Goal: Task Accomplishment & Management: Manage account settings

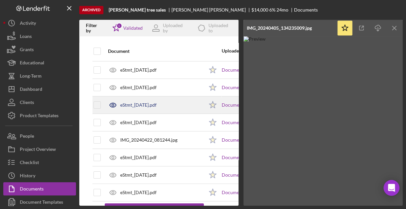
scroll to position [108, 0]
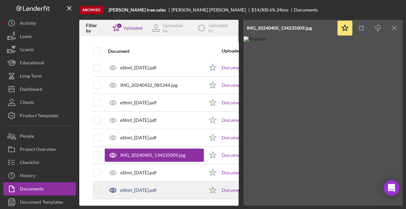
click at [162, 182] on div "eStmt_[DATE].pdf" at bounding box center [154, 190] width 99 height 17
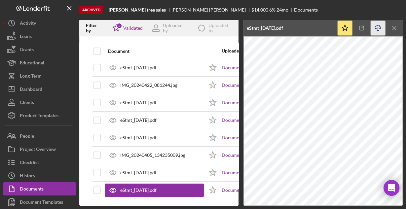
click at [380, 28] on icon "Icon/Download" at bounding box center [377, 28] width 15 height 15
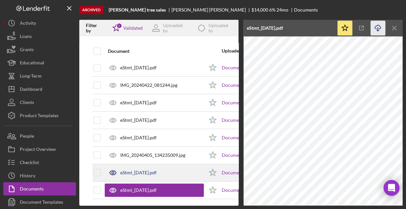
click at [144, 170] on div "eStmt_[DATE].pdf" at bounding box center [138, 172] width 36 height 5
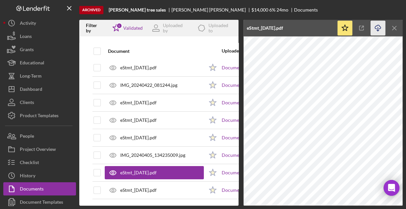
click at [376, 29] on icon "Icon/Download" at bounding box center [377, 28] width 15 height 15
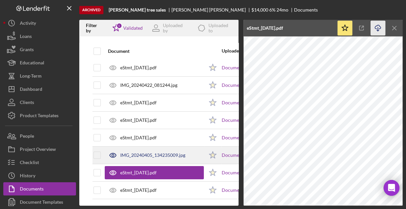
click at [153, 154] on div "IMG_20240405_134235009.jpg" at bounding box center [154, 155] width 99 height 17
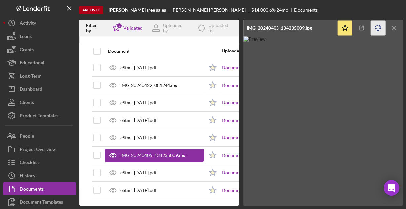
click at [377, 28] on icon "Icon/Download" at bounding box center [377, 28] width 15 height 15
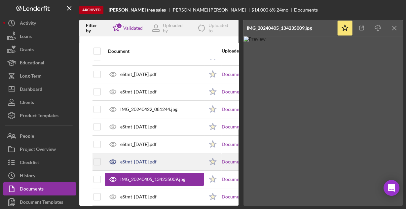
click at [152, 158] on div "eStmt_[DATE].pdf" at bounding box center [154, 162] width 99 height 17
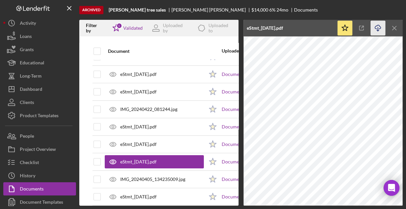
click at [380, 30] on icon "Icon/Download" at bounding box center [377, 28] width 15 height 15
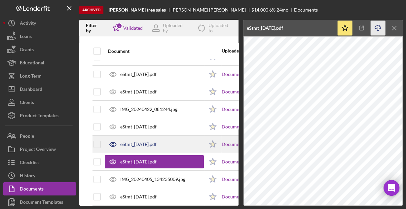
click at [156, 142] on div "eStmt_[DATE].pdf" at bounding box center [138, 144] width 36 height 5
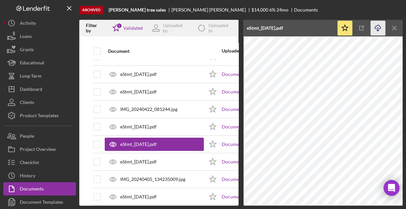
click at [379, 27] on icon "Icon/Download" at bounding box center [377, 28] width 15 height 15
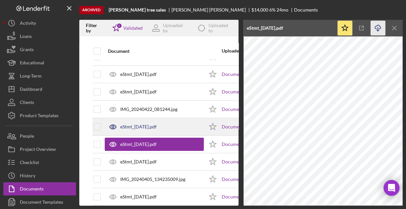
click at [148, 129] on div "eStmt_[DATE].pdf" at bounding box center [154, 127] width 99 height 17
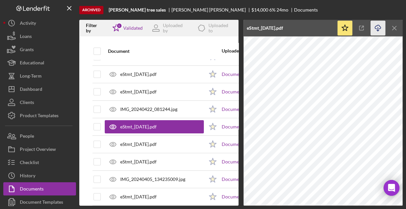
click at [376, 27] on icon "Icon/Download" at bounding box center [377, 28] width 15 height 15
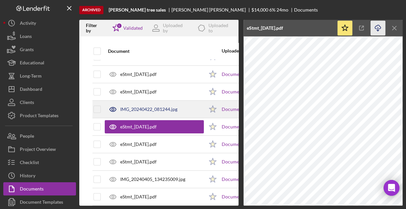
click at [155, 111] on div "IMG_20240422_081244.jpg" at bounding box center [154, 109] width 99 height 17
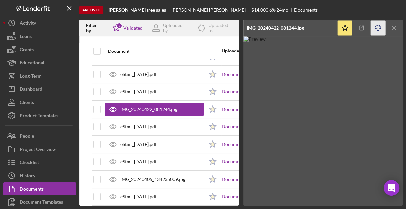
click at [380, 27] on icon "Icon/Download" at bounding box center [377, 28] width 15 height 15
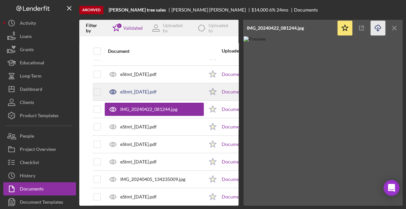
click at [156, 90] on div "eStmt_[DATE].pdf" at bounding box center [138, 91] width 36 height 5
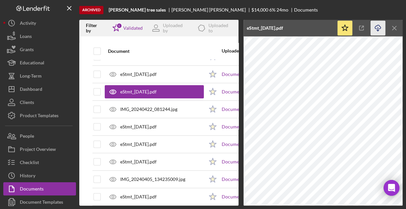
click at [376, 28] on icon "Icon/Download" at bounding box center [377, 28] width 15 height 15
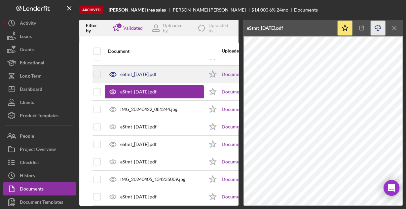
click at [133, 74] on div "eStmt_[DATE].pdf" at bounding box center [138, 74] width 36 height 5
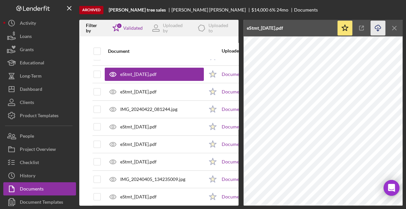
click at [377, 24] on icon "Icon/Download" at bounding box center [377, 28] width 15 height 15
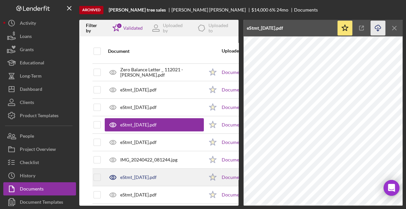
scroll to position [29, 0]
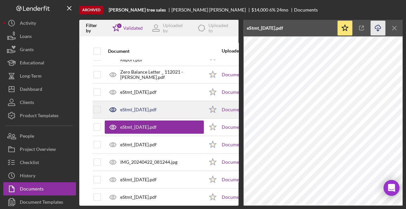
click at [151, 107] on div "eStmt_[DATE].pdf" at bounding box center [138, 109] width 36 height 5
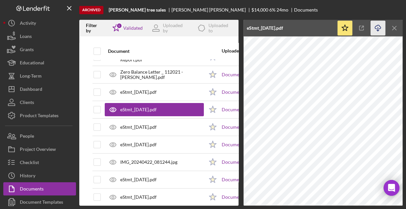
click at [376, 30] on icon "Icon/Download" at bounding box center [377, 28] width 15 height 15
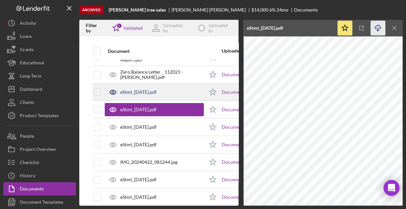
click at [157, 93] on div "eStmt_[DATE].pdf" at bounding box center [138, 91] width 36 height 5
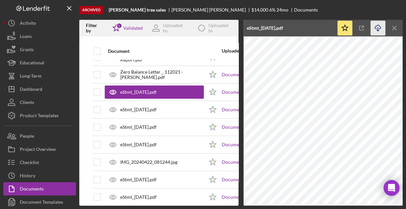
click at [377, 28] on icon "Icon/Download" at bounding box center [377, 28] width 15 height 15
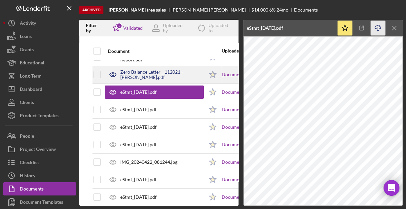
click at [155, 72] on div "Zero Balance Letter _ 112021 - [PERSON_NAME].pdf" at bounding box center [162, 74] width 84 height 11
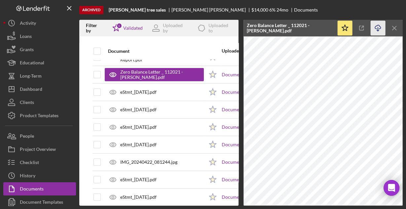
click at [379, 28] on icon "Icon/Download" at bounding box center [377, 28] width 15 height 15
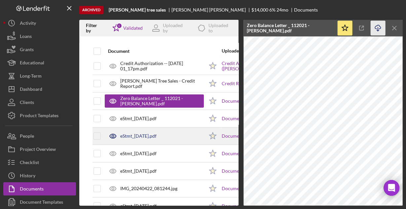
scroll to position [0, 0]
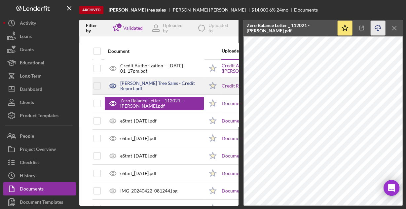
click at [157, 87] on div "[PERSON_NAME] Tree Sales - Credit Report.pdf" at bounding box center [162, 86] width 84 height 11
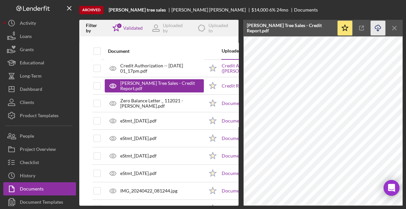
click at [380, 26] on icon "Icon/Download" at bounding box center [377, 28] width 15 height 15
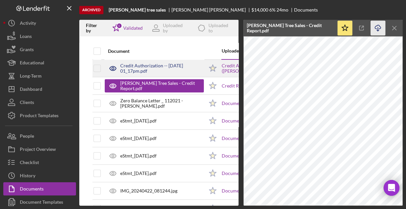
click at [151, 69] on div "Credit Authorization -- [DATE] 01_17pm.pdf" at bounding box center [162, 68] width 84 height 11
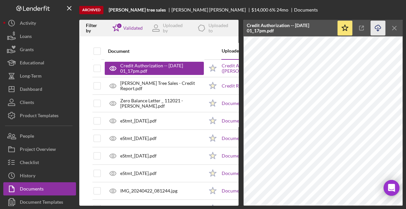
click at [378, 27] on icon "Icon/Download" at bounding box center [377, 28] width 15 height 15
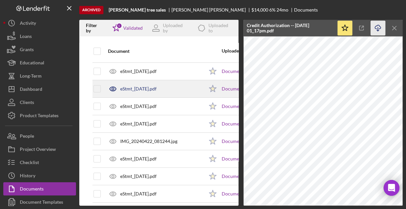
scroll to position [53, 0]
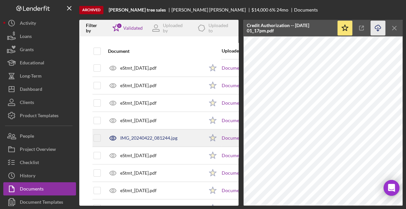
click at [146, 140] on div "IMG_20240422_081244.jpg" at bounding box center [154, 138] width 99 height 17
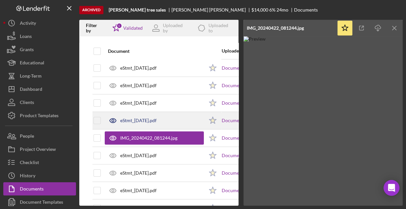
click at [139, 121] on div "eStmt_[DATE].pdf" at bounding box center [138, 120] width 36 height 5
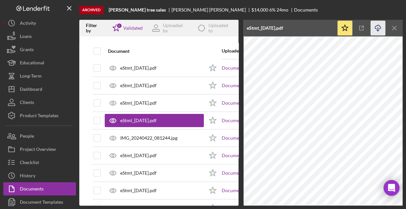
click at [377, 28] on icon "Icon/Download" at bounding box center [377, 28] width 15 height 15
click at [157, 103] on div "eStmt_[DATE].pdf" at bounding box center [138, 102] width 36 height 5
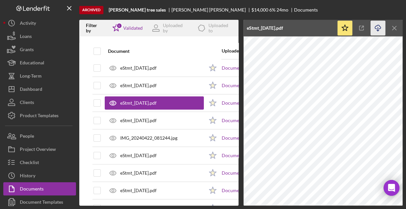
click at [376, 26] on icon "Icon/Download" at bounding box center [377, 28] width 15 height 15
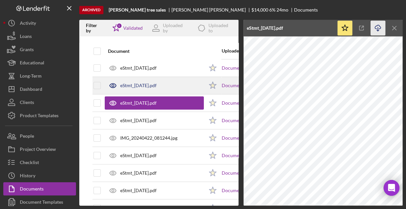
click at [157, 84] on div "eStmt_[DATE].pdf" at bounding box center [138, 85] width 36 height 5
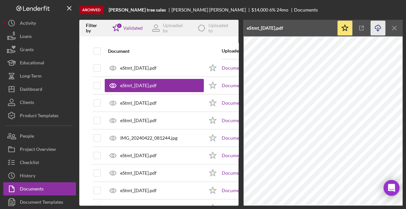
click at [374, 31] on icon "Icon/Download" at bounding box center [377, 28] width 15 height 15
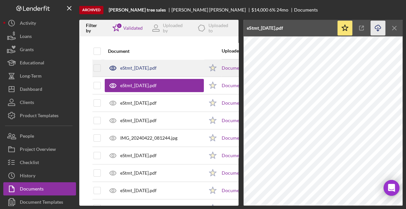
click at [146, 69] on div "eStmt_[DATE].pdf" at bounding box center [138, 67] width 36 height 5
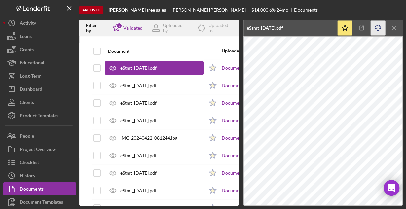
click at [377, 28] on icon "Icon/Download" at bounding box center [377, 28] width 15 height 15
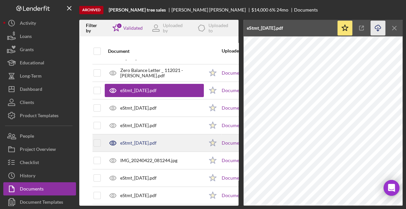
scroll to position [0, 0]
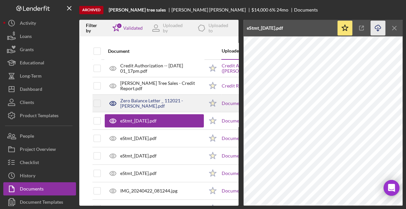
click at [166, 103] on div "Zero Balance Letter _ 112021 - [PERSON_NAME].pdf" at bounding box center [162, 103] width 84 height 11
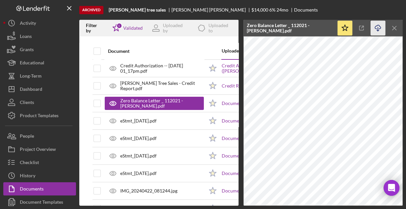
click at [377, 29] on icon "Icon/Download" at bounding box center [377, 28] width 15 height 15
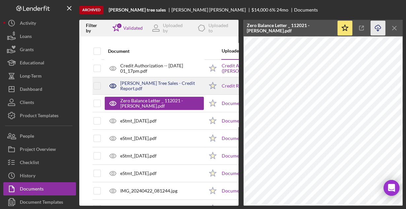
click at [147, 87] on div "[PERSON_NAME] Tree Sales - Credit Report.pdf" at bounding box center [162, 86] width 84 height 11
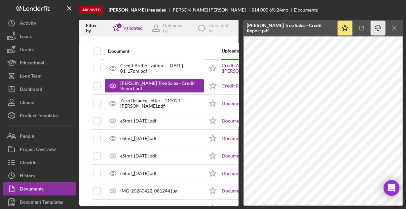
click at [378, 28] on line "button" at bounding box center [378, 29] width 0 height 4
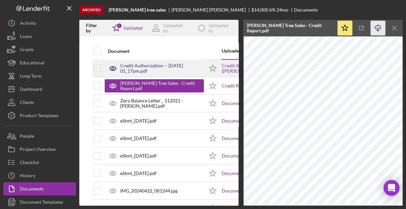
click at [134, 65] on div "Credit Authorization -- [DATE] 01_17pm.pdf" at bounding box center [162, 68] width 84 height 11
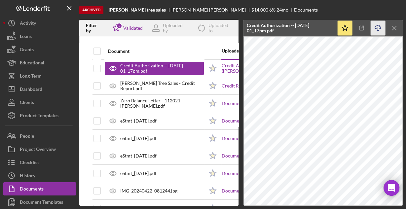
click at [377, 29] on icon "Icon/Download" at bounding box center [377, 28] width 15 height 15
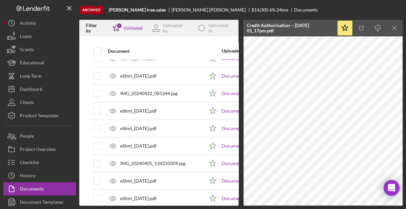
scroll to position [106, 0]
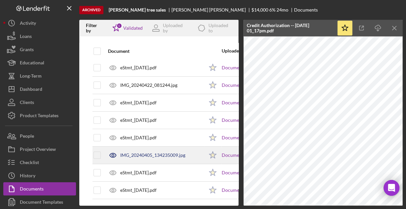
click at [133, 153] on div "IMG_20240405_134235009.jpg" at bounding box center [152, 155] width 65 height 5
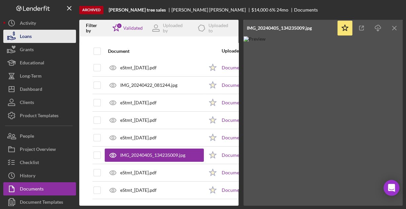
click at [21, 33] on div "Loans" at bounding box center [26, 37] width 12 height 15
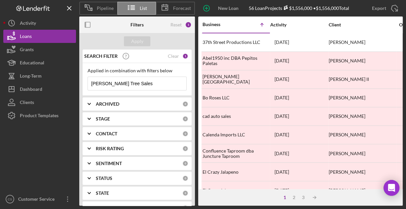
click at [138, 85] on input "[PERSON_NAME] Tree Sales" at bounding box center [137, 83] width 98 height 13
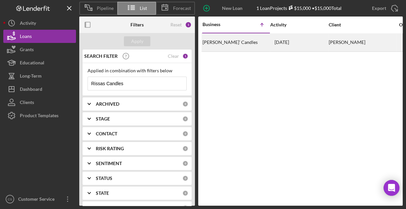
type input "Rissas Candles"
click at [218, 47] on div "[PERSON_NAME]’ Candles" at bounding box center [235, 43] width 66 height 18
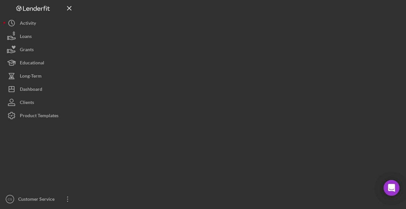
click at [218, 47] on div at bounding box center [240, 103] width 323 height 206
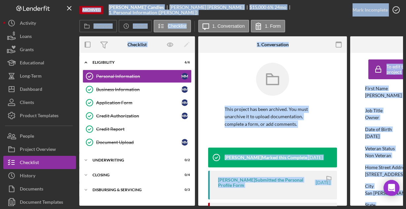
click at [309, 15] on div "Archived [PERSON_NAME]’ Candles [PERSON_NAME] $15,000 6 % 24 mo 1. Personal Inf…" at bounding box center [212, 10] width 266 height 20
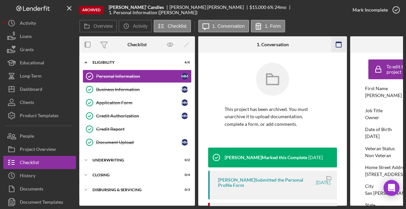
click at [336, 39] on icon "button" at bounding box center [338, 44] width 15 height 15
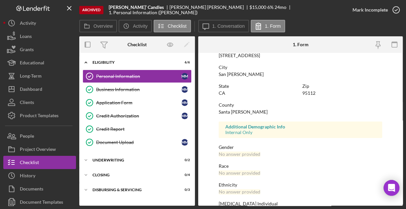
scroll to position [156, 0]
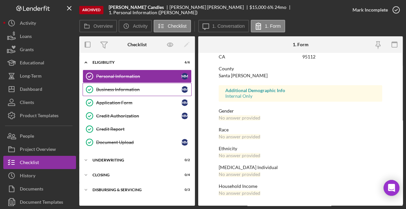
click at [121, 89] on div "Business Information" at bounding box center [138, 89] width 85 height 5
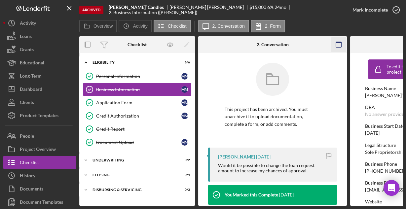
click at [340, 43] on rect "button" at bounding box center [338, 42] width 5 height 1
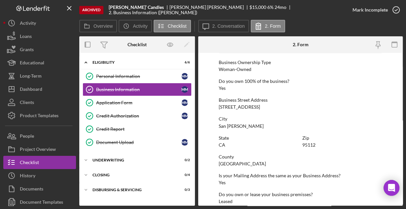
scroll to position [345, 0]
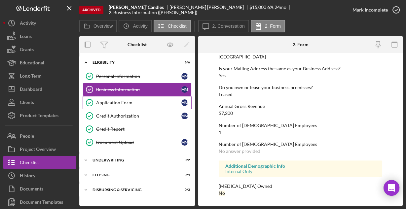
click at [97, 101] on div "Application Form" at bounding box center [138, 102] width 85 height 5
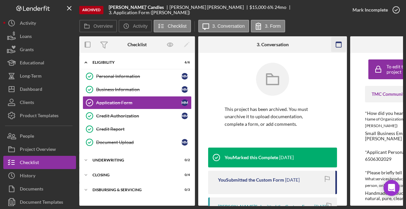
click at [337, 43] on icon "button" at bounding box center [338, 44] width 15 height 15
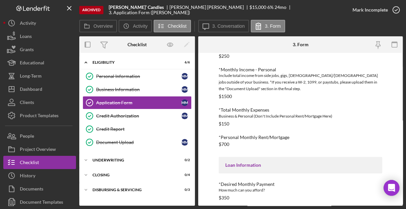
scroll to position [303, 0]
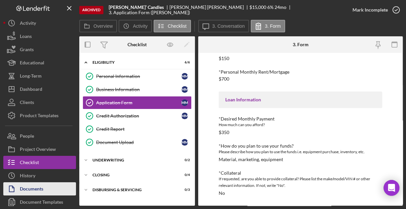
click at [34, 187] on div "Documents" at bounding box center [31, 189] width 23 height 15
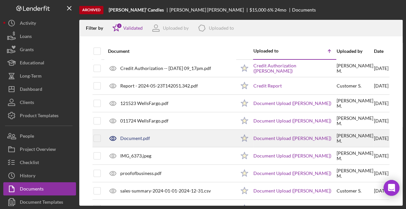
click at [140, 136] on div "Document.pdf" at bounding box center [135, 138] width 30 height 5
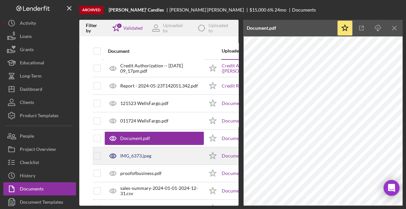
click at [138, 155] on div "IMG_6373.jpeg" at bounding box center [135, 155] width 31 height 5
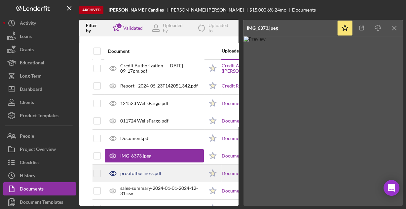
click at [150, 174] on div "proofofbusiness.pdf" at bounding box center [140, 173] width 41 height 5
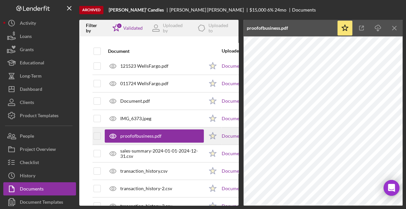
scroll to position [11, 0]
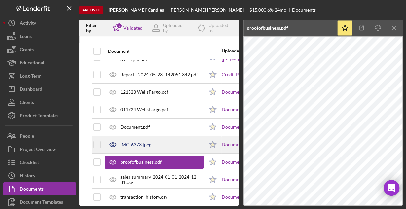
click at [148, 143] on div "IMG_6373.jpeg" at bounding box center [135, 144] width 31 height 5
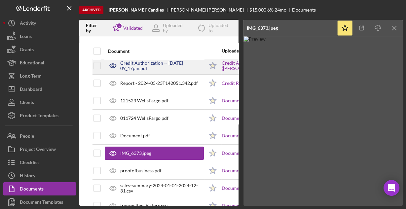
scroll to position [0, 0]
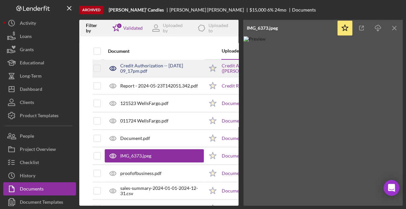
click at [159, 69] on div "Credit Authorization -- [DATE] 09_17pm.pdf" at bounding box center [162, 68] width 84 height 11
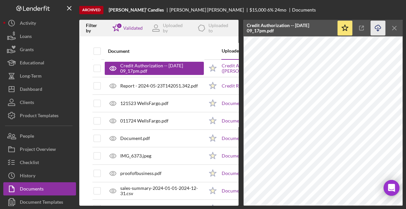
click at [376, 25] on icon "Icon/Download" at bounding box center [377, 28] width 15 height 15
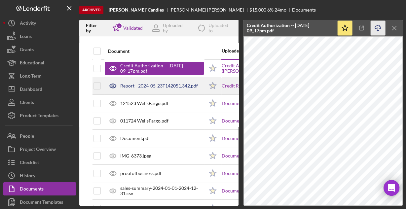
click at [144, 87] on div "Report - 2024-05-23T142051.342.pdf" at bounding box center [159, 85] width 78 height 5
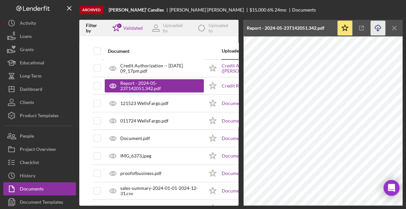
click at [377, 26] on icon "Icon/Download" at bounding box center [377, 28] width 15 height 15
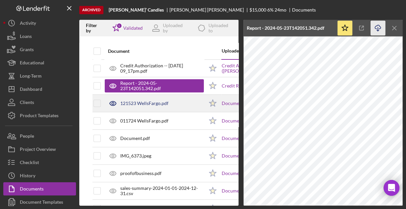
click at [156, 104] on div "121523 WellsFargo.pdf" at bounding box center [144, 103] width 48 height 5
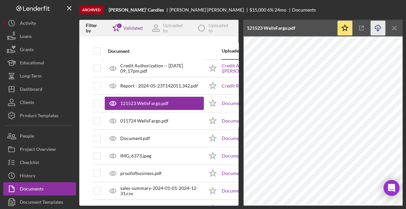
click at [377, 27] on icon "Icon/Download" at bounding box center [377, 28] width 15 height 15
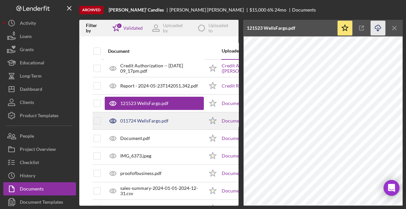
click at [162, 117] on div "011724 WellsFargo.pdf" at bounding box center [154, 121] width 99 height 17
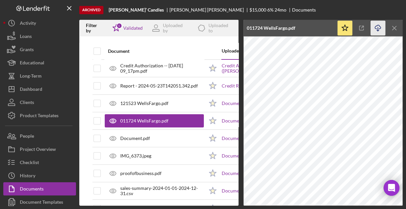
click at [378, 28] on icon "Icon/Download" at bounding box center [377, 28] width 15 height 15
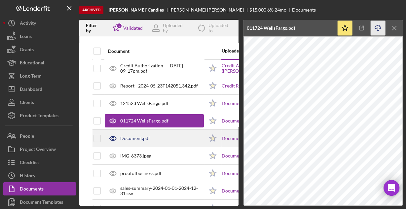
click at [139, 135] on div "Document.pdf" at bounding box center [154, 138] width 99 height 17
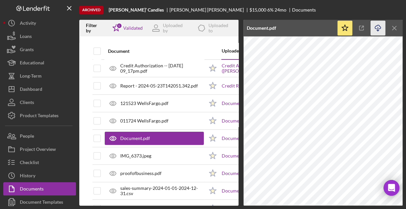
click at [378, 27] on icon "Icon/Download" at bounding box center [377, 28] width 15 height 15
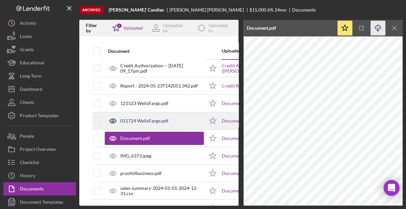
click at [125, 123] on div "011724 WellsFargo.pdf" at bounding box center [144, 120] width 48 height 5
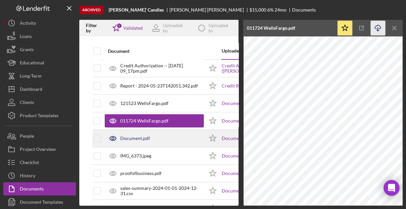
click at [123, 136] on div "Document.pdf" at bounding box center [135, 138] width 30 height 5
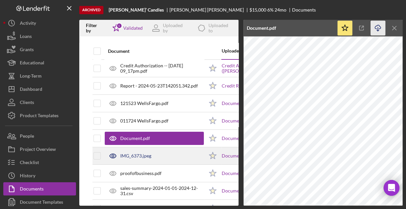
click at [140, 158] on div "IMG_6373.jpeg" at bounding box center [154, 156] width 99 height 17
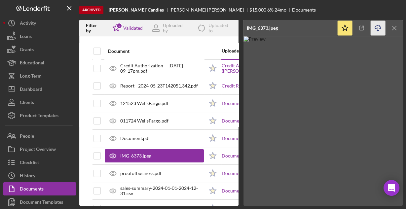
click at [380, 26] on icon "Icon/Download" at bounding box center [377, 28] width 15 height 15
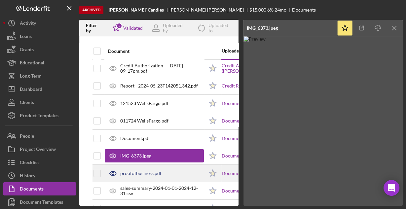
click at [125, 174] on div "proofofbusiness.pdf" at bounding box center [140, 173] width 41 height 5
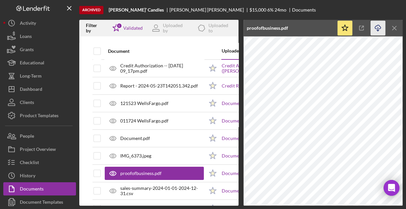
click at [378, 30] on line "button" at bounding box center [378, 29] width 0 height 4
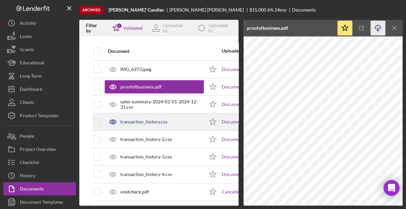
scroll to position [90, 0]
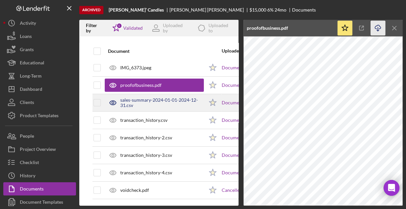
click at [147, 99] on div "sales-summary-2024-01-01-2024-12-31.csv" at bounding box center [162, 102] width 84 height 11
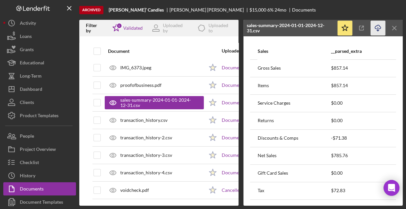
click at [376, 28] on icon "Icon/Download" at bounding box center [377, 28] width 15 height 15
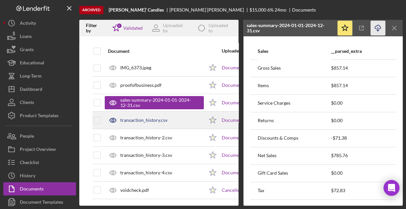
click at [156, 118] on div "transaction_history.csv" at bounding box center [143, 120] width 47 height 5
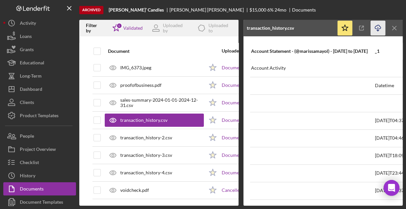
click at [378, 28] on icon "Icon/Download" at bounding box center [377, 28] width 15 height 15
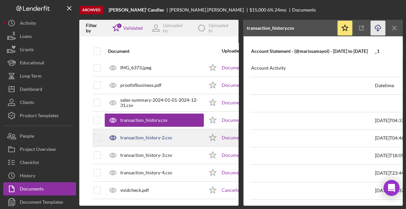
click at [150, 135] on div "transaction_history-2.csv" at bounding box center [146, 137] width 52 height 5
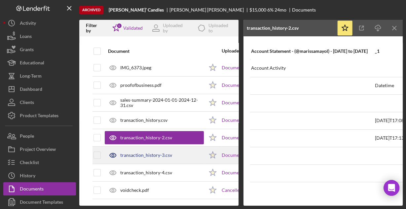
click at [146, 157] on div "transaction_history-3.csv" at bounding box center [154, 155] width 99 height 17
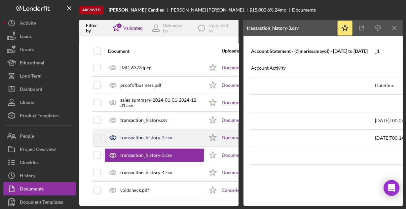
click at [143, 135] on div "transaction_history-2.csv" at bounding box center [146, 137] width 52 height 5
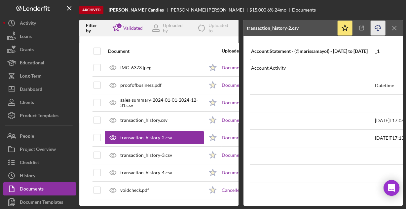
click at [377, 26] on icon "Icon/Download" at bounding box center [377, 28] width 15 height 15
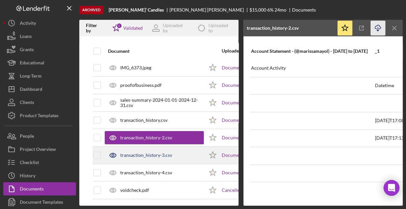
click at [143, 153] on div "transaction_history-3.csv" at bounding box center [146, 155] width 52 height 5
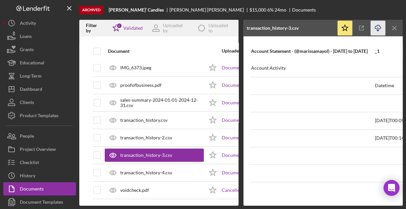
click at [378, 28] on icon "Icon/Download" at bounding box center [377, 28] width 15 height 15
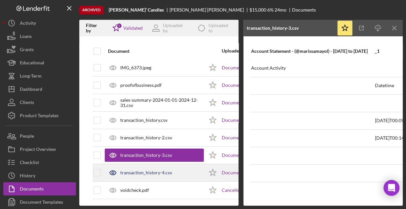
click at [161, 164] on div "transaction_history-4.csv" at bounding box center [154, 172] width 99 height 17
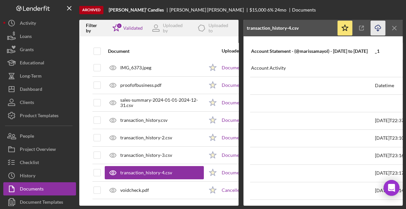
click at [378, 28] on icon "button" at bounding box center [378, 27] width 6 height 4
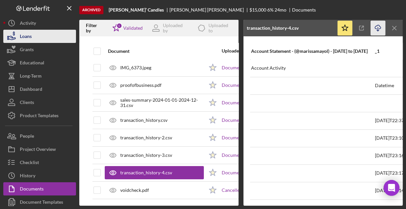
click at [30, 35] on div "Loans" at bounding box center [26, 37] width 12 height 15
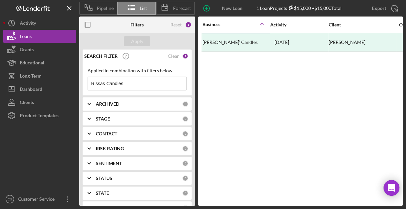
click at [127, 81] on input "Rissas Candles" at bounding box center [137, 83] width 98 height 13
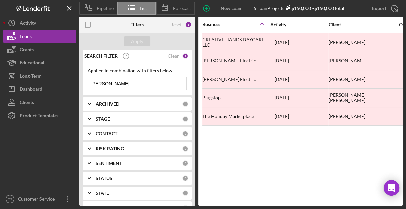
click at [139, 84] on input "[PERSON_NAME]" at bounding box center [137, 83] width 98 height 13
click at [136, 44] on div "Apply" at bounding box center [137, 41] width 12 height 10
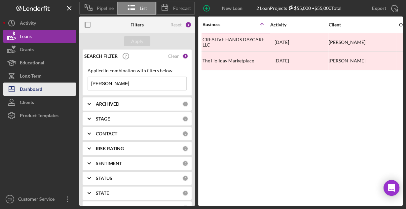
drag, startPoint x: 119, startPoint y: 80, endPoint x: 66, endPoint y: 86, distance: 53.5
click at [68, 86] on div "Pipeline List Forecast New Loan Project 2 Loan Projects $55,000 • $55,000 Total…" at bounding box center [202, 103] width 399 height 206
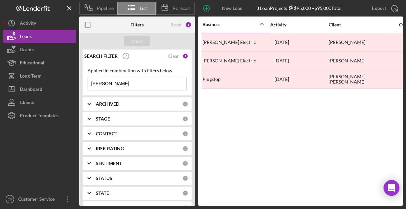
click at [117, 81] on input "[PERSON_NAME]" at bounding box center [137, 83] width 98 height 13
drag, startPoint x: 115, startPoint y: 82, endPoint x: 90, endPoint y: 35, distance: 52.7
click at [90, 35] on div "Apply" at bounding box center [137, 41] width 116 height 17
click at [127, 84] on input "[PERSON_NAME]" at bounding box center [137, 83] width 98 height 13
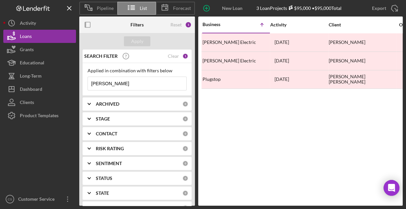
click at [127, 84] on input "[PERSON_NAME]" at bounding box center [137, 83] width 98 height 13
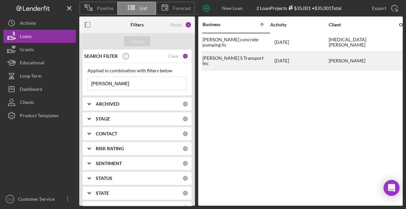
type input "[PERSON_NAME]"
click at [226, 61] on div "[PERSON_NAME] S Transport Inc" at bounding box center [235, 61] width 66 height 18
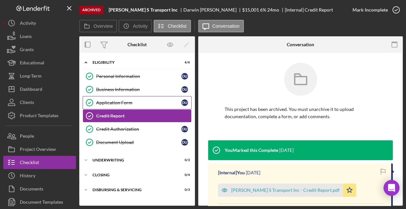
click at [116, 101] on div "Application Form" at bounding box center [138, 102] width 85 height 5
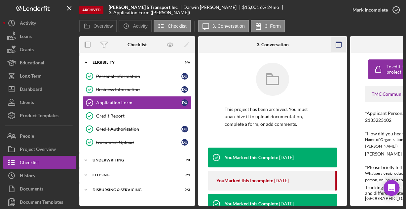
click at [336, 46] on rect "button" at bounding box center [338, 44] width 5 height 5
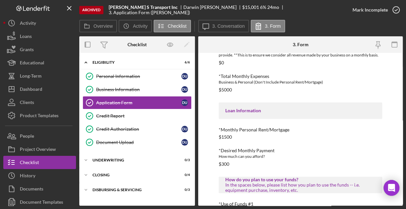
scroll to position [350, 0]
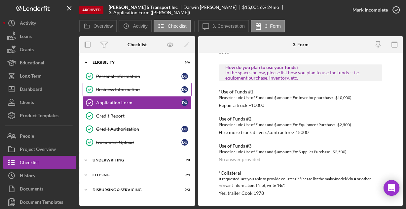
click at [131, 87] on div "Business Information" at bounding box center [138, 89] width 85 height 5
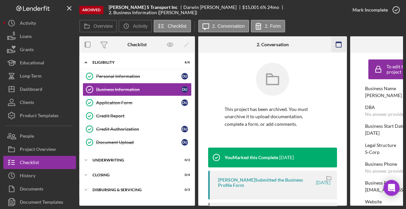
click at [335, 44] on icon "button" at bounding box center [338, 44] width 15 height 15
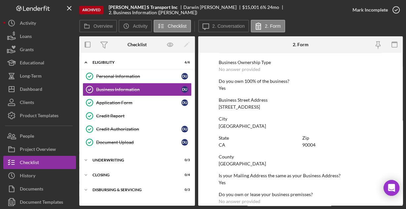
scroll to position [345, 0]
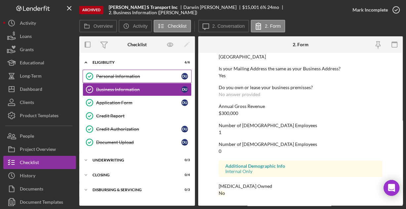
click at [134, 76] on div "Personal Information" at bounding box center [138, 76] width 85 height 5
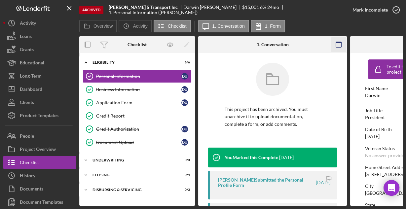
click at [337, 45] on icon "button" at bounding box center [338, 44] width 15 height 15
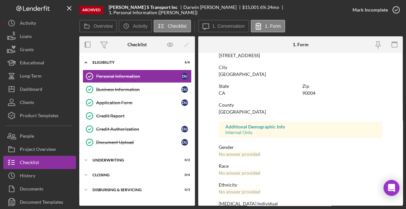
scroll to position [156, 0]
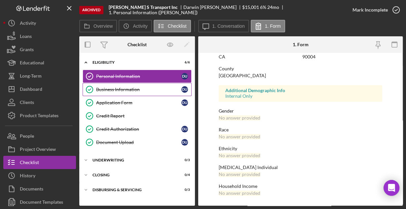
click at [120, 88] on div "Business Information" at bounding box center [138, 89] width 85 height 5
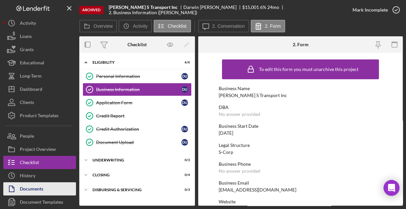
click at [35, 187] on div "Documents" at bounding box center [31, 189] width 23 height 15
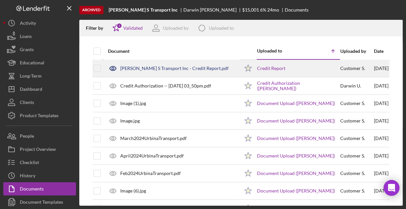
click at [143, 68] on div "[PERSON_NAME] S Transport Inc - Credit Report.pdf" at bounding box center [174, 68] width 108 height 5
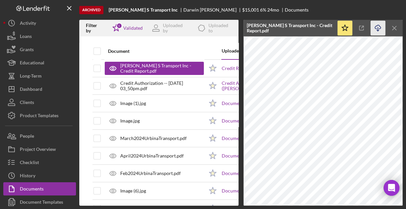
click at [376, 26] on icon "Icon/Download" at bounding box center [377, 28] width 15 height 15
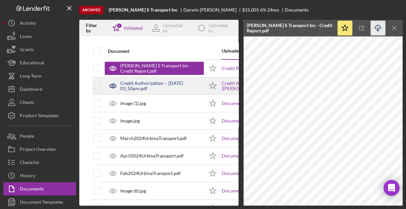
click at [150, 81] on div "Credit Authorization -- [DATE] 03_50pm.pdf" at bounding box center [162, 86] width 84 height 11
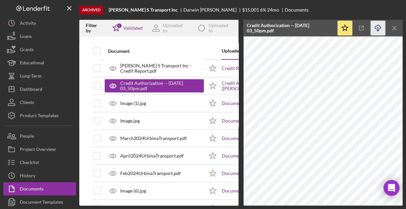
click at [375, 28] on icon "Icon/Download" at bounding box center [377, 28] width 15 height 15
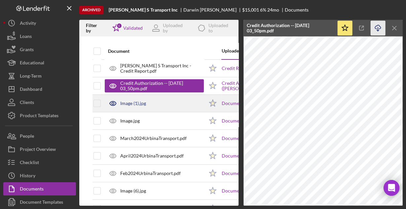
click at [136, 102] on div "Image (1).jpg" at bounding box center [133, 103] width 26 height 5
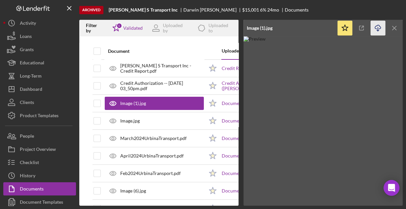
click at [378, 26] on icon "Icon/Download" at bounding box center [377, 28] width 15 height 15
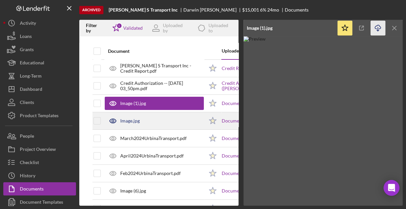
click at [127, 120] on div "Image.jpg" at bounding box center [129, 120] width 19 height 5
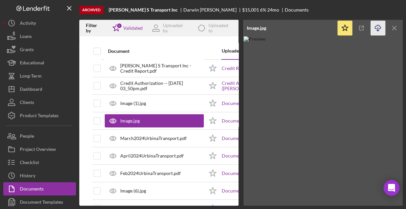
click at [380, 28] on icon "button" at bounding box center [378, 27] width 6 height 4
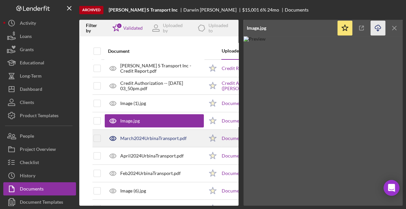
click at [146, 138] on div "March2024UrbinaTransport.pdf" at bounding box center [153, 138] width 66 height 5
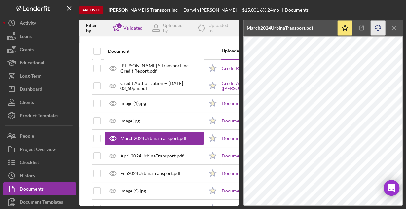
click at [378, 29] on line "button" at bounding box center [378, 29] width 0 height 4
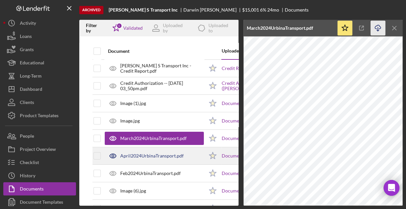
click at [167, 158] on div "April2024UrbinaTransport.pdf" at bounding box center [151, 155] width 63 height 5
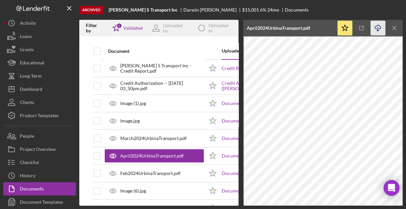
click at [375, 29] on icon "Icon/Download" at bounding box center [377, 28] width 15 height 15
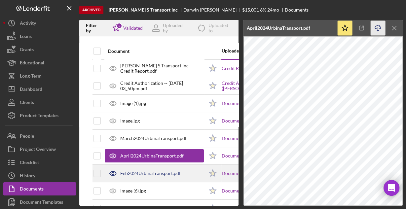
click at [157, 172] on div "Feb2024UrbinaTransport.pdf" at bounding box center [150, 173] width 60 height 5
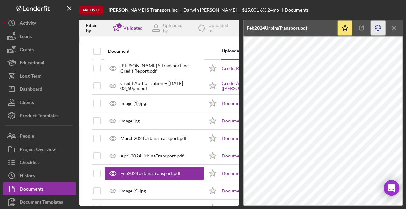
click at [374, 28] on icon "Icon/Download" at bounding box center [377, 28] width 15 height 15
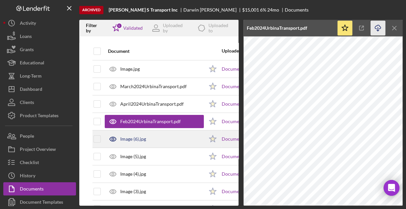
scroll to position [53, 0]
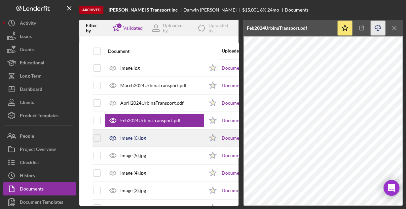
click at [147, 138] on div "Image (6).jpg" at bounding box center [154, 138] width 99 height 17
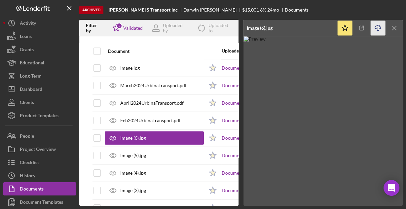
click at [375, 27] on icon "Icon/Download" at bounding box center [377, 28] width 15 height 15
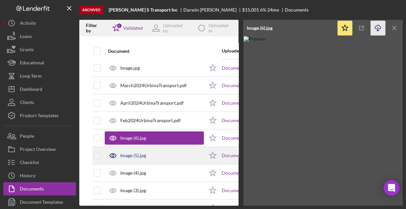
click at [140, 155] on div "Image (5).jpg" at bounding box center [133, 155] width 26 height 5
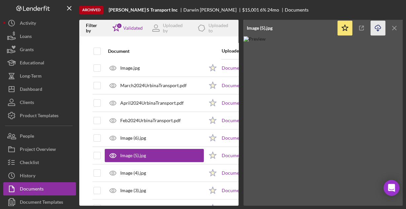
click at [376, 30] on polyline "button" at bounding box center [377, 30] width 2 height 1
click at [395, 107] on img at bounding box center [322, 120] width 159 height 169
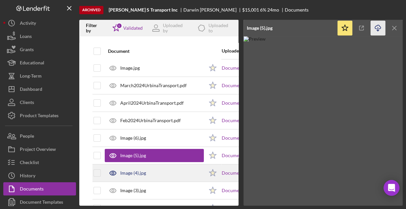
click at [134, 172] on div "Image (4).jpg" at bounding box center [133, 172] width 26 height 5
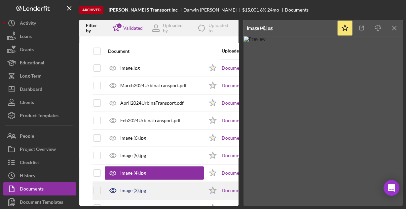
click at [146, 192] on div "Image (3).jpg" at bounding box center [154, 190] width 99 height 17
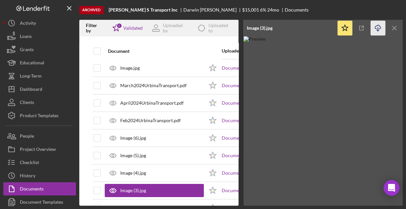
click at [378, 27] on icon "Icon/Download" at bounding box center [377, 28] width 15 height 15
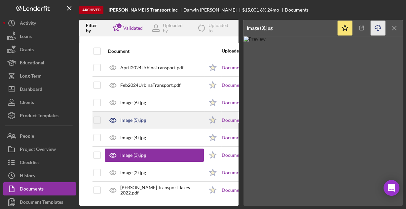
scroll to position [90, 0]
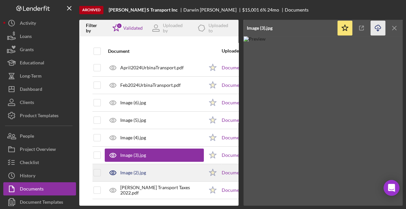
click at [140, 173] on div "Image (2).jpg" at bounding box center [154, 172] width 99 height 17
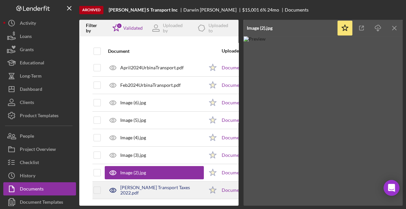
click at [146, 185] on div "[PERSON_NAME] Transport Taxes 2022.pdf" at bounding box center [162, 190] width 84 height 11
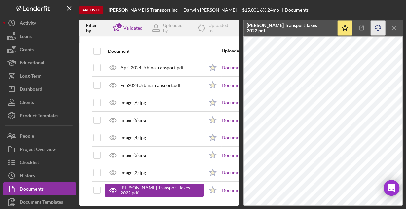
click at [378, 27] on icon "Icon/Download" at bounding box center [377, 28] width 15 height 15
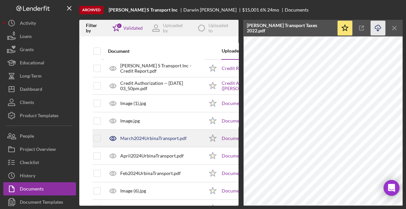
scroll to position [0, 0]
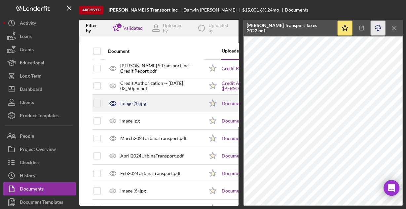
click at [147, 101] on div "Image (1).jpg" at bounding box center [154, 103] width 99 height 17
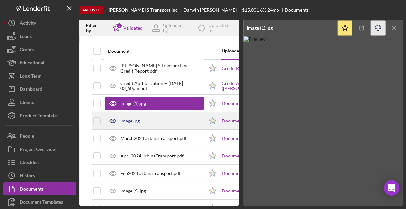
click at [148, 121] on div "Image.jpg" at bounding box center [154, 121] width 99 height 17
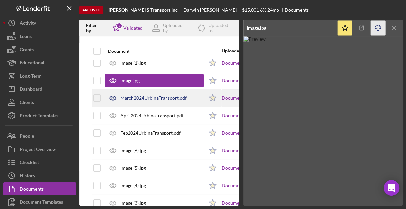
scroll to position [53, 0]
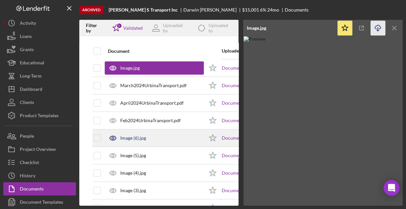
drag, startPoint x: 147, startPoint y: 135, endPoint x: 146, endPoint y: 139, distance: 4.1
click at [147, 135] on div "Image (6).jpg" at bounding box center [154, 138] width 99 height 17
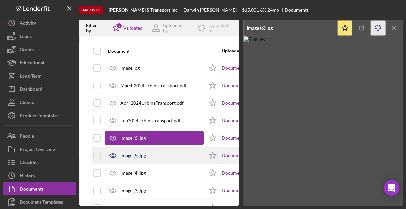
click at [148, 153] on div "Image (5).jpg" at bounding box center [154, 155] width 99 height 17
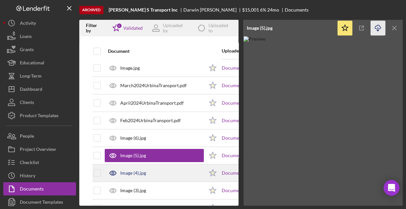
click at [155, 175] on div "Image (4).jpg" at bounding box center [154, 173] width 99 height 17
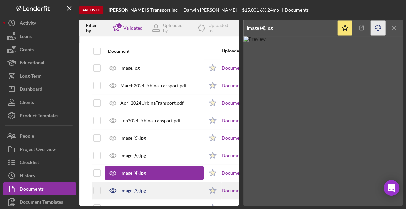
click at [150, 188] on div "Image (3).jpg" at bounding box center [154, 190] width 99 height 17
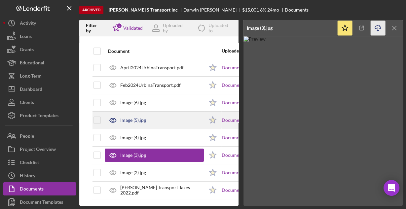
scroll to position [90, 0]
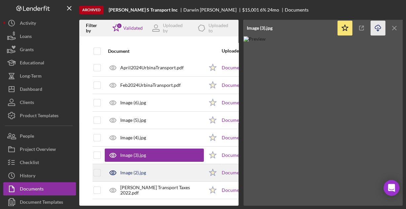
click at [154, 168] on div "Image (2).jpg" at bounding box center [154, 172] width 99 height 17
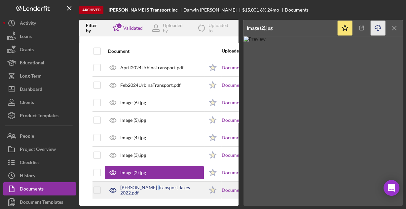
click at [152, 183] on div "[PERSON_NAME] Transport Taxes 2022.pdf" at bounding box center [154, 190] width 99 height 17
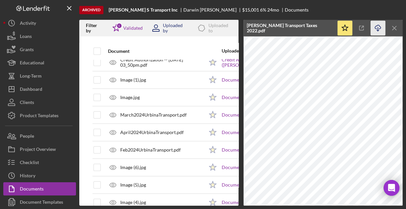
scroll to position [11, 0]
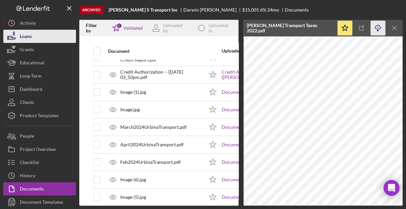
click at [29, 37] on div "Loans" at bounding box center [26, 37] width 12 height 15
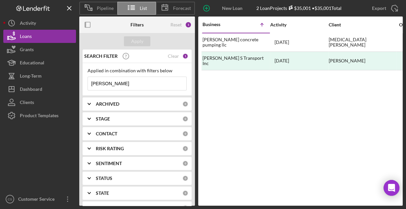
click at [151, 84] on input "[PERSON_NAME]" at bounding box center [137, 83] width 98 height 13
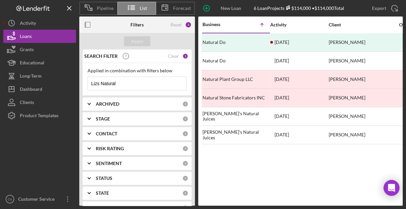
click at [134, 82] on input "Lizs Natural" at bounding box center [137, 83] width 98 height 13
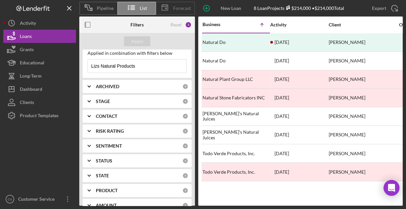
scroll to position [26, 0]
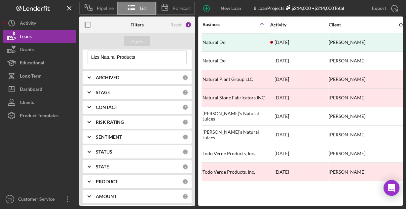
click at [136, 59] on input "Lizs Natural Products" at bounding box center [137, 57] width 98 height 13
click at [115, 56] on input "[PERSON_NAME]" at bounding box center [137, 57] width 98 height 13
click at [132, 43] on div "Apply" at bounding box center [137, 41] width 12 height 10
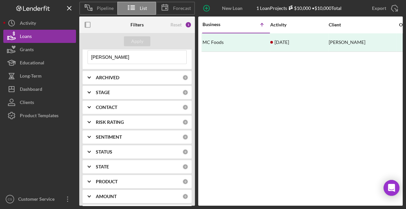
click at [123, 59] on input "[PERSON_NAME]" at bounding box center [137, 57] width 98 height 13
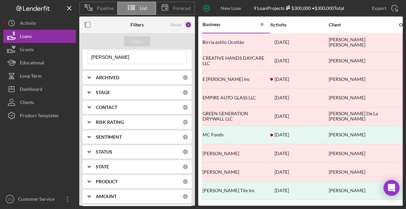
drag, startPoint x: 132, startPoint y: 59, endPoint x: 83, endPoint y: 53, distance: 50.3
click at [85, 54] on div "Applied in combination with filters below [PERSON_NAME] Icon/Menu Close" at bounding box center [137, 53] width 109 height 33
click at [132, 42] on div "Apply" at bounding box center [137, 41] width 12 height 10
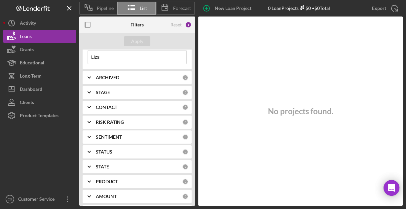
click at [127, 60] on input "Lizs" at bounding box center [137, 57] width 98 height 13
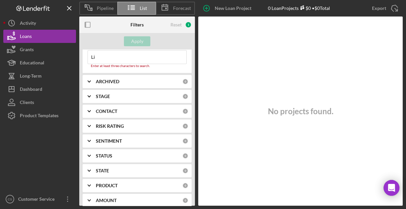
type input "L"
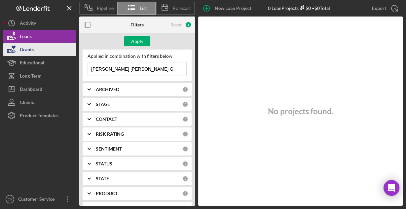
scroll to position [4, 0]
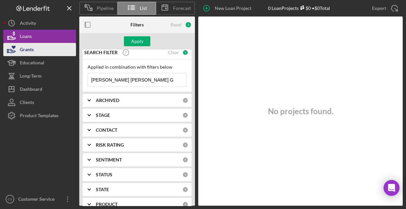
drag, startPoint x: 134, startPoint y: 56, endPoint x: 75, endPoint y: 53, distance: 59.5
click at [75, 52] on div "Pipeline List Forecast New Loan Project 0 Loan Projects $0 • $0 Total [PERSON_N…" at bounding box center [202, 103] width 399 height 206
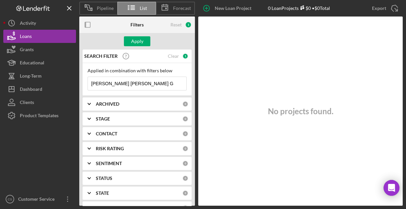
type input "E"
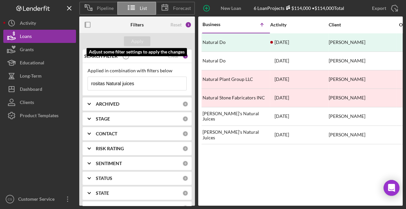
type input "rositas Natural juices"
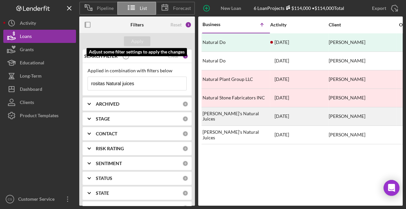
click at [224, 110] on div "[PERSON_NAME]'s Natural Juices" at bounding box center [235, 117] width 66 height 18
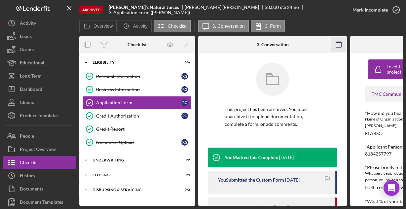
click at [336, 44] on rect "button" at bounding box center [338, 44] width 5 height 5
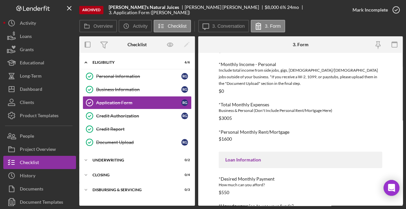
scroll to position [303, 0]
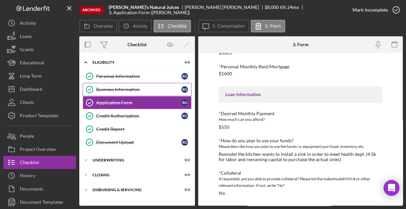
click at [123, 88] on div "Business Information" at bounding box center [138, 89] width 85 height 5
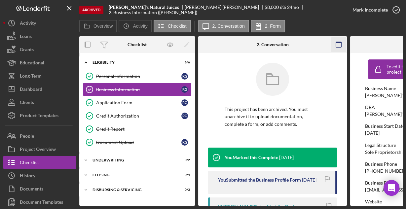
click at [338, 43] on icon "button" at bounding box center [338, 44] width 15 height 15
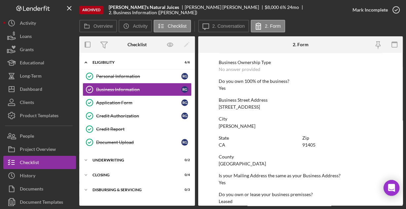
scroll to position [345, 0]
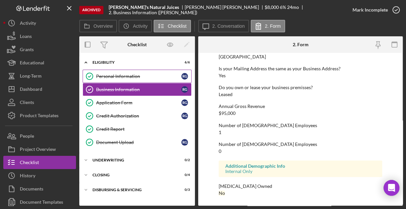
click at [137, 76] on div "Personal Information" at bounding box center [138, 76] width 85 height 5
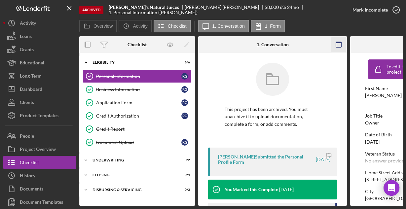
click at [341, 45] on icon "button" at bounding box center [338, 44] width 15 height 15
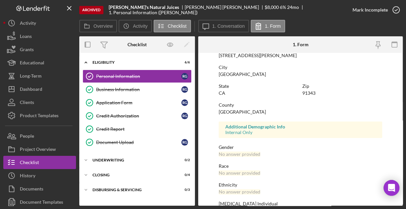
scroll to position [156, 0]
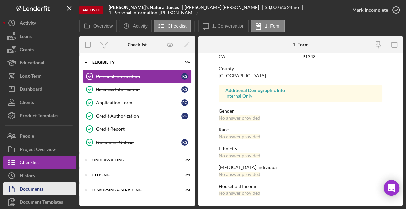
click at [38, 187] on div "Documents" at bounding box center [31, 189] width 23 height 15
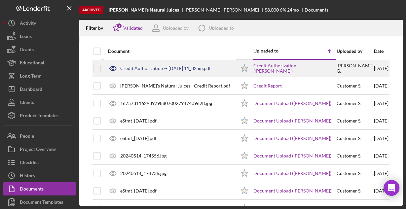
click at [162, 70] on div "Credit Authorization -- [DATE] 11_32am.pdf" at bounding box center [165, 68] width 90 height 5
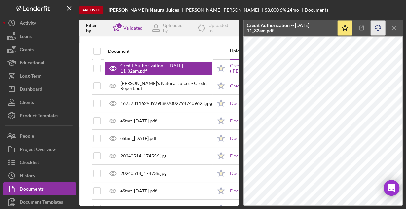
click at [375, 27] on icon "Icon/Download" at bounding box center [377, 28] width 15 height 15
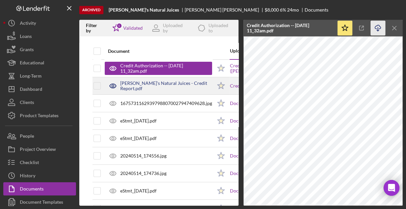
click at [162, 86] on div "[PERSON_NAME]'s Natural Juices - Credit Report.pdf" at bounding box center [166, 86] width 92 height 11
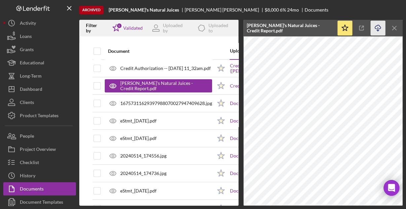
click at [378, 28] on icon "Icon/Download" at bounding box center [377, 28] width 15 height 15
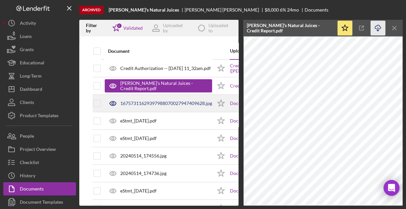
click at [149, 102] on div "16757311629397988070027947409628.jpg" at bounding box center [166, 103] width 92 height 5
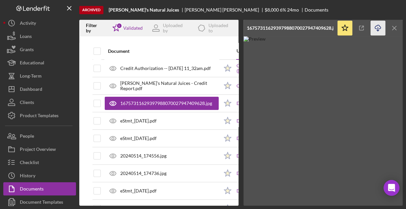
click at [380, 29] on icon "Icon/Download" at bounding box center [377, 28] width 15 height 15
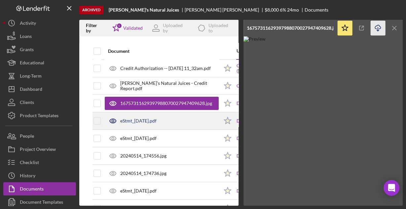
click at [140, 120] on div "eStmt_[DATE].pdf" at bounding box center [138, 120] width 36 height 5
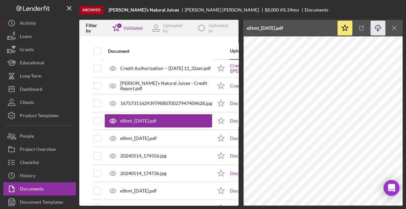
click at [375, 28] on icon "Icon/Download" at bounding box center [377, 28] width 15 height 15
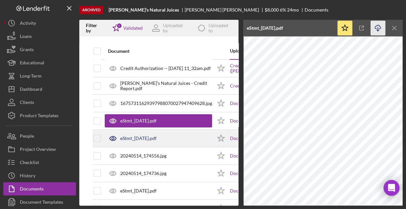
click at [144, 137] on div "eStmt_[DATE].pdf" at bounding box center [138, 138] width 36 height 5
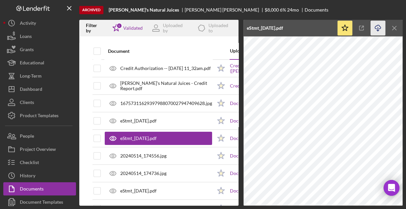
click at [379, 27] on icon "Icon/Download" at bounding box center [377, 28] width 15 height 15
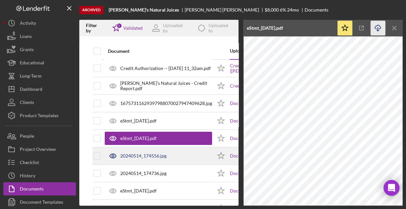
click at [142, 152] on div "20240514_174556.jpg" at bounding box center [158, 156] width 107 height 17
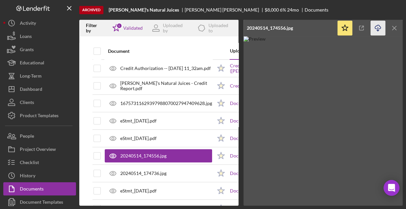
click at [375, 27] on icon "Icon/Download" at bounding box center [377, 28] width 15 height 15
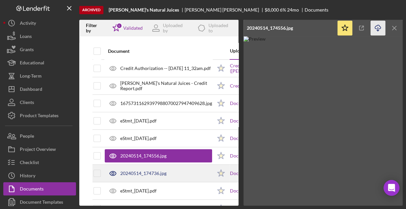
click at [136, 166] on div "20240514_174736.jpg" at bounding box center [158, 173] width 107 height 17
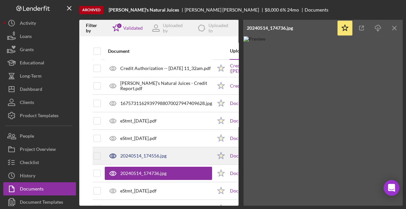
click at [142, 153] on div "20240514_174556.jpg" at bounding box center [143, 155] width 46 height 5
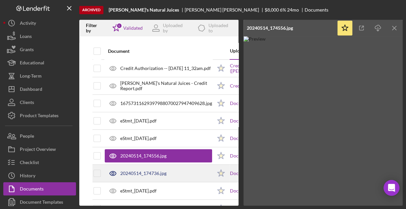
click at [141, 174] on div "20240514_174736.jpg" at bounding box center [143, 173] width 46 height 5
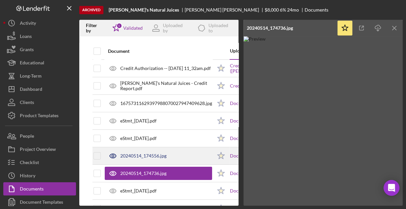
drag, startPoint x: 132, startPoint y: 156, endPoint x: 127, endPoint y: 153, distance: 5.6
click at [132, 155] on div "20240514_174556.jpg" at bounding box center [143, 155] width 46 height 5
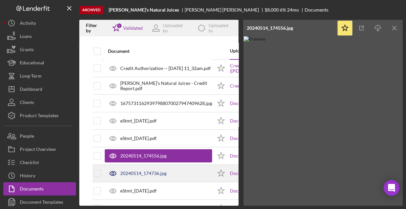
click at [158, 172] on div "20240514_174736.jpg" at bounding box center [143, 173] width 46 height 5
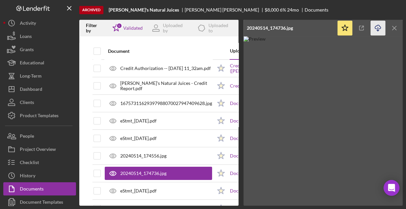
click at [377, 27] on icon "Icon/Download" at bounding box center [377, 28] width 15 height 15
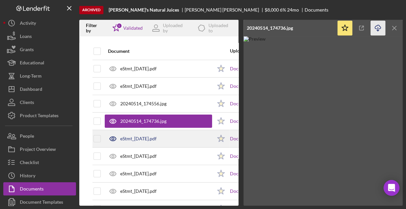
scroll to position [53, 0]
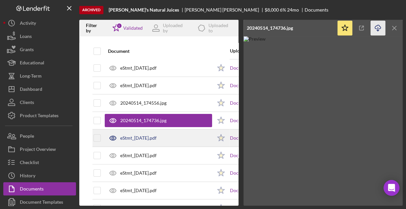
click at [123, 140] on div "eStmt_[DATE].pdf" at bounding box center [158, 138] width 107 height 17
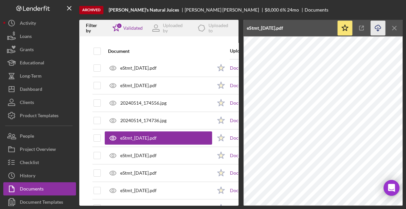
click at [376, 30] on icon "Icon/Download" at bounding box center [377, 28] width 15 height 15
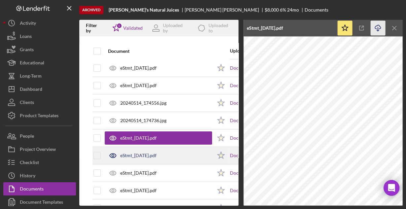
click at [138, 154] on div "eStmt_[DATE].pdf" at bounding box center [138, 155] width 36 height 5
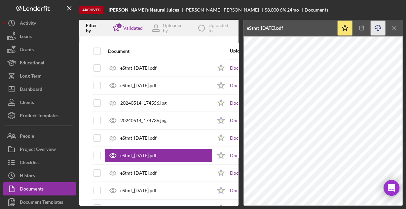
click at [378, 27] on icon "Icon/Download" at bounding box center [377, 28] width 15 height 15
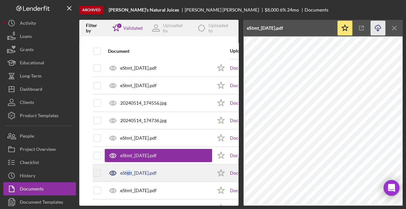
drag, startPoint x: 128, startPoint y: 172, endPoint x: 134, endPoint y: 171, distance: 6.5
click at [128, 172] on div "eStmt_[DATE].pdf" at bounding box center [138, 172] width 36 height 5
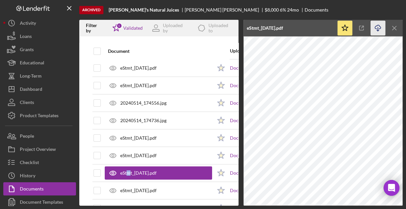
click at [375, 26] on icon "button" at bounding box center [378, 27] width 6 height 4
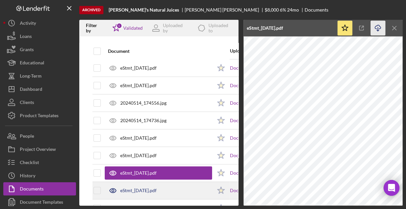
drag, startPoint x: 143, startPoint y: 186, endPoint x: 147, endPoint y: 183, distance: 5.0
click at [143, 186] on div "eStmt_[DATE].pdf" at bounding box center [158, 190] width 107 height 17
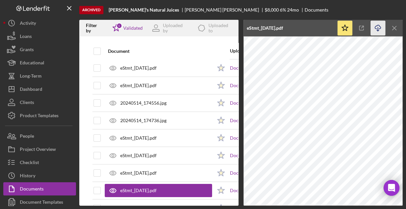
click at [379, 28] on icon "Icon/Download" at bounding box center [377, 28] width 15 height 15
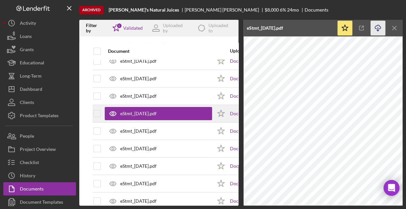
scroll to position [132, 0]
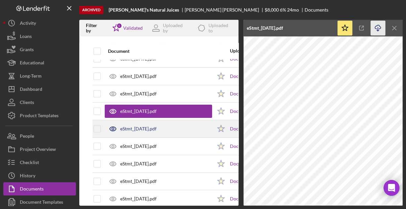
click at [149, 131] on div "eStmt_[DATE].pdf" at bounding box center [158, 129] width 107 height 17
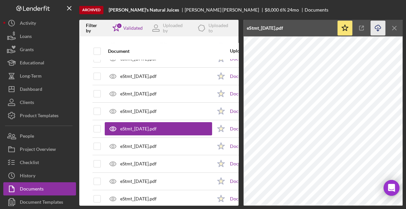
click at [377, 29] on icon "Icon/Download" at bounding box center [377, 28] width 15 height 15
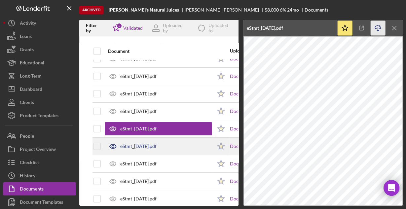
drag, startPoint x: 156, startPoint y: 145, endPoint x: 181, endPoint y: 132, distance: 27.9
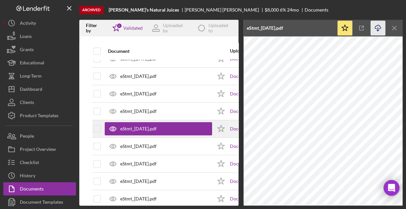
click at [156, 145] on div "eStmt_[DATE].pdf" at bounding box center [138, 146] width 36 height 5
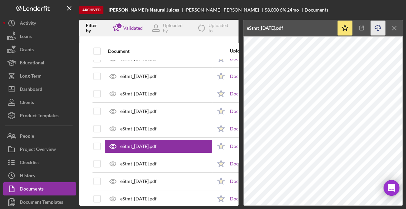
click at [376, 27] on icon "Icon/Download" at bounding box center [377, 28] width 15 height 15
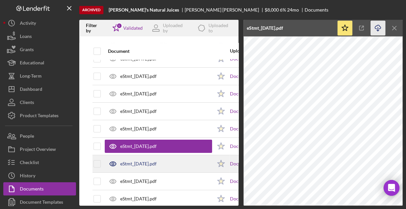
click at [157, 161] on div "eStmt_[DATE].pdf" at bounding box center [138, 163] width 36 height 5
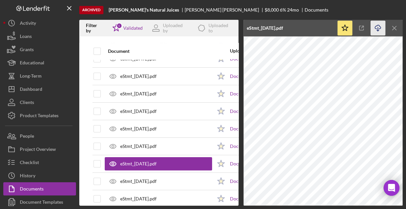
click at [377, 28] on icon "Icon/Download" at bounding box center [377, 28] width 15 height 15
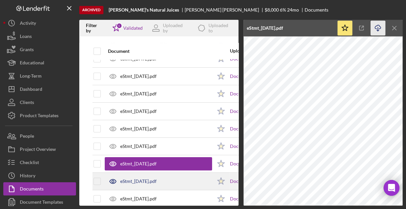
click at [146, 179] on div "eStmt_[DATE].pdf" at bounding box center [138, 181] width 36 height 5
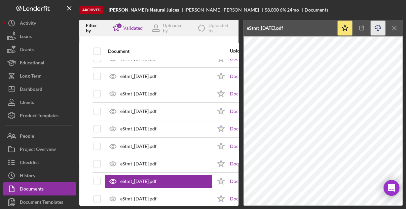
click at [378, 27] on icon "Icon/Download" at bounding box center [377, 28] width 15 height 15
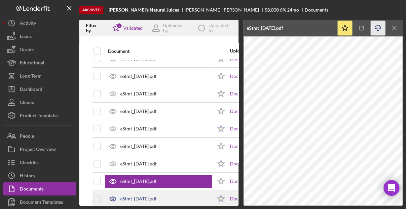
click at [160, 193] on div "eStmt_[DATE].pdf" at bounding box center [158, 199] width 107 height 17
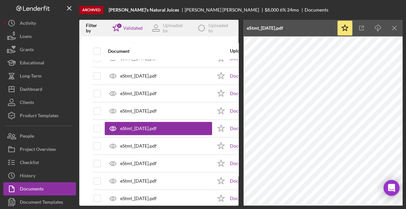
scroll to position [211, 0]
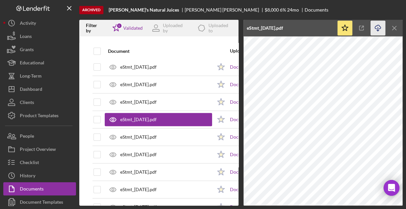
click at [376, 27] on icon "Icon/Download" at bounding box center [377, 28] width 15 height 15
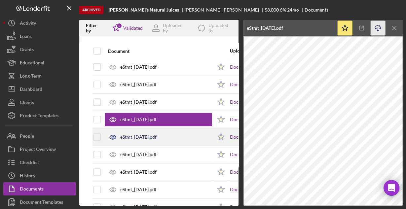
click at [168, 136] on div "eStmt_[DATE].pdf" at bounding box center [158, 137] width 107 height 17
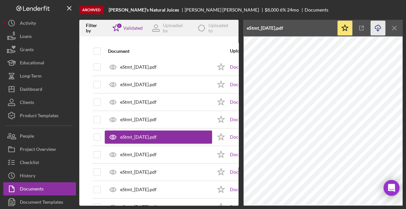
click at [375, 27] on icon "Icon/Download" at bounding box center [377, 28] width 15 height 15
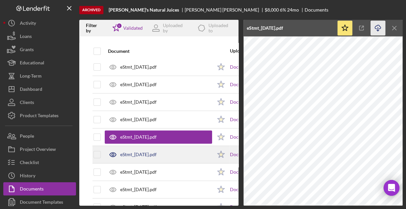
click at [157, 153] on div "eStmt_[DATE].pdf" at bounding box center [138, 154] width 36 height 5
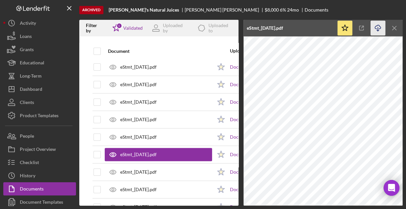
click at [378, 27] on icon "Icon/Download" at bounding box center [377, 28] width 15 height 15
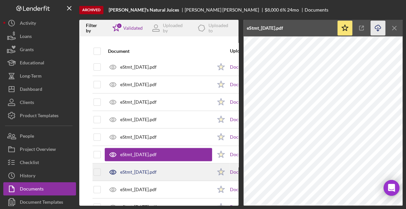
click at [140, 169] on div "eStmt_[DATE].pdf" at bounding box center [138, 171] width 36 height 5
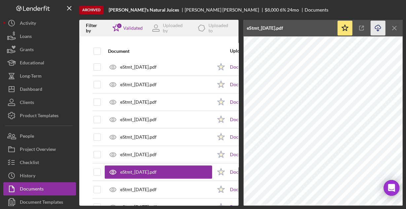
click at [378, 25] on icon "Icon/Download" at bounding box center [377, 28] width 15 height 15
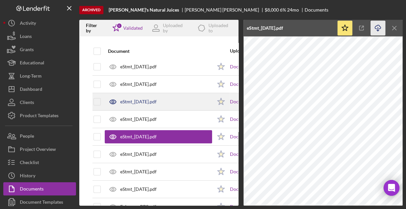
scroll to position [264, 0]
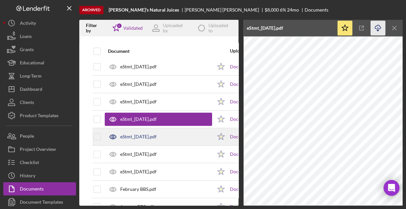
click at [137, 135] on div "eStmt_[DATE].pdf" at bounding box center [138, 136] width 36 height 5
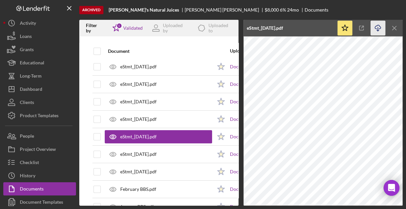
click at [376, 26] on icon "button" at bounding box center [378, 27] width 6 height 4
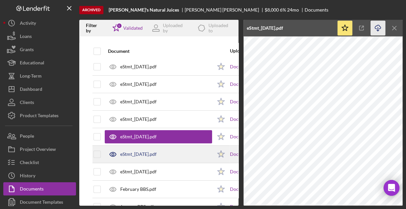
click at [157, 152] on div "eStmt_[DATE].pdf" at bounding box center [138, 154] width 36 height 5
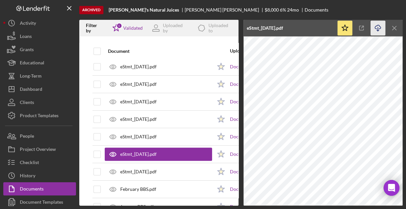
click at [378, 28] on icon "Icon/Download" at bounding box center [377, 28] width 15 height 15
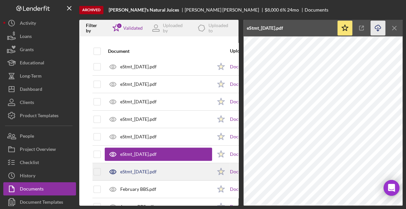
click at [152, 166] on div "eStmt_[DATE].pdf" at bounding box center [158, 171] width 107 height 17
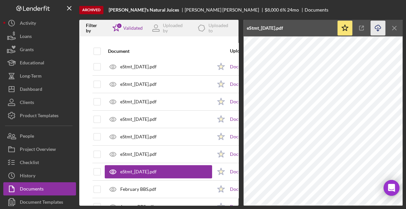
click at [378, 28] on icon "Icon/Download" at bounding box center [377, 28] width 15 height 15
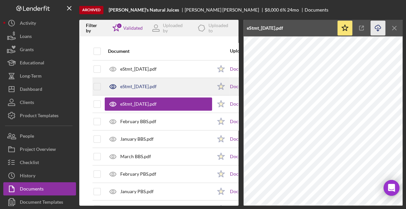
scroll to position [343, 0]
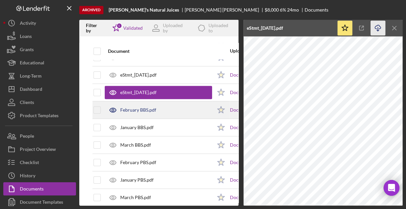
click at [157, 108] on div "February BBS.pdf" at bounding box center [158, 110] width 107 height 17
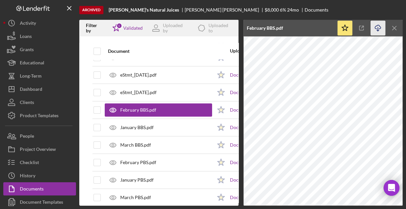
click at [376, 27] on icon "Icon/Download" at bounding box center [377, 28] width 15 height 15
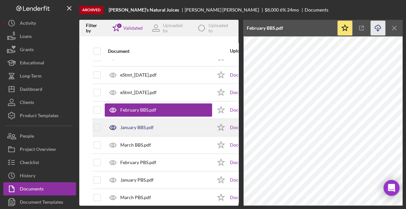
click at [152, 125] on div "January BBS.pdf" at bounding box center [136, 127] width 33 height 5
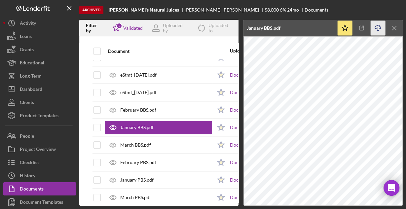
click at [379, 29] on icon "Icon/Download" at bounding box center [377, 28] width 15 height 15
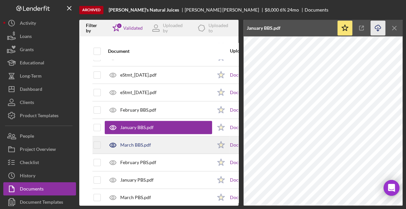
click at [156, 140] on div "March BBS.pdf" at bounding box center [158, 145] width 107 height 17
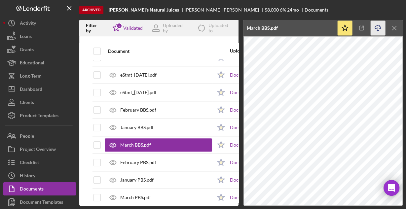
click at [380, 26] on icon "Icon/Download" at bounding box center [377, 28] width 15 height 15
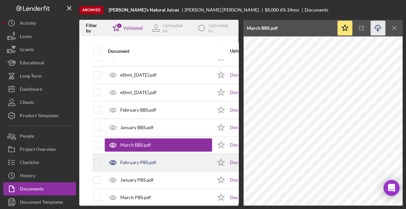
click at [160, 160] on div "February PBS.pdf" at bounding box center [158, 162] width 107 height 17
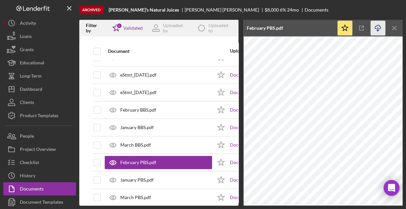
click at [378, 27] on icon "Icon/Download" at bounding box center [377, 28] width 15 height 15
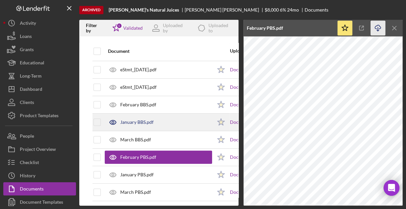
scroll to position [351, 0]
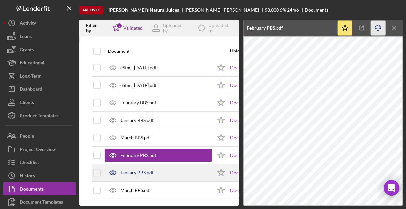
click at [144, 170] on div "January PBS.pdf" at bounding box center [136, 172] width 33 height 5
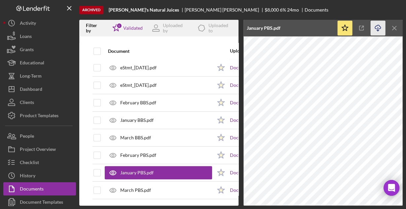
click at [374, 27] on icon "Icon/Download" at bounding box center [377, 28] width 15 height 15
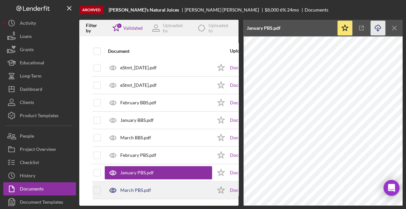
click at [129, 188] on div "March PBS.pdf" at bounding box center [135, 190] width 31 height 5
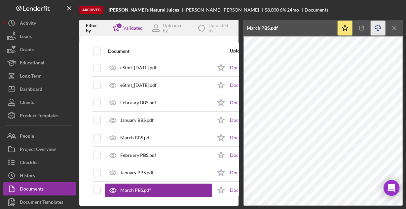
click at [375, 24] on icon "Icon/Download" at bounding box center [377, 28] width 15 height 15
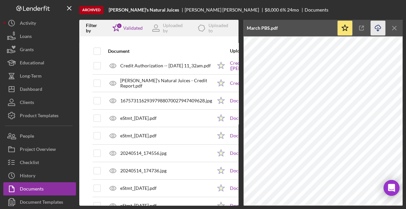
scroll to position [0, 0]
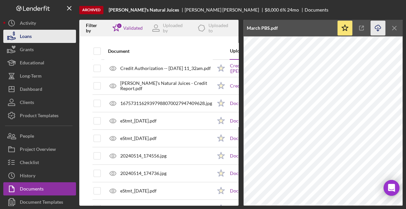
click at [31, 36] on div "Loans" at bounding box center [26, 37] width 12 height 15
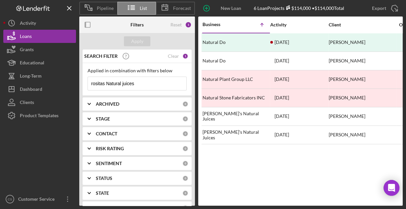
click at [154, 77] on div "rositas Natural juices Icon/Menu Close" at bounding box center [137, 84] width 99 height 14
drag, startPoint x: 154, startPoint y: 77, endPoint x: 151, endPoint y: 80, distance: 4.2
click at [153, 78] on input "rositas Natural juices" at bounding box center [137, 83] width 98 height 13
click at [151, 80] on input "rositas Natural juices" at bounding box center [137, 83] width 98 height 13
click at [150, 80] on input "rositas Natural juices" at bounding box center [137, 83] width 98 height 13
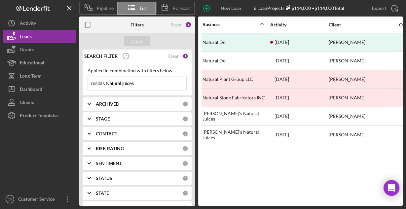
click at [150, 80] on input "rositas Natural juices" at bounding box center [137, 83] width 98 height 13
click at [149, 80] on input "rositas Natural juices" at bounding box center [137, 83] width 98 height 13
drag, startPoint x: 146, startPoint y: 82, endPoint x: 143, endPoint y: 82, distance: 3.3
click at [146, 82] on input "rositas Natural juices" at bounding box center [137, 83] width 98 height 13
click at [141, 82] on input "rositas Natural juices" at bounding box center [137, 83] width 98 height 13
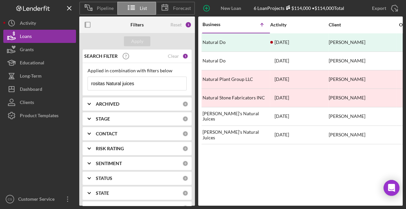
click at [140, 82] on input "rositas Natural juices" at bounding box center [137, 83] width 98 height 13
click at [139, 85] on input "rositas Natural juices" at bounding box center [137, 83] width 98 height 13
click at [119, 81] on input "rositas Natural juices" at bounding box center [137, 83] width 98 height 13
drag, startPoint x: 91, startPoint y: 83, endPoint x: 161, endPoint y: 73, distance: 70.3
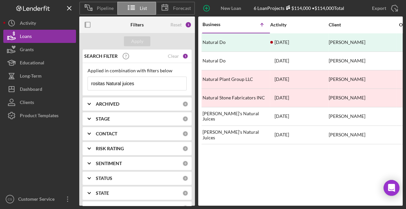
click at [140, 85] on input "rositas Natural juices" at bounding box center [137, 83] width 98 height 13
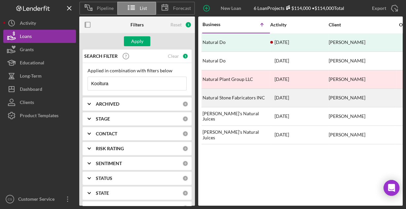
type input "Kooltura"
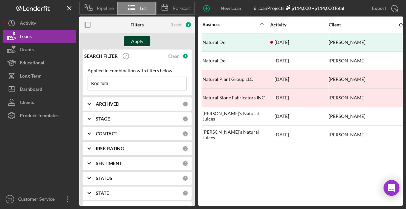
click at [130, 43] on button "Apply" at bounding box center [137, 41] width 26 height 10
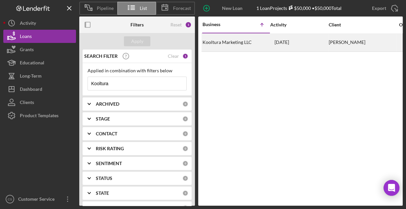
click at [232, 40] on div "Kooltura Marketing LLC" at bounding box center [235, 43] width 66 height 18
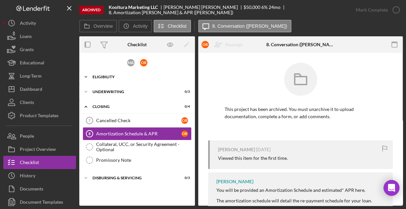
click at [113, 79] on div "Icon/Expander Eligibility 6 / 6" at bounding box center [137, 76] width 116 height 13
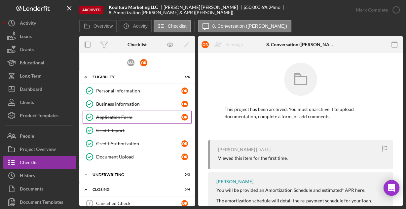
click at [111, 115] on div "Application Form" at bounding box center [138, 117] width 85 height 5
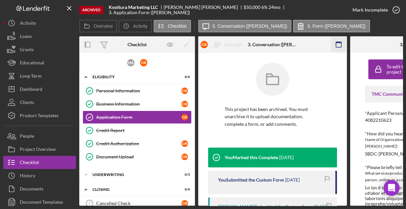
click at [339, 41] on icon "button" at bounding box center [338, 44] width 15 height 15
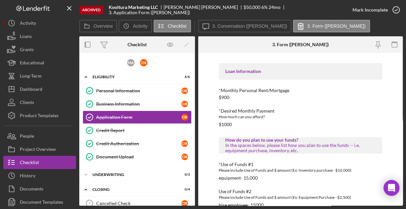
scroll to position [430, 0]
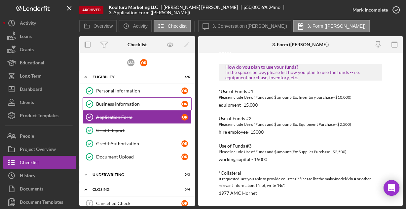
click at [119, 101] on div "Business Information" at bounding box center [138, 103] width 85 height 5
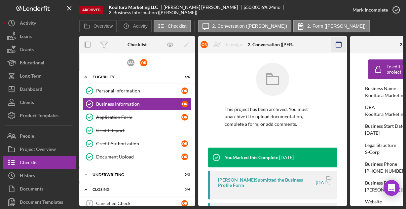
click at [334, 47] on icon "button" at bounding box center [338, 44] width 15 height 15
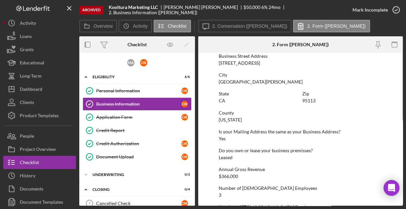
scroll to position [420, 0]
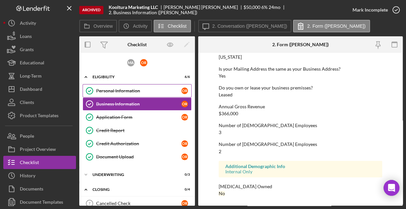
click at [143, 90] on div "Personal Information" at bounding box center [138, 90] width 85 height 5
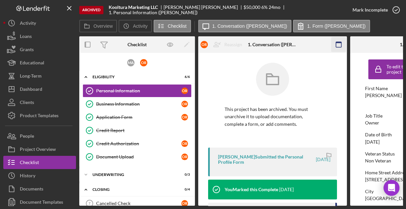
click at [337, 44] on icon "button" at bounding box center [338, 44] width 15 height 15
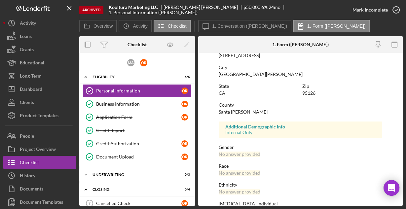
scroll to position [156, 0]
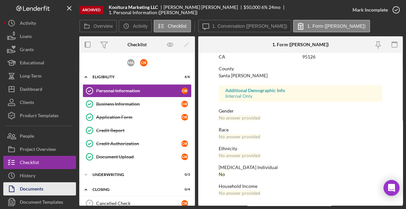
click at [34, 186] on div "Documents" at bounding box center [31, 189] width 23 height 15
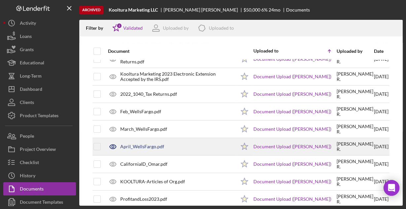
scroll to position [87, 0]
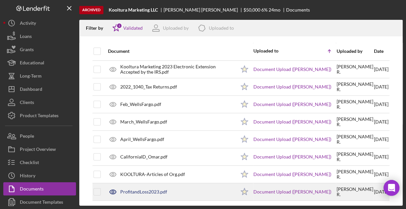
click at [149, 189] on div "ProfitandLoss2023.pdf" at bounding box center [143, 191] width 47 height 5
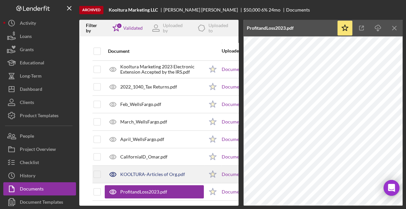
click at [141, 172] on div "KOOLTURA-Articles of Org.pdf" at bounding box center [152, 174] width 65 height 5
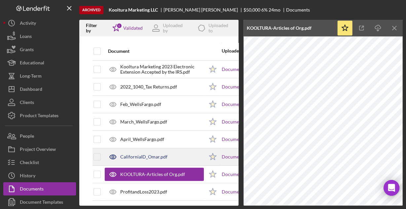
click at [145, 152] on div "CaliforniaID_Omar.pdf" at bounding box center [154, 157] width 99 height 17
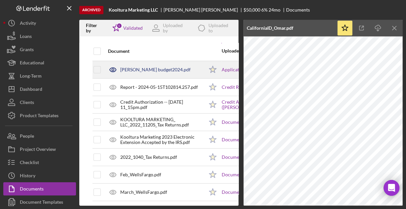
scroll to position [0, 0]
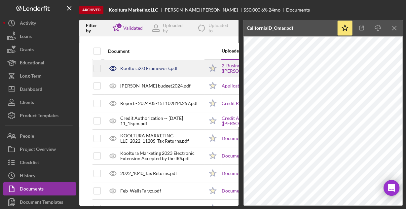
click at [155, 69] on div "Kooltura2.0 Framework.pdf" at bounding box center [148, 68] width 57 height 5
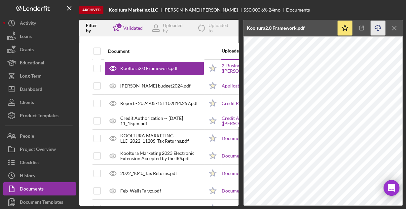
click at [377, 27] on icon "Icon/Download" at bounding box center [377, 28] width 15 height 15
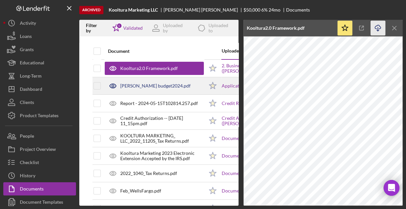
click at [139, 86] on div "[PERSON_NAME] budget2024.pdf" at bounding box center [155, 85] width 70 height 5
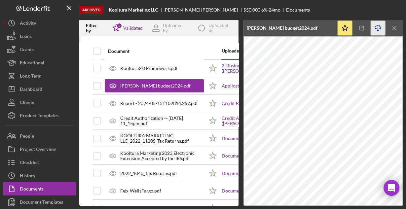
click at [378, 29] on icon "Icon/Download" at bounding box center [377, 28] width 15 height 15
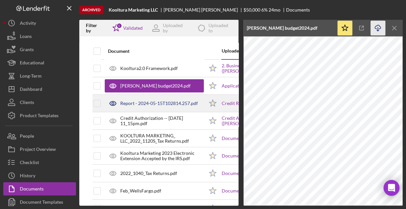
click at [141, 104] on div "Report - 2024-05-15T102814.257.pdf" at bounding box center [159, 103] width 78 height 5
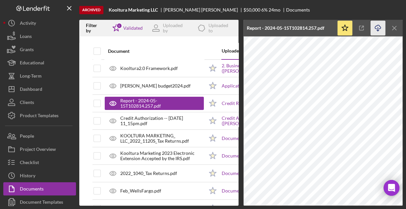
click at [376, 30] on icon "Icon/Download" at bounding box center [377, 28] width 15 height 15
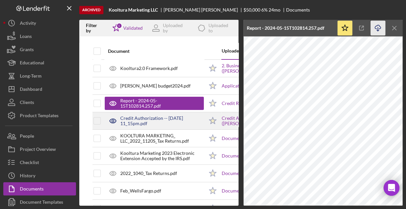
click at [147, 122] on div "Credit Authorization -- [DATE] 11_15pm.pdf" at bounding box center [162, 121] width 84 height 11
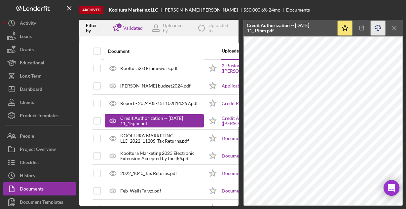
click at [376, 30] on polyline "button" at bounding box center [377, 30] width 2 height 1
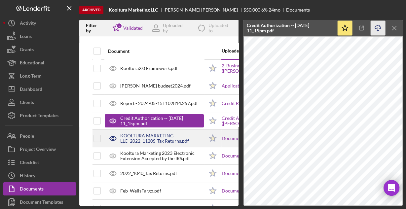
click at [156, 139] on div "KOOLTURA MARKETING_ LLC_2022_1120S_Tax Returns.pdf" at bounding box center [162, 138] width 84 height 11
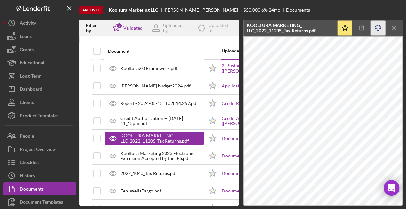
click at [378, 27] on line "button" at bounding box center [378, 29] width 0 height 4
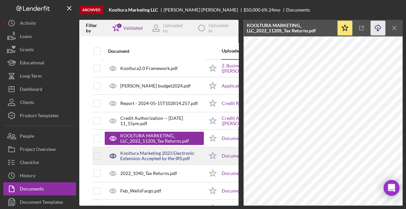
click at [152, 156] on div "Kooltura Marketing 2023 Electronic Extension Accepted by the IRS.pdf" at bounding box center [162, 156] width 84 height 11
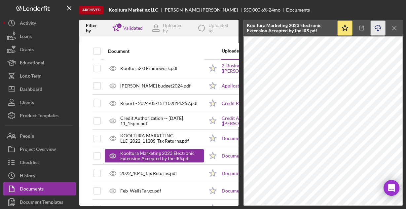
click at [375, 27] on icon "button" at bounding box center [378, 27] width 6 height 4
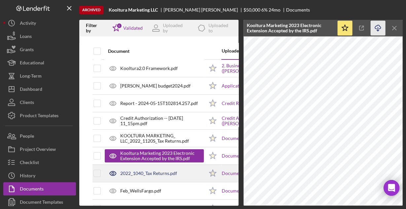
click at [153, 171] on div "2022_1040_Tax Returns.pdf" at bounding box center [148, 173] width 57 height 5
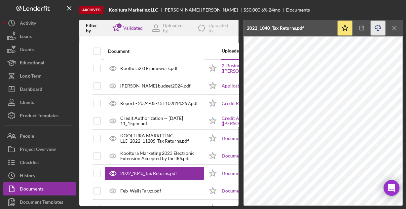
click at [376, 27] on icon "Icon/Download" at bounding box center [377, 28] width 15 height 15
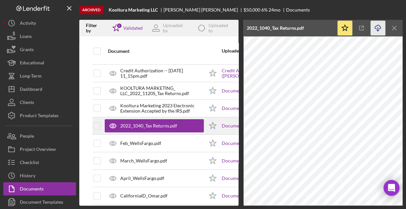
scroll to position [53, 0]
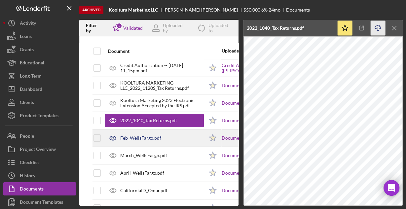
click at [154, 136] on div "Feb_WellsFargo.pdf" at bounding box center [140, 137] width 41 height 5
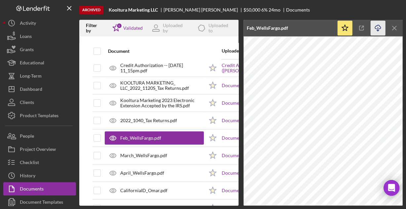
click at [378, 29] on icon "Icon/Download" at bounding box center [377, 28] width 15 height 15
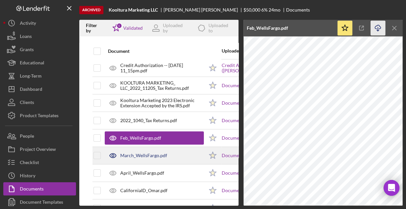
click at [150, 154] on div "March_WellsFargo.pdf" at bounding box center [143, 155] width 47 height 5
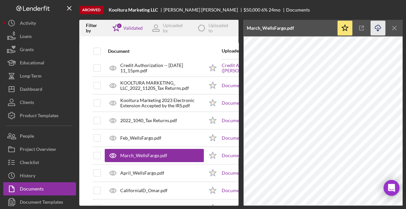
click at [378, 28] on icon "Icon/Download" at bounding box center [377, 28] width 15 height 15
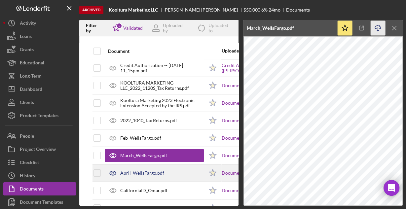
click at [127, 170] on div "April_WellsFargo.pdf" at bounding box center [142, 172] width 44 height 5
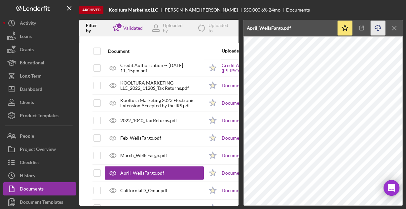
click at [379, 28] on icon "Icon/Download" at bounding box center [377, 28] width 15 height 15
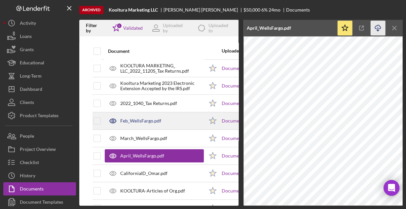
scroll to position [90, 0]
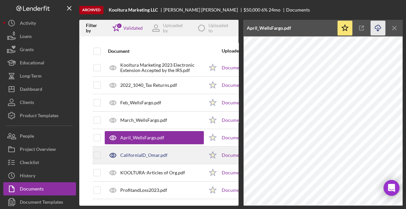
click at [141, 153] on div "CaliforniaID_Omar.pdf" at bounding box center [143, 155] width 47 height 5
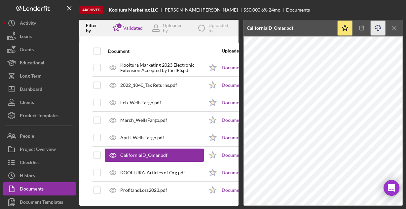
click at [376, 26] on icon "Icon/Download" at bounding box center [377, 28] width 15 height 15
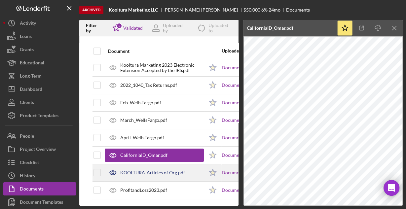
click at [139, 170] on div "KOOLTURA-Articles of Org.pdf" at bounding box center [152, 172] width 65 height 5
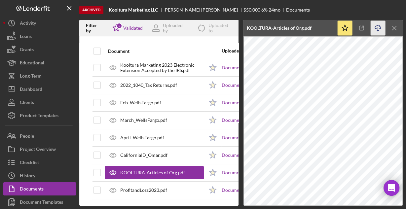
click at [378, 28] on line "button" at bounding box center [378, 29] width 0 height 4
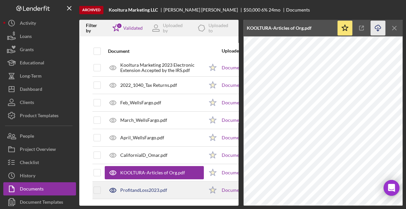
click at [136, 183] on div "ProfitandLoss2023.pdf" at bounding box center [154, 190] width 99 height 17
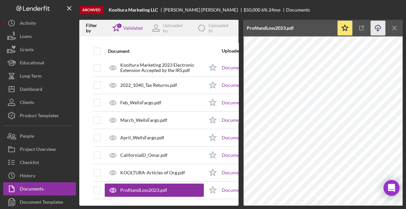
click at [381, 27] on icon "Icon/Download" at bounding box center [377, 28] width 15 height 15
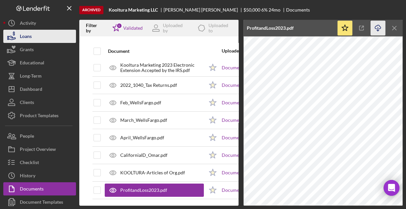
click at [39, 39] on button "Loans" at bounding box center [39, 36] width 73 height 13
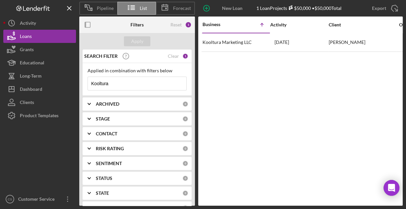
click at [119, 84] on input "Kooltura" at bounding box center [137, 83] width 98 height 13
click at [118, 84] on input "Kooltura" at bounding box center [137, 83] width 98 height 13
type input "K"
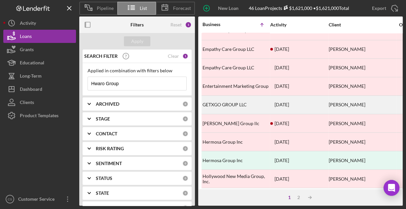
scroll to position [264, 0]
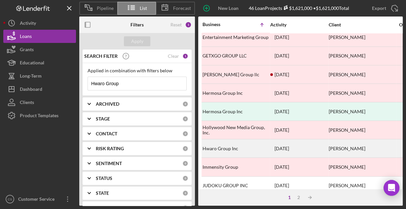
type input "Hwaro Group"
click at [226, 143] on div "Hwaro Group Inc" at bounding box center [235, 149] width 66 height 18
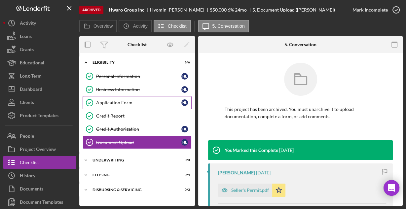
click at [112, 102] on div "Application Form" at bounding box center [138, 102] width 85 height 5
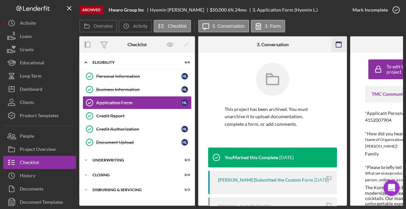
click at [339, 43] on rect "button" at bounding box center [338, 42] width 5 height 1
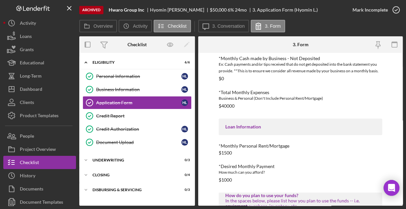
scroll to position [333, 0]
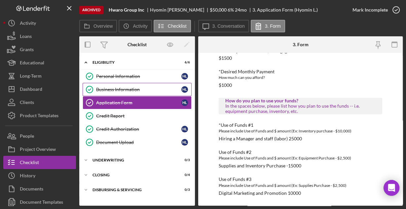
click at [125, 85] on link "Business Information Business Information H L" at bounding box center [137, 89] width 109 height 13
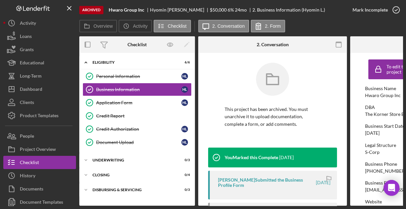
click at [337, 43] on rect "button" at bounding box center [338, 42] width 5 height 1
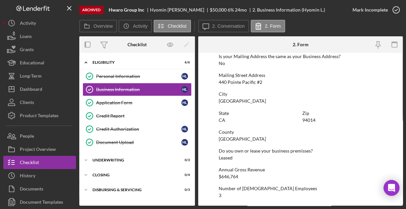
scroll to position [421, 0]
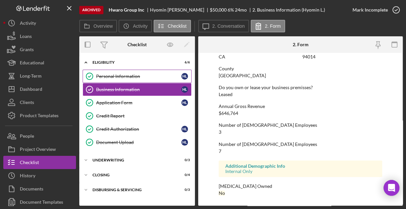
click at [115, 79] on link "Personal Information Personal Information H L" at bounding box center [137, 76] width 109 height 13
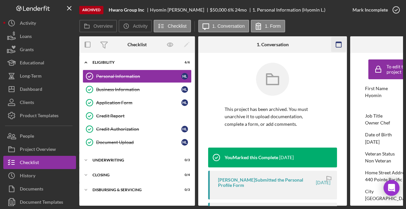
click at [338, 43] on rect "button" at bounding box center [338, 42] width 5 height 1
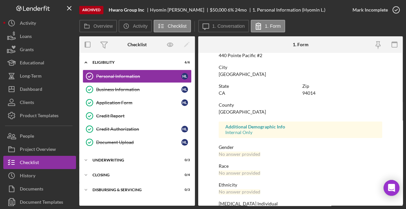
scroll to position [156, 0]
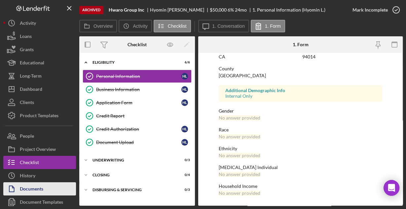
click at [43, 185] on div "Documents" at bounding box center [31, 189] width 23 height 15
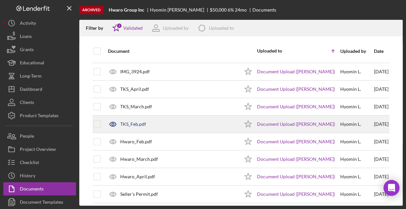
scroll to position [34, 0]
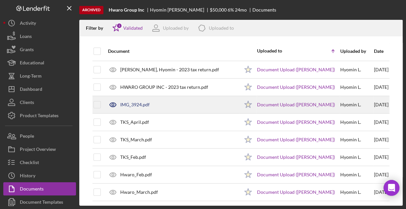
click at [133, 102] on div "IMG_3924.pdf" at bounding box center [134, 104] width 29 height 5
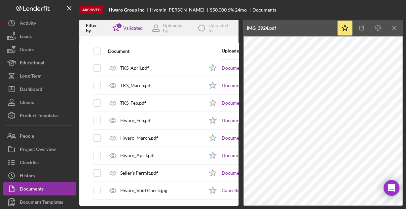
scroll to position [90, 0]
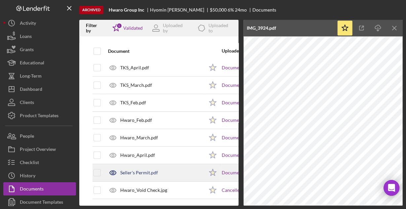
click at [133, 170] on div "Seller's Permit.pdf" at bounding box center [139, 172] width 38 height 5
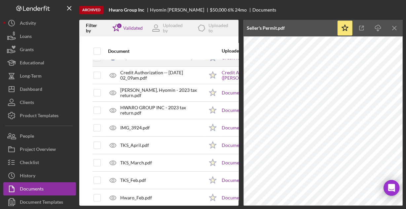
scroll to position [0, 0]
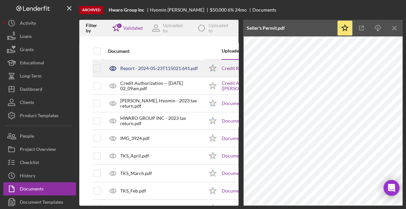
click at [146, 67] on div "Report - 2024-05-23T115021.641.pdf" at bounding box center [159, 68] width 78 height 5
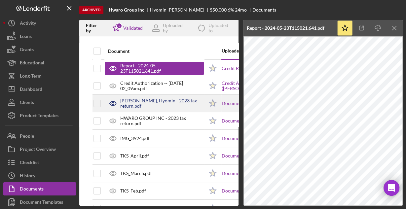
click at [163, 104] on div "[PERSON_NAME], Hyomin - 2023 tax return.pdf" at bounding box center [162, 103] width 84 height 11
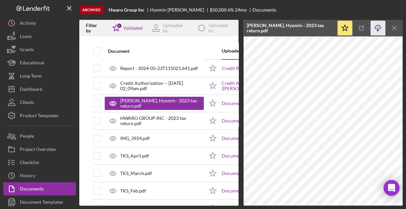
click at [376, 27] on icon "Icon/Download" at bounding box center [377, 28] width 15 height 15
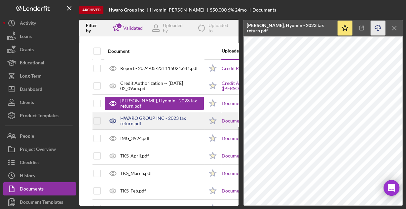
click at [157, 119] on div "HWARO GROUP INC - 2023 tax return.pdf" at bounding box center [162, 121] width 84 height 11
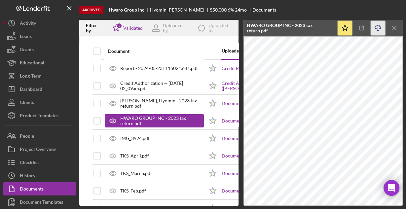
click at [379, 27] on icon "Icon/Download" at bounding box center [377, 28] width 15 height 15
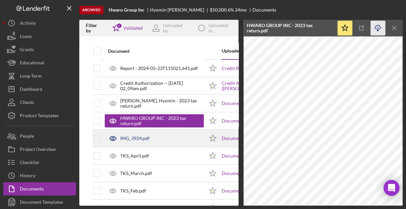
click at [150, 138] on div "IMG_3924.pdf" at bounding box center [154, 138] width 99 height 17
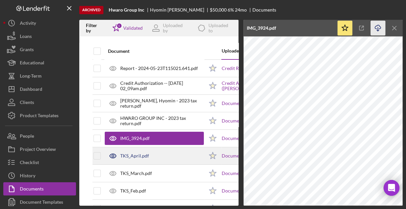
click at [147, 157] on div "TKS_April.pdf" at bounding box center [134, 155] width 29 height 5
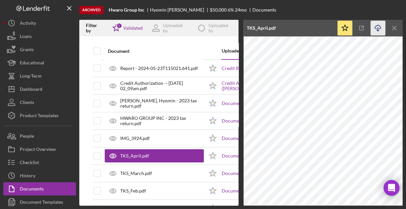
click at [378, 27] on icon "Icon/Download" at bounding box center [377, 28] width 15 height 15
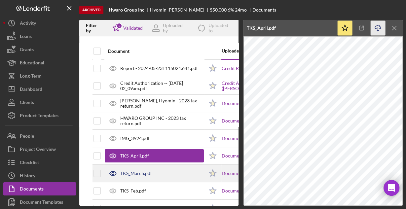
click at [144, 175] on div "TKS_March.pdf" at bounding box center [136, 173] width 32 height 5
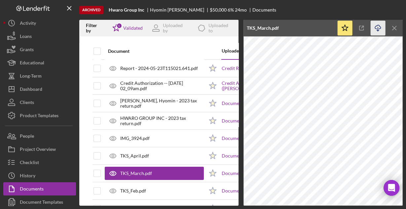
click at [378, 29] on line "button" at bounding box center [378, 29] width 0 height 4
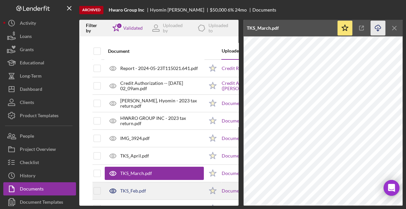
click at [145, 185] on div "TKS_Feb.pdf" at bounding box center [154, 191] width 99 height 17
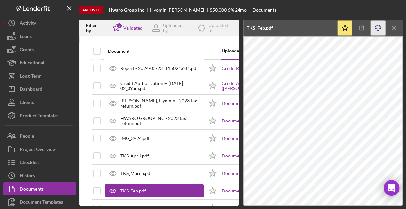
click at [375, 27] on icon "Icon/Download" at bounding box center [377, 28] width 15 height 15
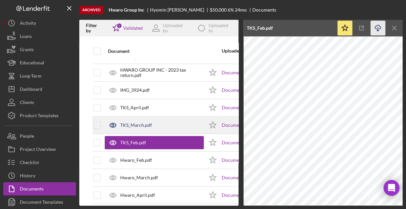
scroll to position [53, 0]
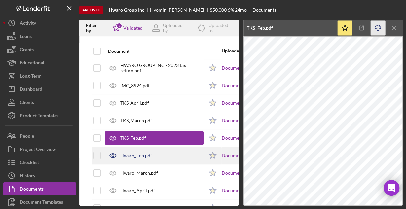
click at [146, 154] on div "Hwaro_Feb.pdf" at bounding box center [136, 155] width 32 height 5
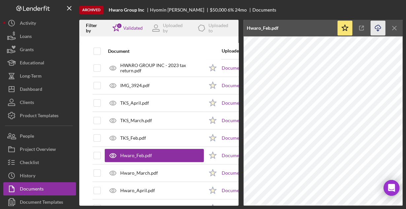
click at [378, 28] on line "button" at bounding box center [378, 29] width 0 height 4
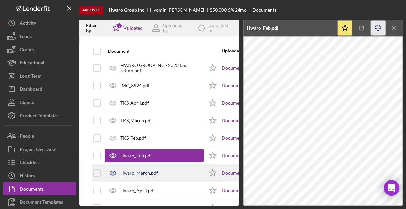
click at [140, 173] on div "Hwaro_March.pdf" at bounding box center [139, 172] width 38 height 5
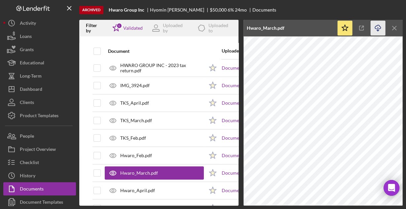
click at [377, 26] on icon "Icon/Download" at bounding box center [377, 28] width 15 height 15
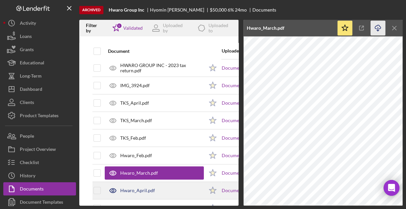
click at [144, 189] on div "Hwaro_April.pdf" at bounding box center [137, 190] width 35 height 5
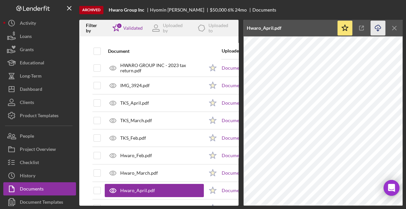
click at [380, 25] on icon "Icon/Download" at bounding box center [377, 28] width 15 height 15
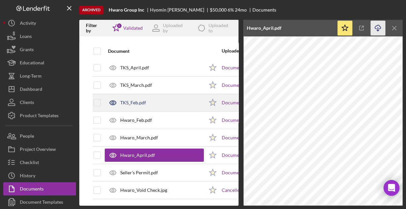
scroll to position [90, 0]
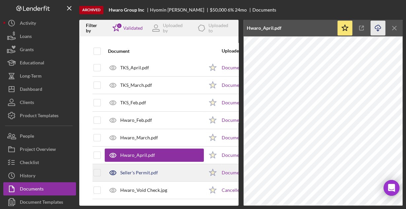
click at [148, 170] on div "Seller's Permit.pdf" at bounding box center [139, 172] width 38 height 5
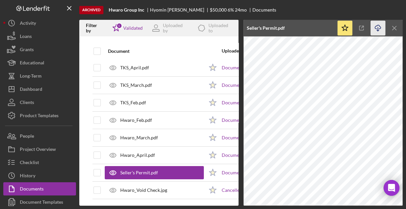
click at [378, 28] on icon "button" at bounding box center [378, 27] width 6 height 4
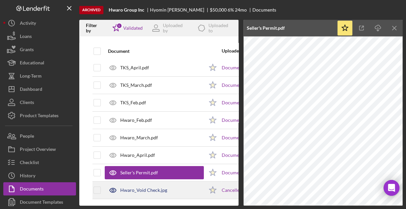
click at [154, 188] on div "Hwaro_Void Check.jpg" at bounding box center [143, 190] width 47 height 5
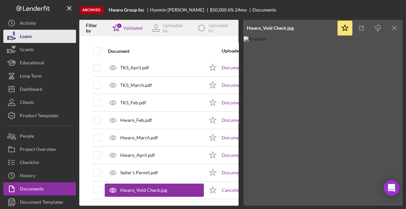
click at [30, 35] on div "Loans" at bounding box center [26, 37] width 12 height 15
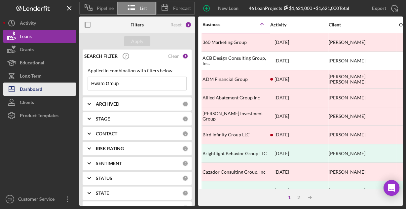
drag, startPoint x: 128, startPoint y: 86, endPoint x: 57, endPoint y: 86, distance: 70.7
click at [57, 86] on div "Pipeline List Forecast New Loan Project 46 Loan Projects $1,621,000 • $1,621,00…" at bounding box center [202, 103] width 399 height 206
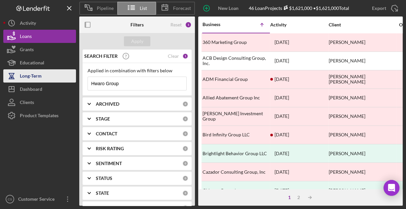
click at [58, 83] on button "Icon/Dashboard Dashboard" at bounding box center [39, 89] width 73 height 13
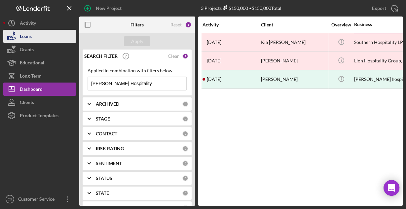
click at [28, 38] on div "Loans" at bounding box center [26, 37] width 12 height 15
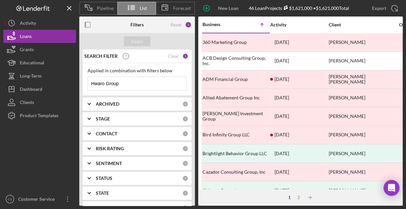
click at [140, 84] on input "Hwaro Group" at bounding box center [137, 83] width 98 height 13
click at [139, 84] on input "Hwaro Group" at bounding box center [137, 83] width 98 height 13
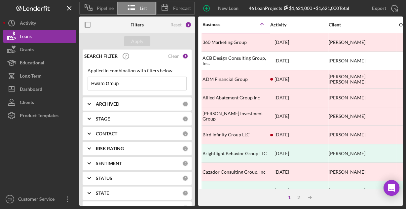
click at [138, 84] on input "Hwaro Group" at bounding box center [137, 83] width 98 height 13
click at [141, 83] on input "Hwaro Group" at bounding box center [137, 83] width 98 height 13
type input "H"
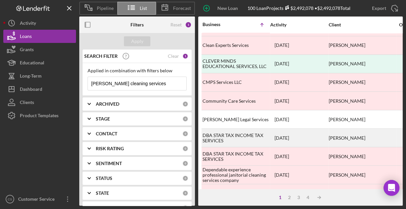
scroll to position [307, 0]
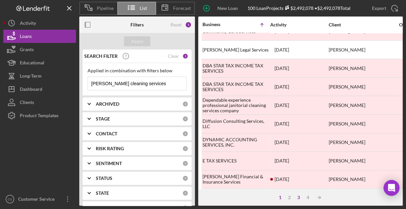
type input "[PERSON_NAME] cleaning services"
click at [300, 198] on div "3" at bounding box center [298, 197] width 9 height 5
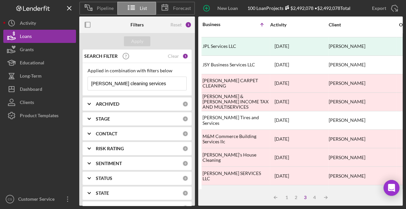
scroll to position [0, 0]
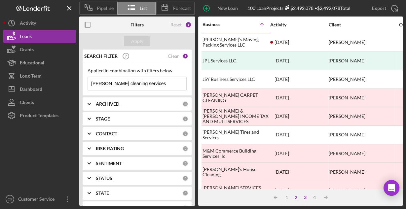
click at [296, 199] on div "2" at bounding box center [295, 197] width 9 height 5
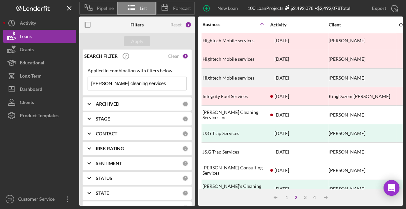
scroll to position [264, 0]
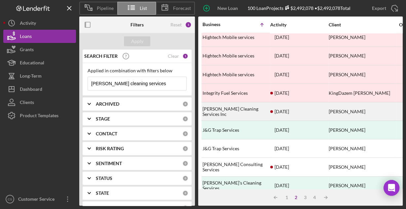
click at [241, 108] on div "[PERSON_NAME] Cleaning Services Inc" at bounding box center [235, 112] width 66 height 18
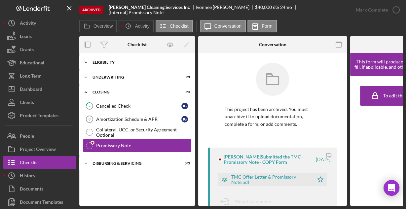
click at [120, 61] on div "Eligibility" at bounding box center [139, 62] width 94 height 4
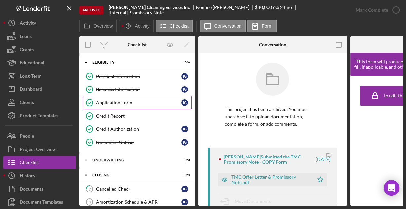
click at [112, 101] on div "Application Form" at bounding box center [138, 102] width 85 height 5
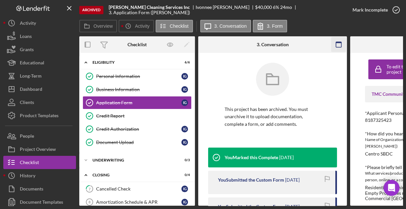
click at [340, 42] on g "button" at bounding box center [338, 44] width 5 height 5
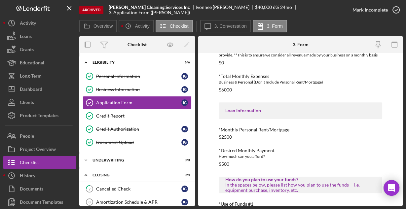
scroll to position [350, 0]
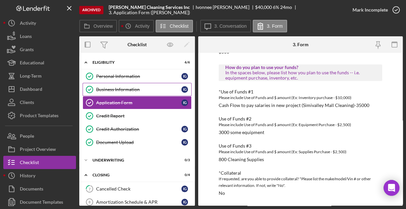
click at [130, 89] on div "Business Information" at bounding box center [138, 89] width 85 height 5
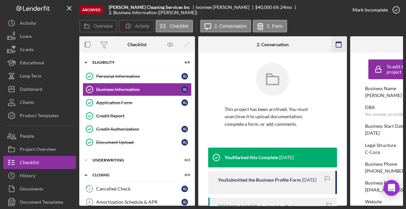
click at [336, 43] on icon "button" at bounding box center [338, 44] width 15 height 15
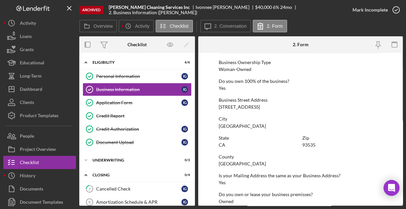
scroll to position [345, 0]
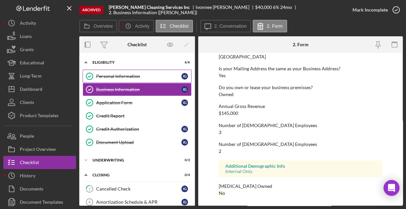
click at [137, 72] on link "Personal Information Personal Information I G" at bounding box center [137, 76] width 109 height 13
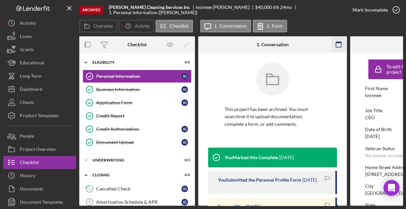
click at [342, 45] on icon "button" at bounding box center [338, 44] width 15 height 15
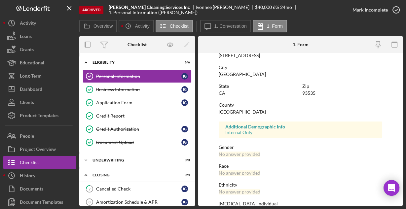
scroll to position [156, 0]
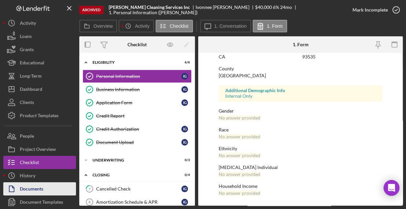
click at [29, 188] on div "Documents" at bounding box center [31, 189] width 23 height 15
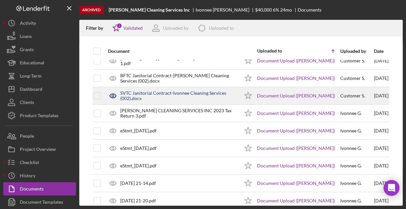
scroll to position [52, 0]
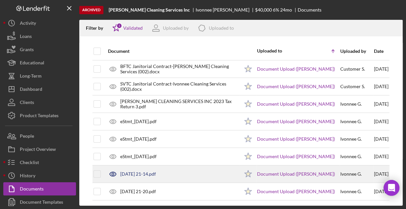
click at [152, 172] on div "[DATE] 21-14.pdf" at bounding box center [138, 173] width 36 height 5
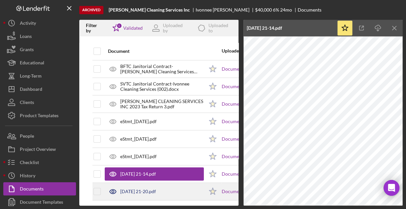
click at [148, 189] on div "[DATE] 21-20.pdf" at bounding box center [138, 191] width 36 height 5
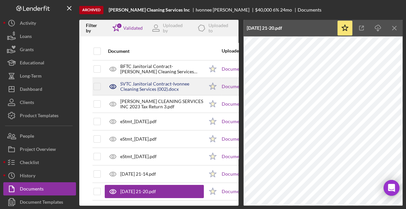
click at [149, 86] on div "SVTC Janitorial Contract-Ivonnee Cleaning Services (002).docx" at bounding box center [162, 86] width 84 height 11
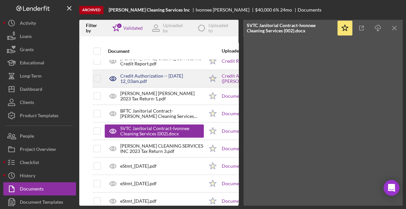
scroll to position [0, 0]
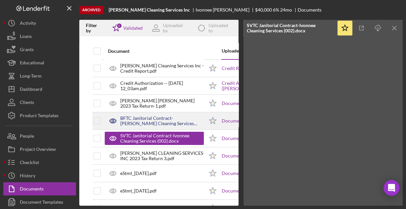
click at [143, 120] on div "BFTC Janitorial Contract-[PERSON_NAME] Cleaning Services (002).docx" at bounding box center [162, 121] width 84 height 11
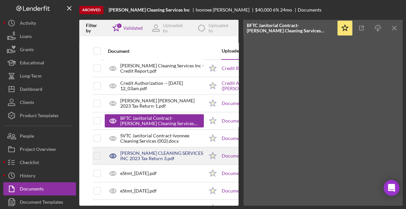
click at [167, 152] on div "[PERSON_NAME] CLEANING SERVICES INC 2023 Tax Return 3.pdf" at bounding box center [162, 156] width 84 height 11
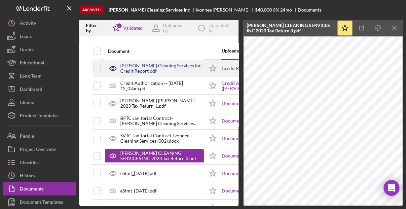
click at [154, 65] on div "[PERSON_NAME] Cleaning Services Inc - Credit Report.pdf" at bounding box center [162, 68] width 84 height 11
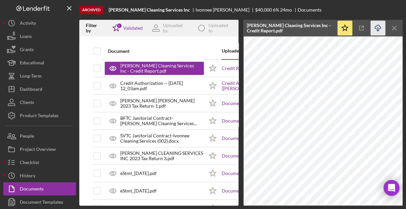
click at [382, 27] on icon "Icon/Download" at bounding box center [377, 28] width 15 height 15
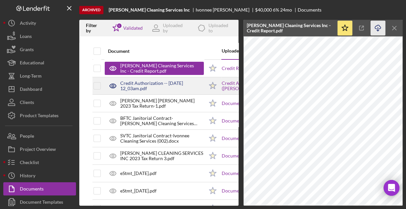
click at [157, 86] on div "Credit Authorization -- [DATE] 12_03am.pdf" at bounding box center [162, 86] width 84 height 11
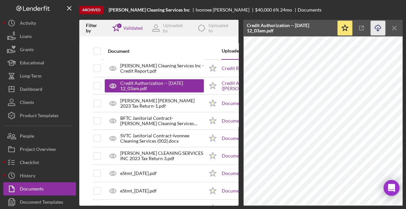
click at [378, 25] on icon "Icon/Download" at bounding box center [377, 28] width 15 height 15
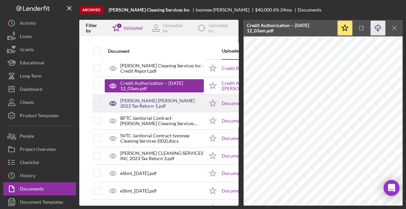
click at [143, 100] on div "[PERSON_NAME] [PERSON_NAME] 2023 Tax Return-1.pdf" at bounding box center [162, 103] width 84 height 11
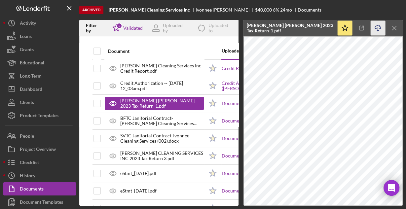
click at [378, 28] on icon "Icon/Download" at bounding box center [377, 28] width 15 height 15
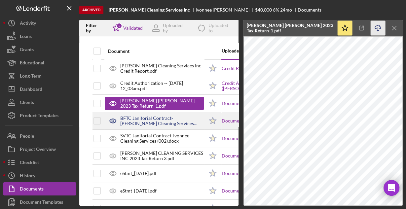
click at [157, 121] on div "BFTC Janitorial Contract-[PERSON_NAME] Cleaning Services (002).docx" at bounding box center [162, 121] width 84 height 11
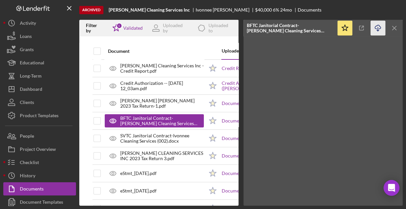
click at [377, 28] on icon "Icon/Download" at bounding box center [377, 28] width 15 height 15
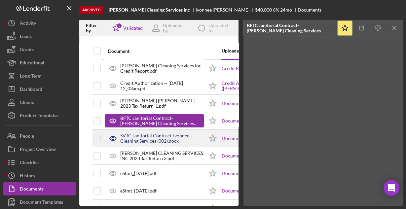
click at [156, 138] on div "SVTC Janitorial Contract-Ivonnee Cleaning Services (002).docx" at bounding box center [162, 138] width 84 height 11
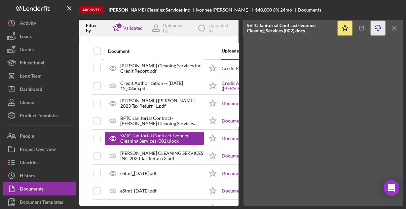
click at [380, 27] on icon "button" at bounding box center [378, 27] width 6 height 4
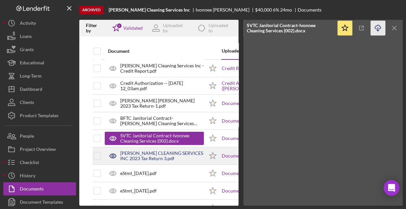
click at [174, 156] on div "[PERSON_NAME] CLEANING SERVICES INC 2023 Tax Return 3.pdf" at bounding box center [162, 156] width 84 height 11
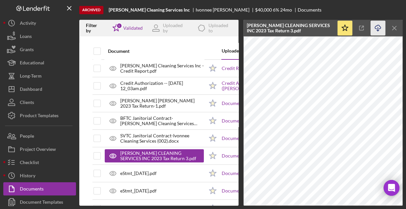
click at [378, 27] on icon "Icon/Download" at bounding box center [377, 28] width 15 height 15
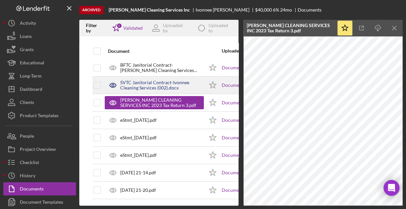
scroll to position [56, 0]
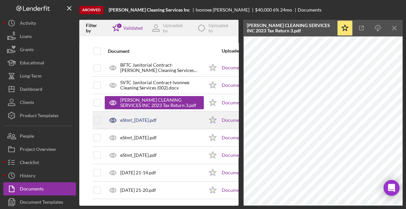
click at [157, 118] on div "eStmt_[DATE].pdf" at bounding box center [138, 120] width 36 height 5
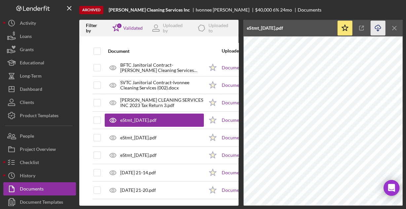
click at [378, 27] on line "button" at bounding box center [378, 29] width 0 height 4
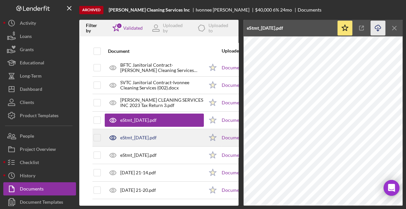
click at [151, 135] on div "eStmt_[DATE].pdf" at bounding box center [138, 137] width 36 height 5
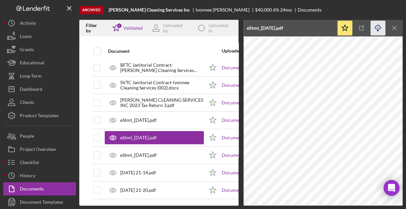
click at [375, 28] on icon "Icon/Download" at bounding box center [377, 28] width 15 height 15
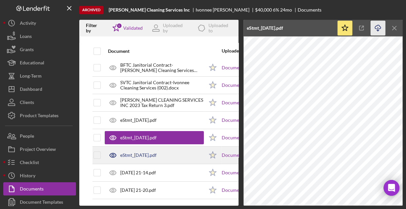
click at [178, 153] on div "eStmt_[DATE].pdf" at bounding box center [154, 155] width 99 height 17
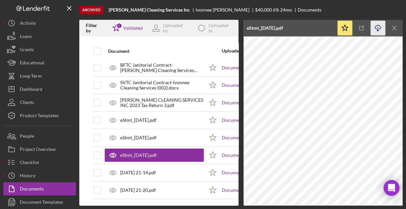
click at [376, 25] on icon "Icon/Download" at bounding box center [377, 28] width 15 height 15
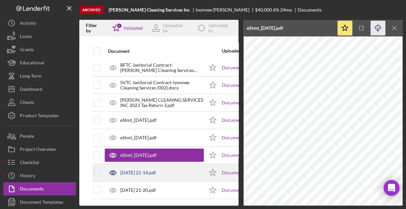
click at [178, 171] on div "[DATE] 21-14.pdf" at bounding box center [154, 172] width 99 height 17
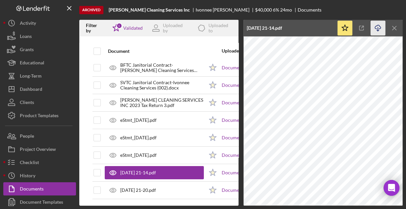
click at [378, 27] on icon "Icon/Download" at bounding box center [377, 28] width 15 height 15
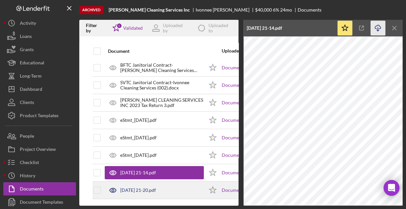
click at [156, 188] on div "[DATE] 21-20.pdf" at bounding box center [138, 190] width 36 height 5
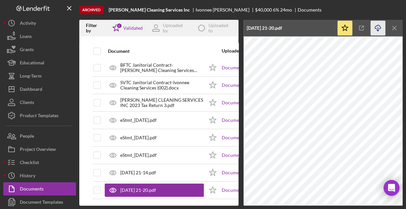
click at [378, 27] on icon "Icon/Download" at bounding box center [377, 28] width 15 height 15
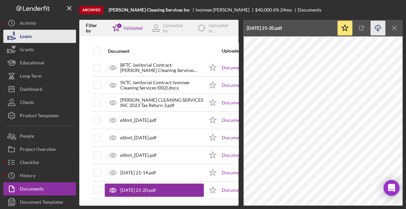
click at [32, 38] on button "Loans" at bounding box center [39, 36] width 73 height 13
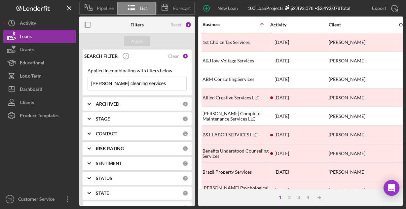
click at [150, 86] on input "[PERSON_NAME] cleaning services" at bounding box center [137, 83] width 98 height 13
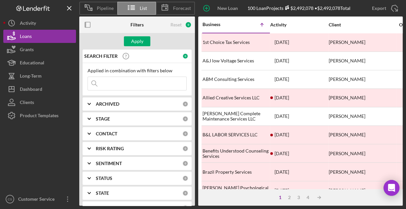
click at [171, 88] on input at bounding box center [137, 83] width 98 height 13
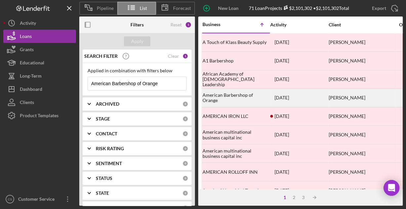
type input "American Barbershop of Orange"
click at [231, 92] on div "American Barbershop of Orange" at bounding box center [235, 98] width 66 height 18
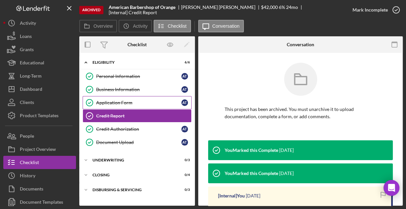
click at [121, 100] on div "Application Form" at bounding box center [138, 102] width 85 height 5
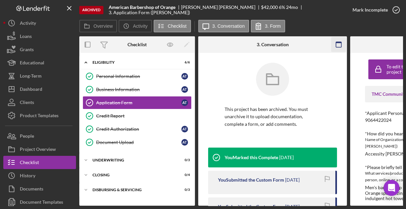
click at [339, 41] on icon "button" at bounding box center [338, 44] width 15 height 15
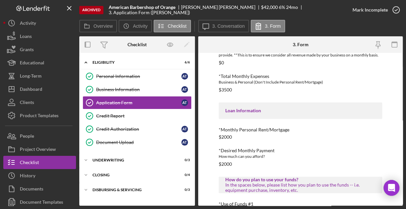
scroll to position [350, 0]
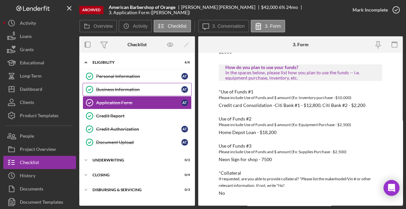
click at [109, 88] on div "Business Information" at bounding box center [138, 89] width 85 height 5
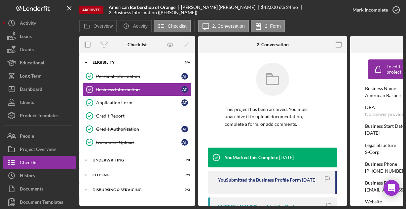
click at [338, 44] on icon "button" at bounding box center [338, 44] width 15 height 15
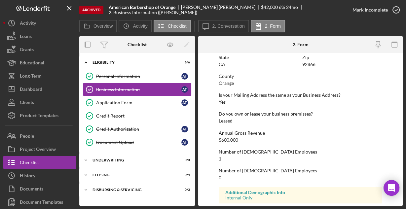
scroll to position [384, 0]
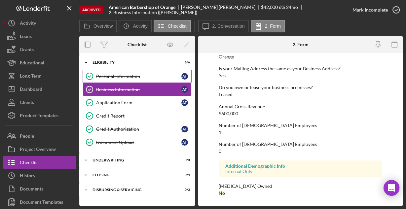
click at [122, 77] on div "Personal Information" at bounding box center [138, 76] width 85 height 5
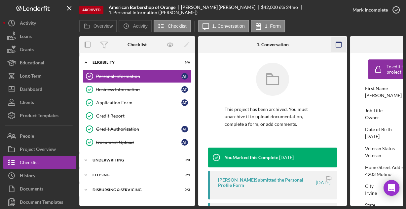
click at [335, 42] on icon "button" at bounding box center [338, 44] width 15 height 15
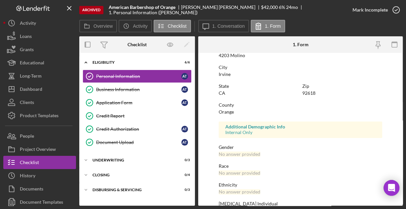
scroll to position [156, 0]
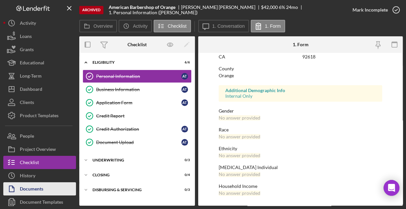
click at [43, 189] on div "Documents" at bounding box center [31, 189] width 23 height 15
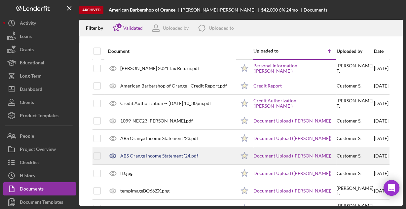
scroll to position [26, 0]
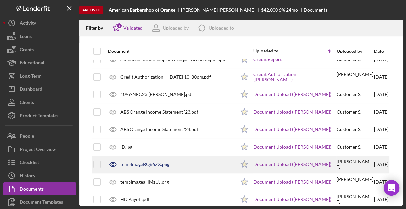
click at [141, 162] on div "tempImageBQ66ZX.png" at bounding box center [144, 164] width 49 height 5
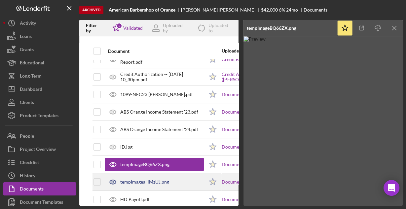
click at [144, 179] on div "tempImageaHMzUJ.png" at bounding box center [144, 181] width 49 height 5
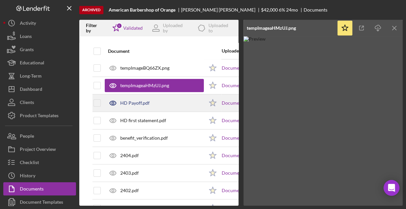
scroll to position [132, 0]
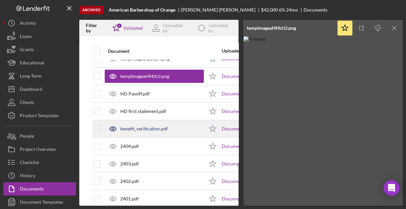
click at [147, 126] on div "benefit_verification.pdf" at bounding box center [144, 128] width 48 height 5
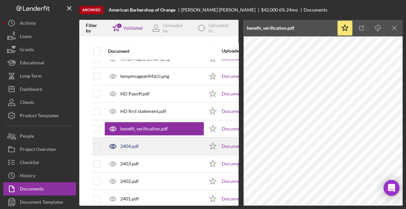
click at [148, 147] on div "2404.pdf" at bounding box center [154, 146] width 99 height 17
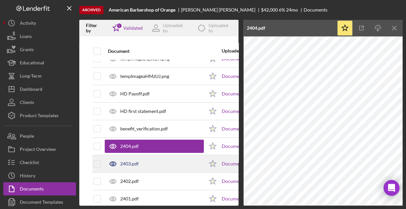
click at [150, 165] on div "2403.pdf" at bounding box center [154, 164] width 99 height 17
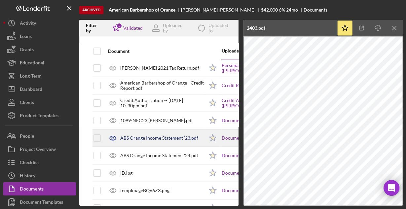
scroll to position [0, 0]
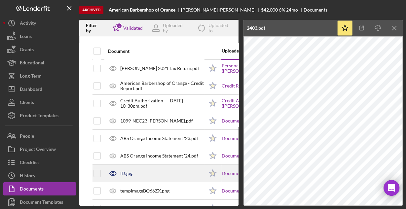
click at [126, 173] on div "ID.jpg" at bounding box center [126, 173] width 12 height 5
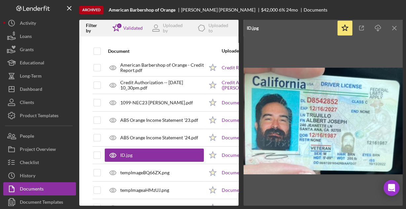
scroll to position [53, 0]
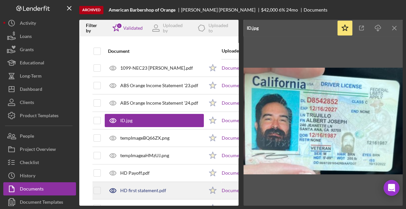
click at [148, 191] on div "HD first statement.pdf" at bounding box center [143, 190] width 46 height 5
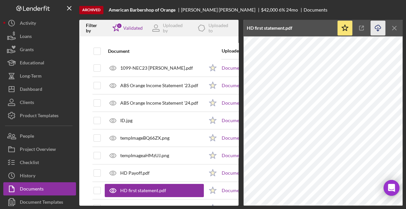
click at [376, 28] on icon "Icon/Download" at bounding box center [377, 28] width 15 height 15
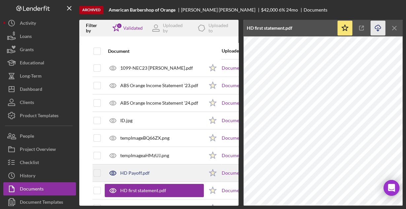
click at [154, 170] on div "HD Payoff.pdf" at bounding box center [154, 173] width 99 height 17
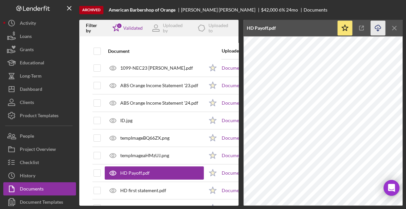
click at [376, 27] on icon "Icon/Download" at bounding box center [377, 28] width 15 height 15
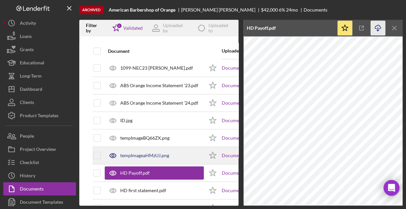
click at [159, 155] on div "tempImageaHMzUJ.png" at bounding box center [144, 155] width 49 height 5
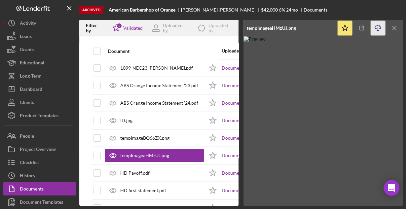
click at [375, 26] on icon "button" at bounding box center [378, 27] width 6 height 4
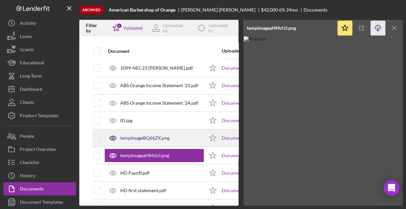
click at [140, 135] on div "tempImageBQ66ZX.png" at bounding box center [144, 137] width 49 height 5
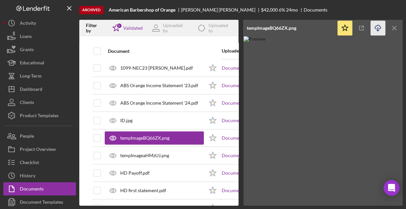
click at [377, 27] on icon "Icon/Download" at bounding box center [377, 28] width 15 height 15
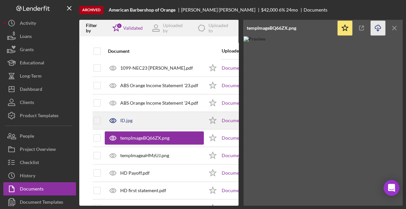
click at [137, 116] on div "ID.jpg" at bounding box center [154, 120] width 99 height 17
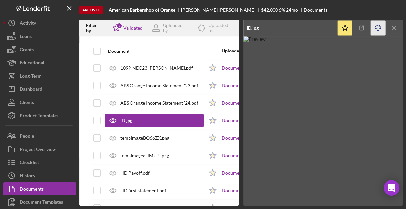
click at [376, 28] on icon "Icon/Download" at bounding box center [377, 28] width 15 height 15
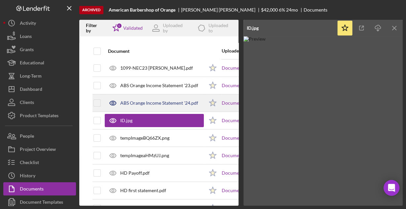
click at [157, 103] on div "ABS Orange Income Statement '24.pdf" at bounding box center [159, 102] width 78 height 5
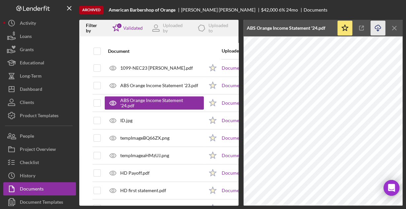
click at [375, 27] on icon "Icon/Download" at bounding box center [377, 28] width 15 height 15
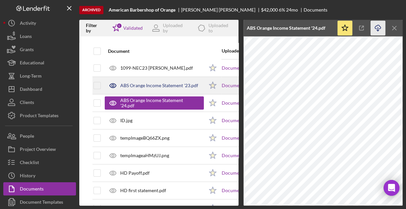
click at [153, 83] on div "ABS Orange Income Statement '23.pdf" at bounding box center [159, 85] width 78 height 5
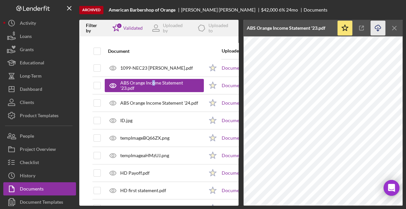
click at [377, 26] on icon "button" at bounding box center [378, 27] width 6 height 4
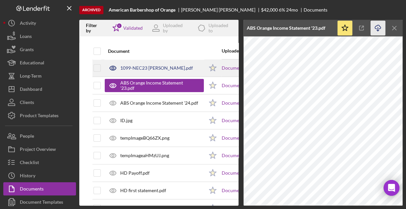
click at [146, 66] on div "1099-NEC23 [PERSON_NAME].pdf" at bounding box center [156, 67] width 73 height 5
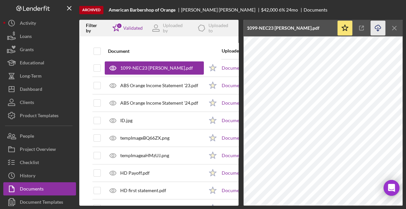
click at [378, 27] on icon "Icon/Download" at bounding box center [377, 28] width 15 height 15
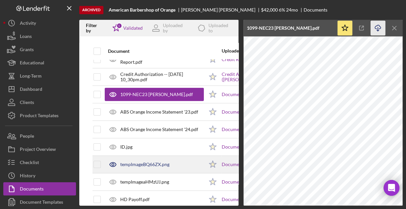
scroll to position [0, 0]
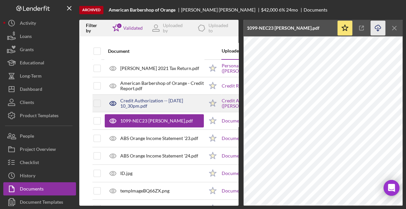
click at [155, 103] on div "Credit Authorization -- [DATE] 10_30pm.pdf" at bounding box center [162, 103] width 84 height 11
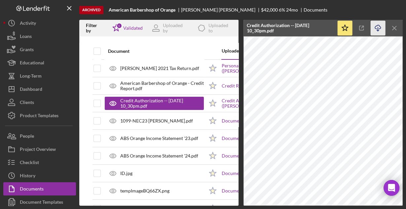
click at [378, 28] on line "button" at bounding box center [378, 29] width 0 height 4
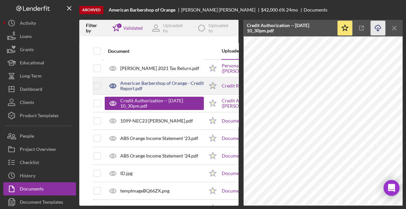
click at [149, 86] on div "American Barbershop of Orange - Credit Report.pdf" at bounding box center [162, 86] width 84 height 11
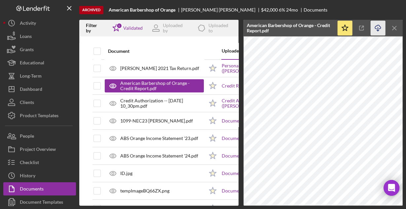
click at [378, 28] on icon "Icon/Download" at bounding box center [377, 28] width 15 height 15
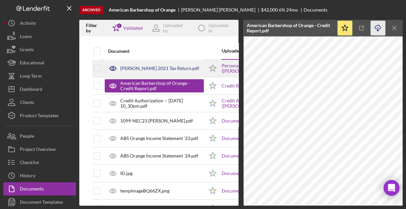
click at [163, 66] on div "[PERSON_NAME] 2021 Tax Return.pdf" at bounding box center [159, 68] width 79 height 5
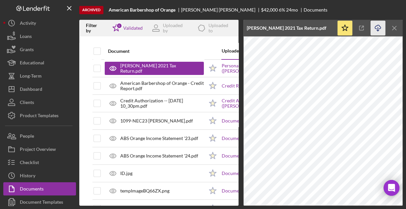
click at [375, 25] on icon "Icon/Download" at bounding box center [377, 28] width 15 height 15
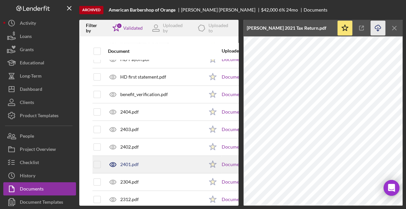
scroll to position [158, 0]
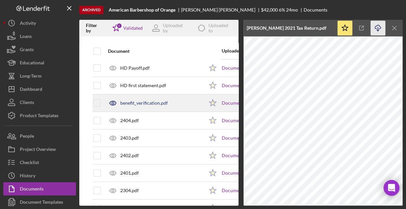
click at [139, 101] on div "benefit_verification.pdf" at bounding box center [144, 102] width 48 height 5
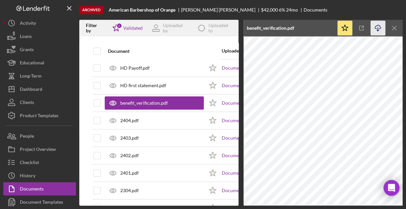
click at [377, 26] on icon "Icon/Download" at bounding box center [377, 28] width 15 height 15
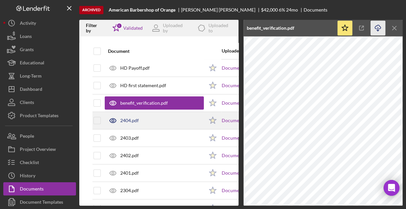
click at [134, 120] on div "2404.pdf" at bounding box center [129, 120] width 18 height 5
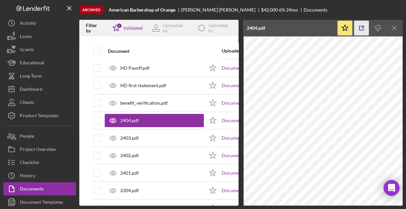
drag, startPoint x: 378, startPoint y: 27, endPoint x: 364, endPoint y: 30, distance: 14.5
click at [377, 27] on icon "Icon/Download" at bounding box center [377, 28] width 15 height 15
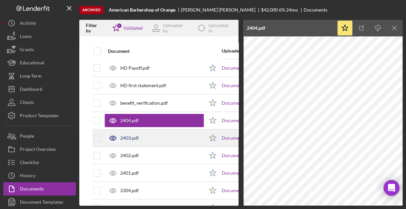
click at [158, 134] on div "2403.pdf" at bounding box center [154, 138] width 99 height 17
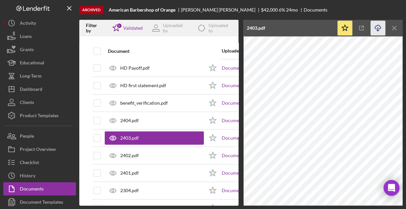
click at [376, 28] on icon "Icon/Download" at bounding box center [377, 28] width 15 height 15
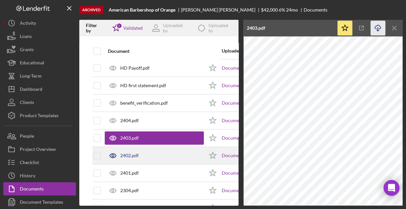
click at [155, 158] on div "2402.pdf" at bounding box center [154, 155] width 99 height 17
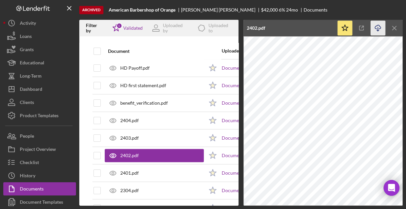
click at [378, 27] on icon "Icon/Download" at bounding box center [377, 28] width 15 height 15
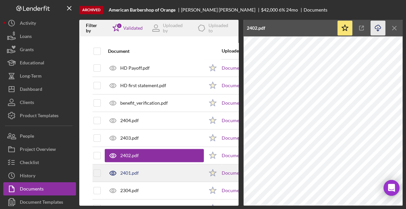
click at [176, 166] on div "2401.pdf" at bounding box center [154, 173] width 99 height 17
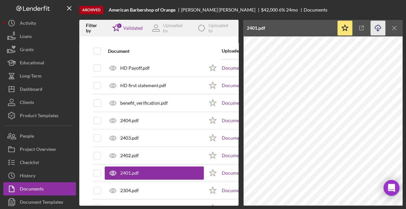
click at [375, 30] on icon "Icon/Download" at bounding box center [377, 28] width 15 height 15
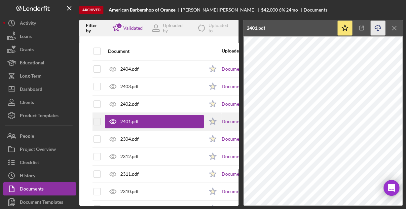
scroll to position [211, 0]
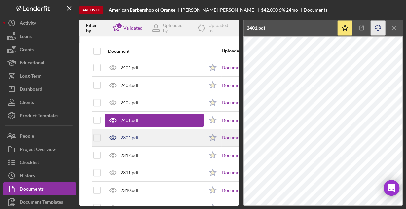
click at [143, 134] on div "2304.pdf" at bounding box center [154, 137] width 99 height 17
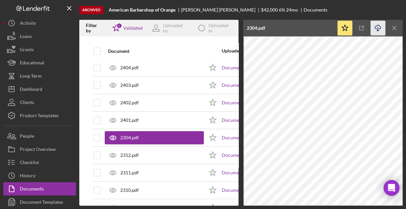
click at [378, 25] on icon "Icon/Download" at bounding box center [377, 28] width 15 height 15
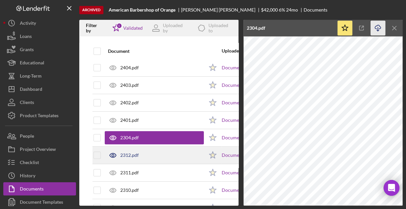
click at [160, 154] on div "2312.pdf" at bounding box center [154, 155] width 99 height 17
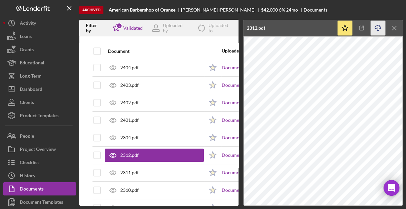
click at [375, 28] on icon "Icon/Download" at bounding box center [377, 28] width 15 height 15
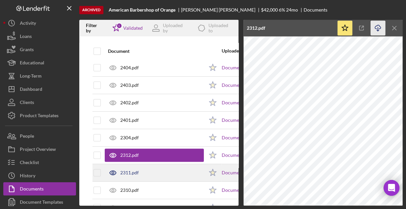
click at [145, 169] on div "2311.pdf" at bounding box center [154, 172] width 99 height 17
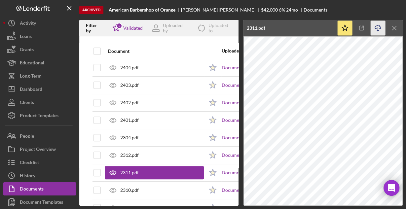
click at [375, 30] on icon "Icon/Download" at bounding box center [377, 28] width 15 height 15
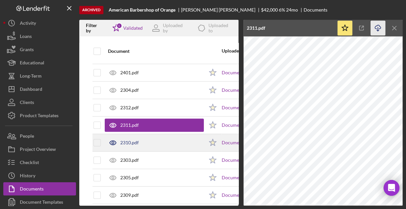
scroll to position [264, 0]
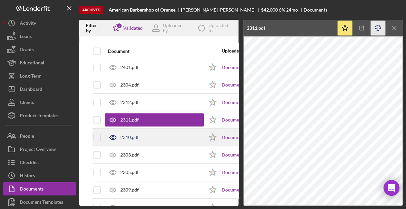
click at [172, 134] on div "2310.pdf" at bounding box center [154, 137] width 99 height 17
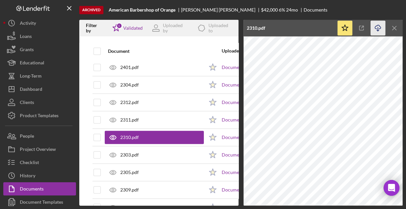
click at [375, 27] on icon "Icon/Download" at bounding box center [377, 28] width 15 height 15
drag, startPoint x: 184, startPoint y: 149, endPoint x: 189, endPoint y: 142, distance: 8.7
click at [183, 149] on div "2303.pdf" at bounding box center [154, 155] width 99 height 17
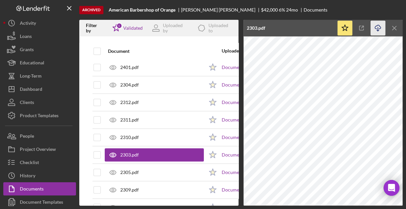
click at [376, 27] on icon "Icon/Download" at bounding box center [377, 28] width 15 height 15
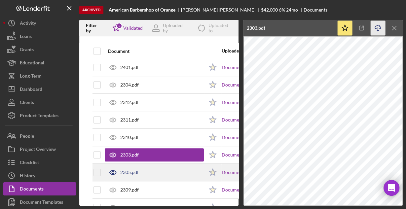
click at [162, 167] on div "2305.pdf" at bounding box center [154, 172] width 99 height 17
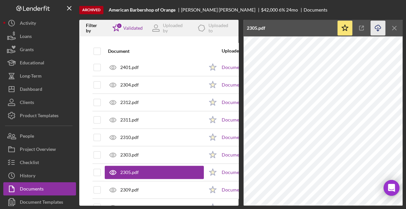
click at [379, 25] on icon "button" at bounding box center [378, 27] width 6 height 4
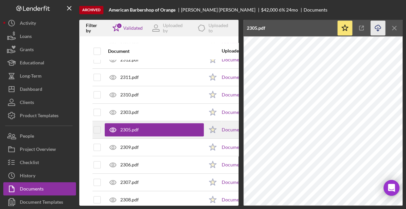
scroll to position [316, 0]
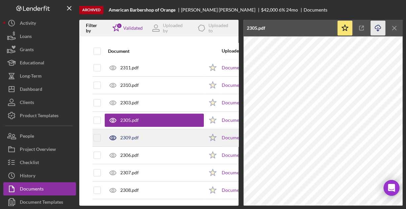
drag, startPoint x: 147, startPoint y: 134, endPoint x: 160, endPoint y: 128, distance: 14.8
click at [147, 134] on div "2309.pdf" at bounding box center [154, 137] width 99 height 17
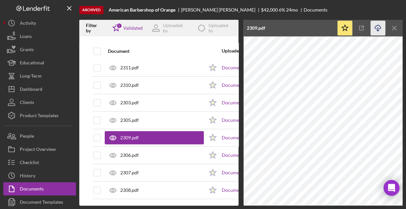
click at [375, 31] on icon "Icon/Download" at bounding box center [377, 28] width 15 height 15
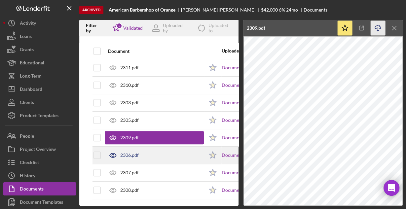
click at [154, 150] on div "2306.pdf" at bounding box center [154, 155] width 99 height 17
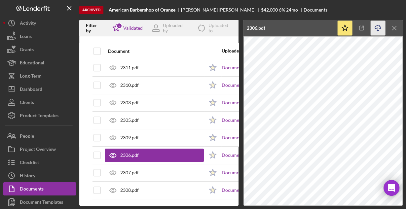
click at [376, 30] on polyline "button" at bounding box center [377, 30] width 2 height 1
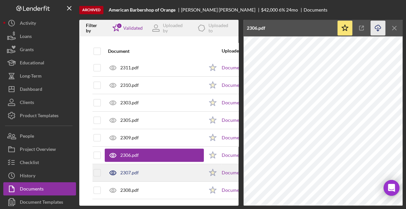
click at [132, 170] on div "2307.pdf" at bounding box center [129, 172] width 18 height 5
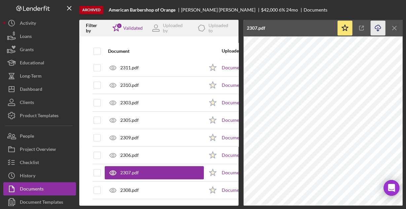
click at [375, 28] on icon "Icon/Download" at bounding box center [377, 28] width 15 height 15
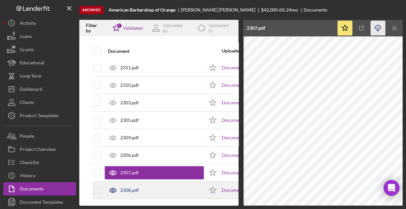
click at [151, 186] on div "2308.pdf" at bounding box center [154, 190] width 99 height 17
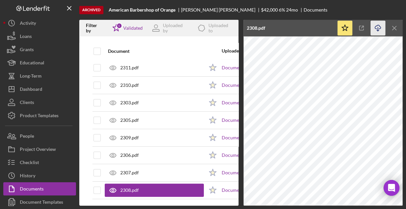
click at [381, 27] on icon "Icon/Download" at bounding box center [377, 28] width 15 height 15
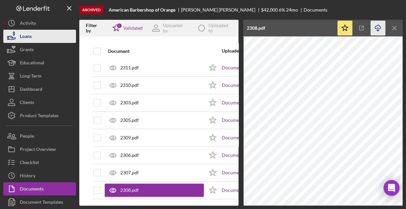
click at [29, 34] on div "Loans" at bounding box center [26, 37] width 12 height 15
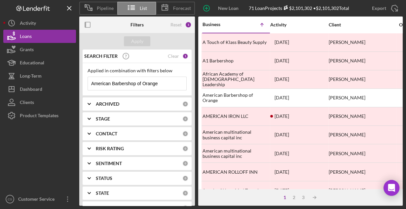
click at [116, 85] on input "American Barbershop of Orange" at bounding box center [137, 83] width 98 height 13
click at [116, 86] on input "American Barbershop of Orange" at bounding box center [137, 83] width 98 height 13
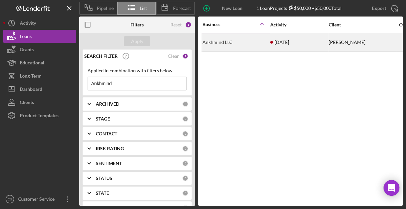
type input "Ankhmind"
click at [228, 42] on div "Ankhmind LLC" at bounding box center [235, 43] width 66 height 18
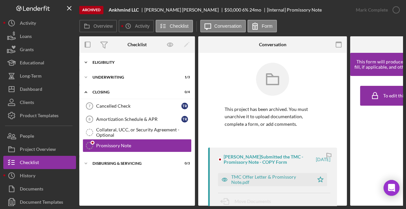
click at [108, 63] on div "Eligibility" at bounding box center [139, 62] width 94 height 4
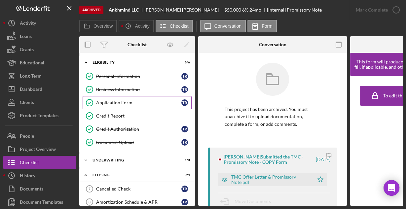
click at [114, 105] on link "Application Form Application Form T R" at bounding box center [137, 102] width 109 height 13
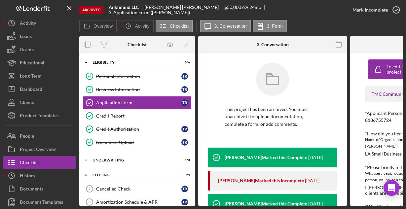
click at [340, 46] on icon "button" at bounding box center [338, 44] width 15 height 15
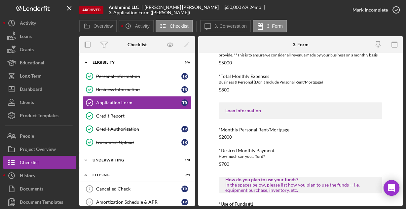
scroll to position [350, 0]
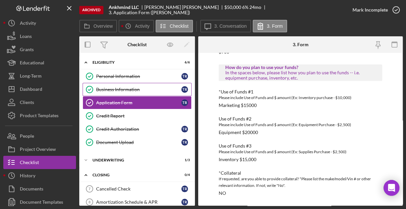
click at [118, 93] on link "Business Information Business Information T R" at bounding box center [137, 89] width 109 height 13
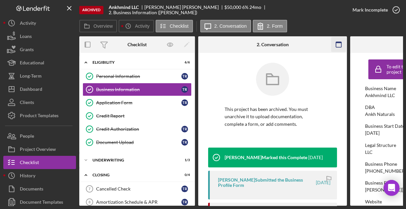
click at [340, 44] on icon "button" at bounding box center [338, 44] width 15 height 15
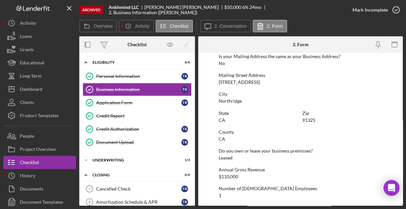
scroll to position [421, 0]
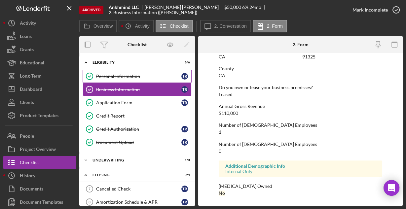
click at [118, 75] on div "Personal Information" at bounding box center [138, 76] width 85 height 5
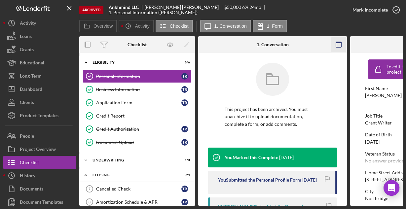
click at [337, 43] on icon "button" at bounding box center [338, 44] width 15 height 15
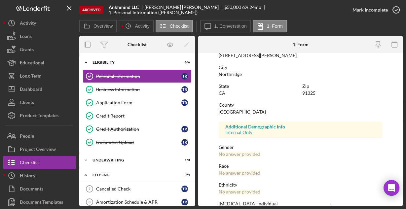
scroll to position [156, 0]
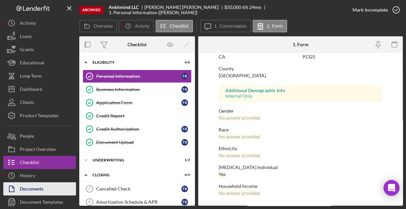
click at [45, 186] on button "Documents" at bounding box center [39, 188] width 73 height 13
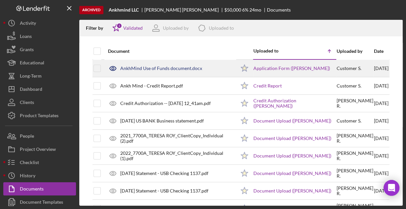
click at [150, 70] on div "AnkhMind Use of Funds document.docx" at bounding box center [161, 68] width 82 height 5
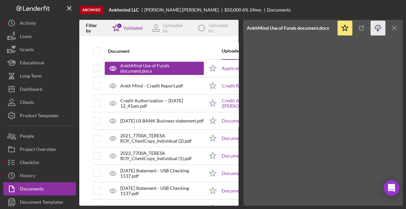
click at [378, 26] on icon "Icon/Download" at bounding box center [377, 28] width 15 height 15
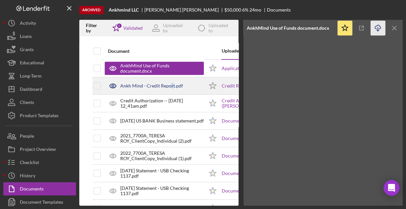
click at [171, 87] on div "Ankh Mind - Credit Report.pdf" at bounding box center [151, 85] width 63 height 5
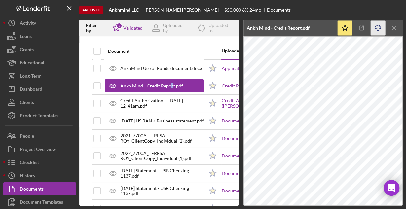
click at [377, 27] on icon "Icon/Download" at bounding box center [377, 28] width 15 height 15
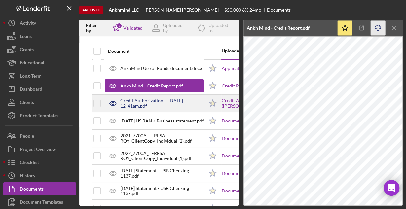
click at [135, 104] on div "Credit Authorization -- [DATE] 12_41am.pdf" at bounding box center [162, 103] width 84 height 11
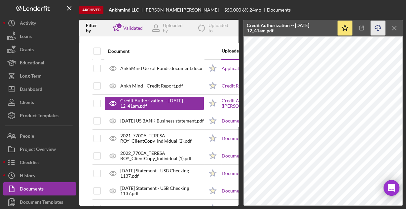
click at [377, 27] on icon "Icon/Download" at bounding box center [377, 28] width 15 height 15
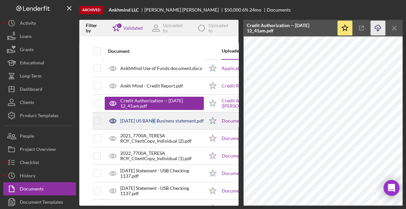
click at [148, 120] on div "[DATE] US BANK Business statement.pdf" at bounding box center [162, 120] width 84 height 5
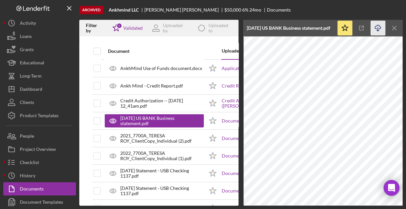
click at [376, 28] on icon "Icon/Download" at bounding box center [377, 28] width 15 height 15
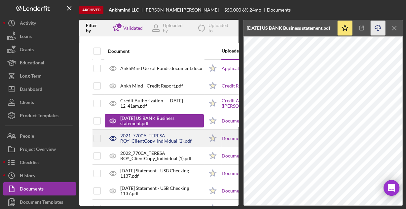
click at [154, 137] on div "2021_7700A_TERESA ROY_ClientCopy_Individual (2).pdf" at bounding box center [162, 138] width 84 height 11
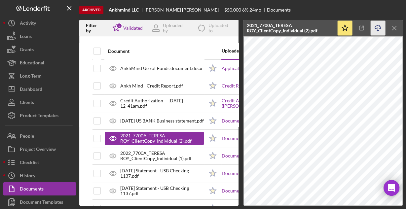
click at [378, 28] on icon "Icon/Download" at bounding box center [377, 28] width 15 height 15
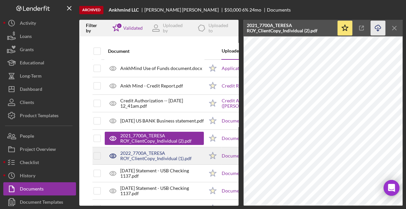
click at [144, 151] on div "2022_7700A_TERESA ROY_ClientCopy_Individual (1).pdf" at bounding box center [162, 156] width 84 height 11
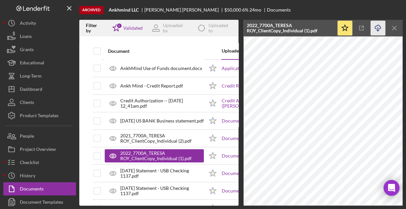
click at [377, 26] on icon "Icon/Download" at bounding box center [377, 28] width 15 height 15
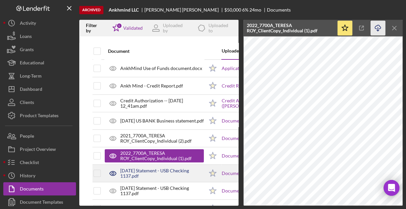
click at [141, 175] on div "[DATE] Statement - USB Checking 1137.pdf" at bounding box center [162, 173] width 84 height 11
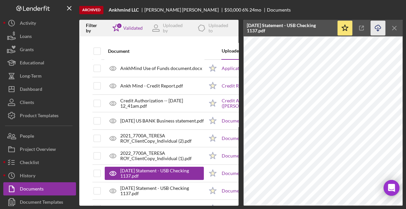
click at [376, 26] on icon "Icon/Download" at bounding box center [377, 28] width 15 height 15
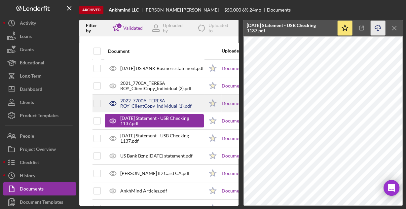
scroll to position [53, 0]
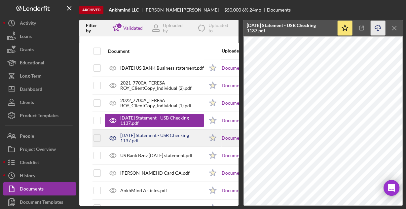
click at [136, 138] on div "[DATE] Statement - USB Checking 1137.pdf" at bounding box center [162, 138] width 84 height 11
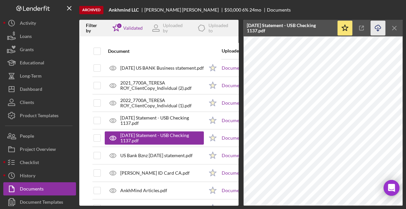
click at [376, 29] on icon "button" at bounding box center [378, 27] width 6 height 4
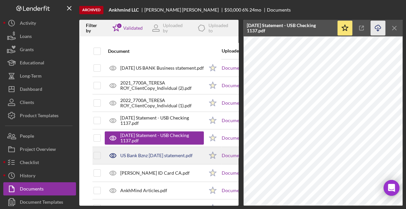
click at [158, 153] on div "US Bank Bznz [DATE] statement.pdf" at bounding box center [156, 155] width 72 height 5
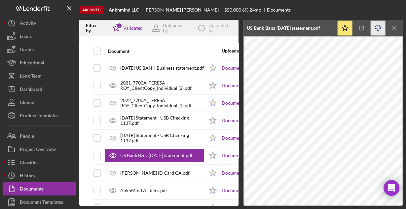
click at [375, 27] on icon "Icon/Download" at bounding box center [377, 28] width 15 height 15
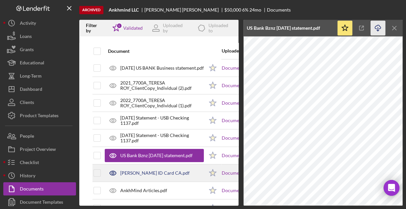
click at [134, 170] on div "[PERSON_NAME] ID Card CA.pdf" at bounding box center [154, 172] width 69 height 5
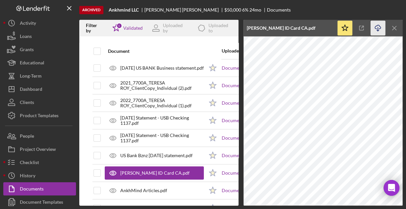
click at [378, 28] on icon "Icon/Download" at bounding box center [377, 28] width 15 height 15
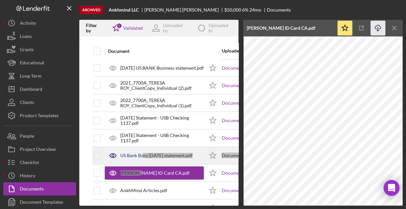
drag, startPoint x: 138, startPoint y: 174, endPoint x: 144, endPoint y: 154, distance: 20.7
click at [144, 154] on tbody "AnkhMind Use of Funds document.docx Icon/Star Application Form ([PERSON_NAME]) …" at bounding box center [224, 121] width 265 height 228
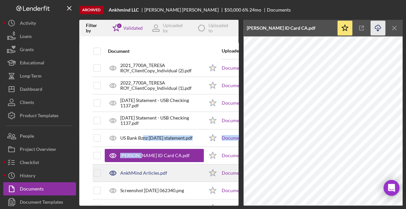
scroll to position [90, 0]
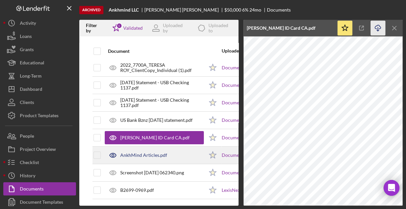
click at [146, 153] on div "AnkhMind Articles.pdf" at bounding box center [143, 155] width 47 height 5
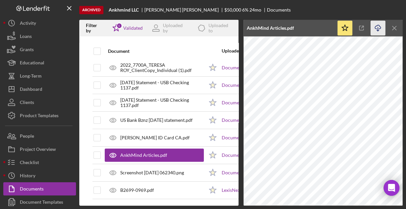
click at [377, 27] on icon "Icon/Download" at bounding box center [377, 28] width 15 height 15
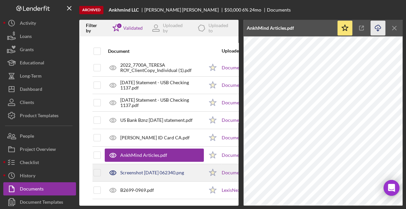
click at [140, 170] on div "Screenshot [DATE] 062340.png" at bounding box center [152, 172] width 64 height 5
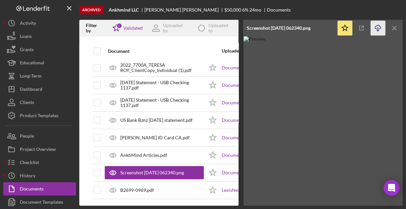
click at [376, 27] on icon "Icon/Download" at bounding box center [377, 28] width 15 height 15
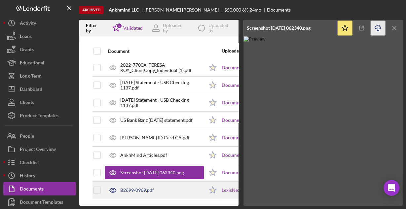
click at [144, 188] on div "B2699-0969.pdf" at bounding box center [137, 190] width 34 height 5
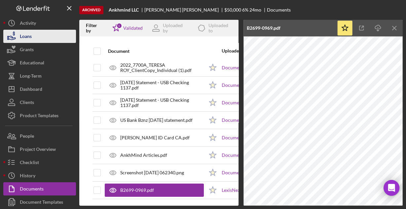
click at [30, 38] on div "Loans" at bounding box center [26, 37] width 12 height 15
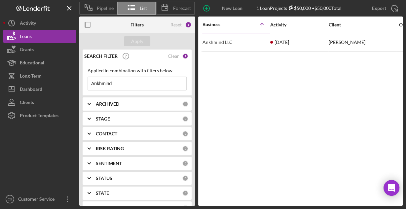
click at [128, 84] on input "Ankhmind" at bounding box center [137, 83] width 98 height 13
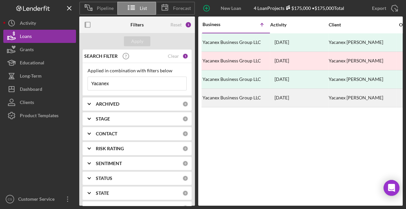
type input "Yacanex"
click at [246, 99] on div "Yacanex Business Group LLC" at bounding box center [235, 98] width 66 height 18
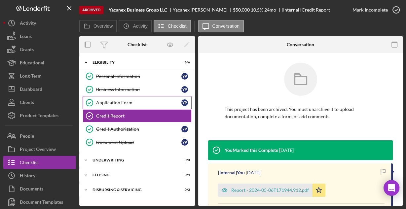
click at [119, 104] on div "Application Form" at bounding box center [138, 102] width 85 height 5
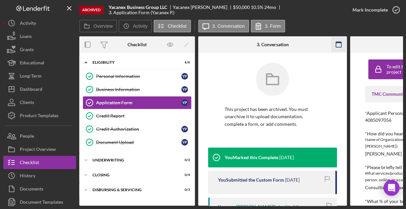
click at [340, 44] on icon "button" at bounding box center [338, 44] width 15 height 15
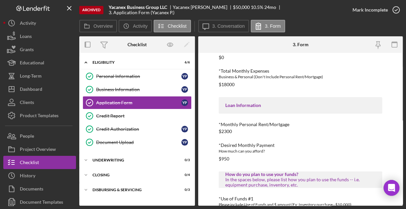
scroll to position [345, 0]
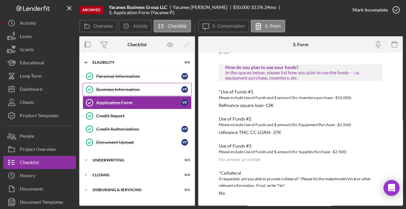
click at [131, 89] on div "Business Information" at bounding box center [138, 89] width 85 height 5
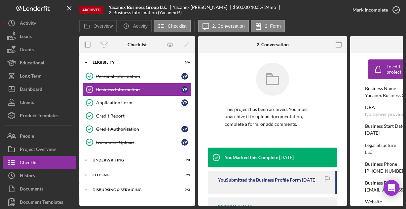
click at [340, 46] on icon "button" at bounding box center [338, 44] width 15 height 15
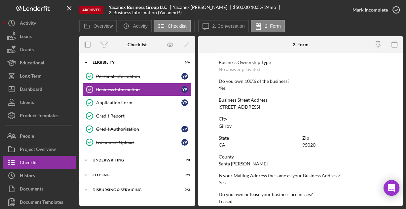
scroll to position [345, 0]
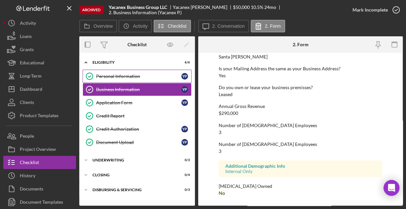
click at [133, 77] on div "Personal Information" at bounding box center [138, 76] width 85 height 5
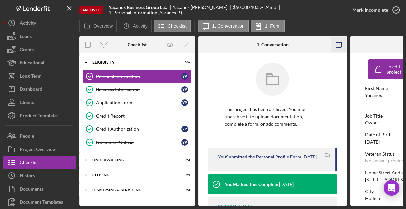
click at [338, 44] on icon "button" at bounding box center [338, 44] width 15 height 15
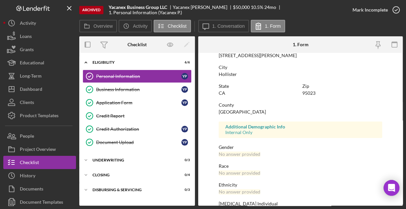
scroll to position [156, 0]
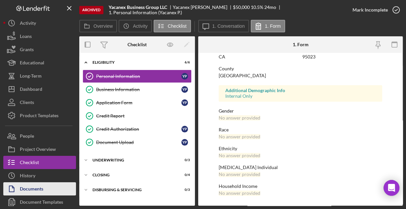
click at [40, 185] on div "Documents" at bounding box center [31, 189] width 23 height 15
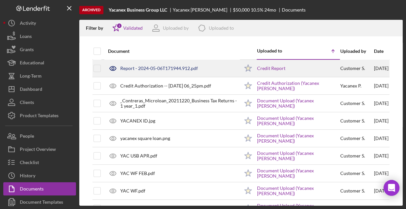
click at [165, 68] on div "Report - 2024-05-06T171944.912.pdf" at bounding box center [159, 68] width 78 height 5
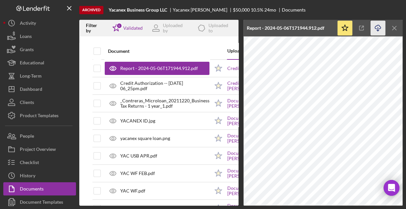
click at [375, 27] on icon "Icon/Download" at bounding box center [377, 28] width 15 height 15
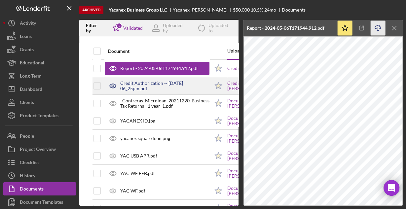
click at [158, 84] on div "Credit Authorization -- [DATE] 06_25pm.pdf" at bounding box center [164, 86] width 89 height 11
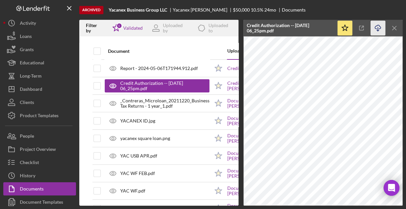
click at [374, 29] on icon "Icon/Download" at bounding box center [377, 28] width 15 height 15
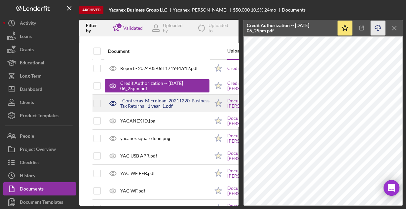
click at [142, 101] on div "_Contreras_Microloan_20211220_Business Tax Returns - 1 year_1.pdf" at bounding box center [164, 103] width 89 height 11
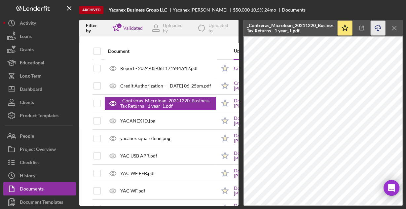
click at [378, 27] on icon "Icon/Download" at bounding box center [377, 28] width 15 height 15
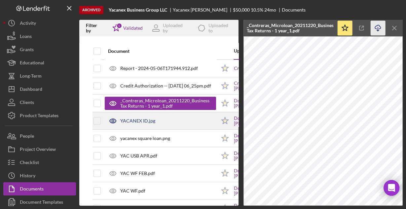
click at [142, 121] on div "YACANEX ID.jpg" at bounding box center [137, 120] width 35 height 5
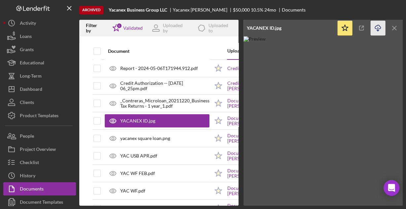
click at [378, 28] on icon "Icon/Download" at bounding box center [377, 28] width 15 height 15
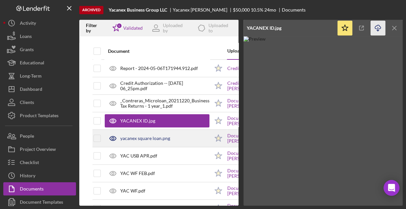
click at [128, 136] on div "yacanex square loan.png" at bounding box center [145, 138] width 50 height 5
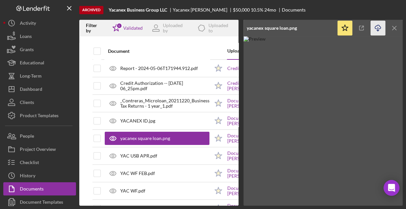
click at [380, 26] on icon "button" at bounding box center [378, 27] width 6 height 4
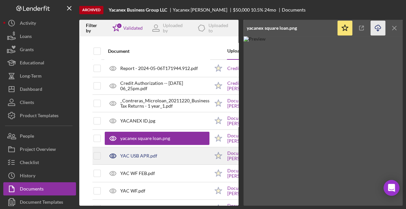
click at [170, 154] on div "YAC USB APR.pdf" at bounding box center [157, 156] width 105 height 17
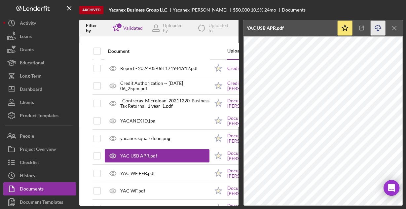
click at [376, 27] on icon "Icon/Download" at bounding box center [377, 28] width 15 height 15
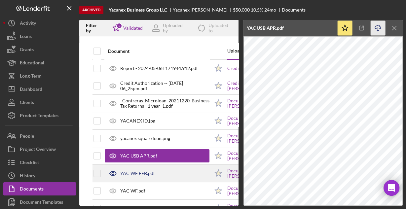
click at [162, 173] on div "YAC WF FEB.pdf" at bounding box center [157, 173] width 105 height 17
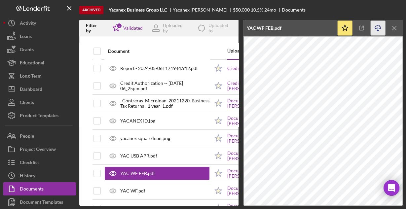
click at [375, 28] on icon "Icon/Download" at bounding box center [377, 28] width 15 height 15
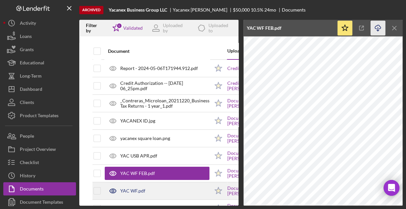
click at [167, 189] on div "YAC WF.pdf" at bounding box center [157, 191] width 105 height 17
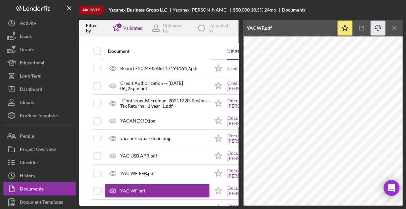
click at [375, 26] on icon "button" at bounding box center [378, 27] width 6 height 4
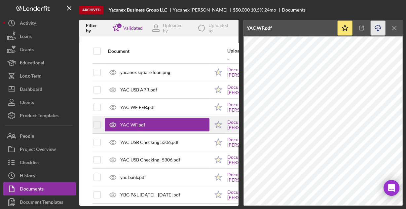
scroll to position [73, 0]
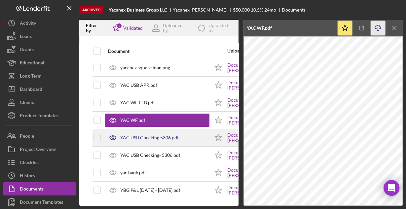
click at [155, 135] on div "YAC USB Checking 5306.pdf" at bounding box center [149, 137] width 58 height 5
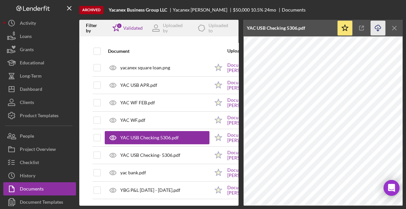
click at [378, 26] on icon "Icon/Download" at bounding box center [377, 28] width 15 height 15
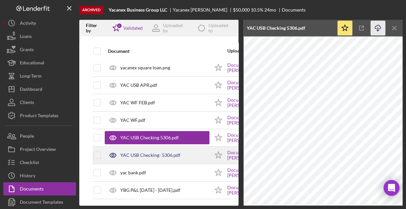
click at [161, 153] on div "YAC USB Checking- 5306.pdf" at bounding box center [150, 155] width 60 height 5
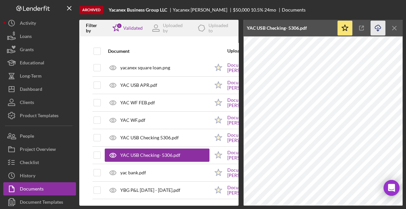
click at [375, 28] on icon "button" at bounding box center [378, 27] width 6 height 4
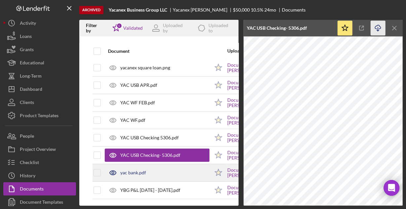
click at [141, 170] on div "yac bank.pdf" at bounding box center [133, 172] width 26 height 5
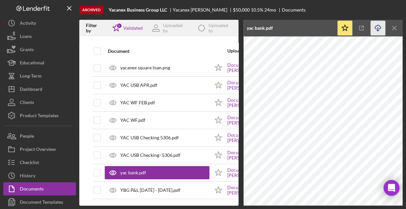
click at [377, 25] on icon "button" at bounding box center [378, 27] width 6 height 4
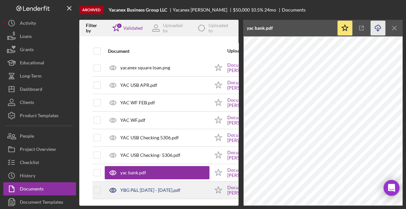
click at [131, 188] on div "YBG P&L [DATE] - [DATE].pdf" at bounding box center [150, 190] width 60 height 5
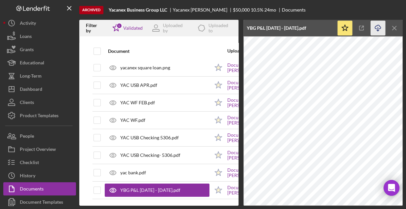
click at [376, 25] on icon "Icon/Download" at bounding box center [377, 28] width 15 height 15
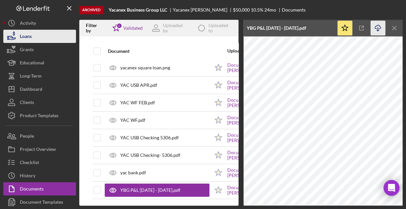
click at [42, 40] on button "Loans" at bounding box center [39, 36] width 73 height 13
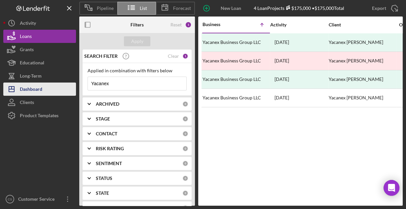
drag, startPoint x: 112, startPoint y: 79, endPoint x: 69, endPoint y: 88, distance: 43.9
click at [70, 87] on div "Pipeline List Forecast New Loan Project 4 Loan Projects $175,000 • $175,000 Tot…" at bounding box center [202, 103] width 399 height 206
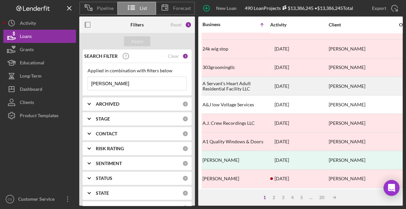
scroll to position [79, 0]
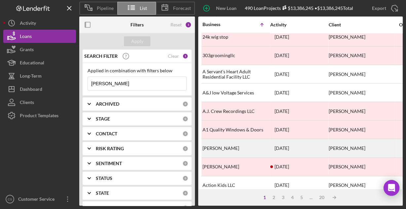
type input "[PERSON_NAME]"
click at [232, 144] on div "[PERSON_NAME]" at bounding box center [235, 148] width 66 height 18
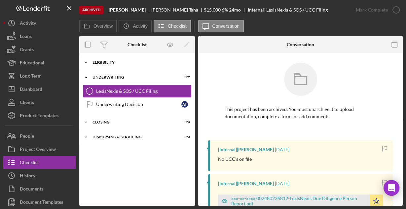
click at [117, 64] on div "Eligibility" at bounding box center [139, 62] width 94 height 4
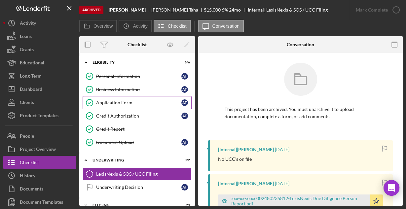
click at [110, 100] on div "Application Form" at bounding box center [138, 102] width 85 height 5
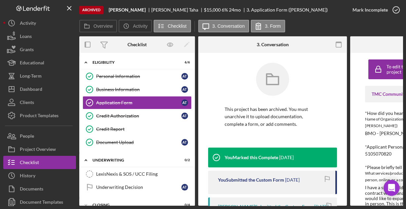
click at [336, 47] on icon "button" at bounding box center [338, 44] width 15 height 15
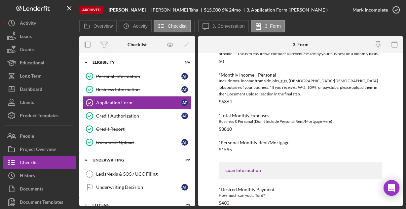
scroll to position [325, 0]
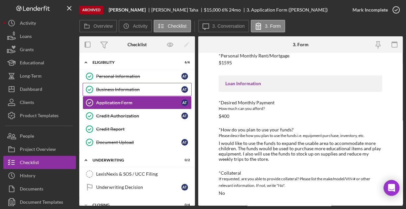
click at [123, 88] on div "Business Information" at bounding box center [138, 89] width 85 height 5
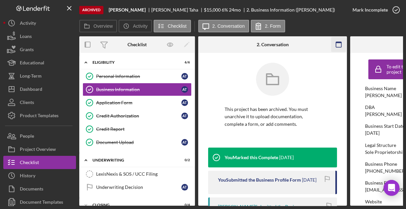
click at [335, 45] on icon "button" at bounding box center [338, 44] width 15 height 15
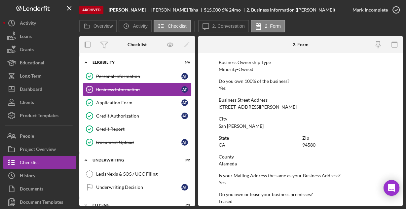
scroll to position [345, 0]
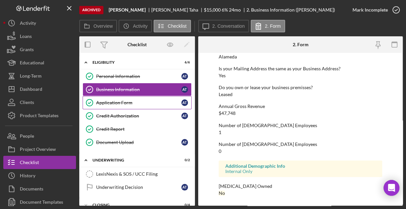
click at [137, 101] on div "Application Form" at bounding box center [138, 102] width 85 height 5
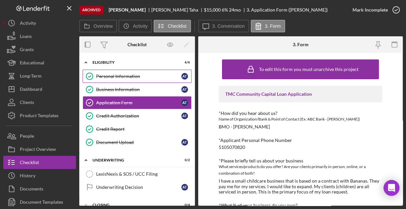
click at [136, 78] on div "Personal Information" at bounding box center [138, 76] width 85 height 5
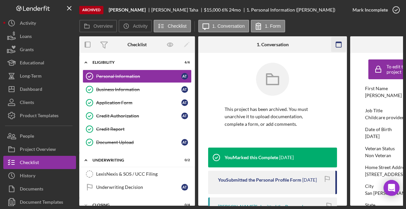
click at [340, 44] on icon "button" at bounding box center [338, 44] width 15 height 15
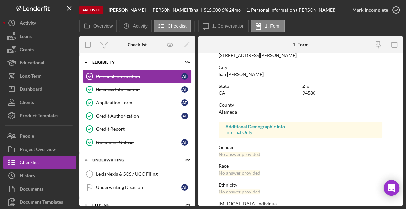
scroll to position [156, 0]
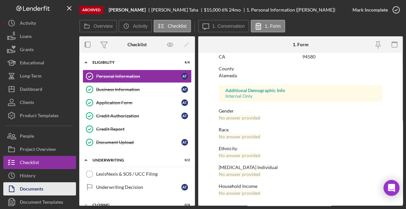
click at [36, 186] on div "Documents" at bounding box center [31, 189] width 23 height 15
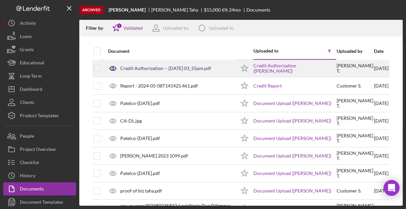
click at [170, 71] on div "Credit Authorization -- [DATE] 03_55pm.pdf" at bounding box center [170, 68] width 131 height 17
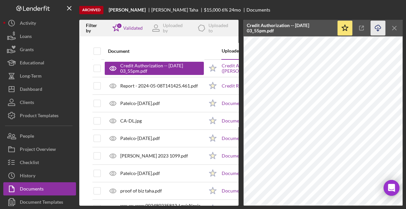
click at [377, 27] on icon "Icon/Download" at bounding box center [377, 28] width 15 height 15
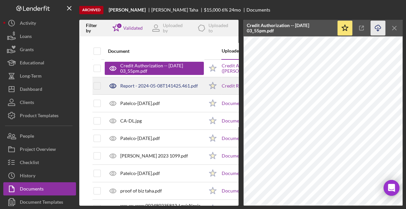
click at [154, 87] on div "Report - 2024-05-08T141425.461.pdf" at bounding box center [159, 85] width 78 height 5
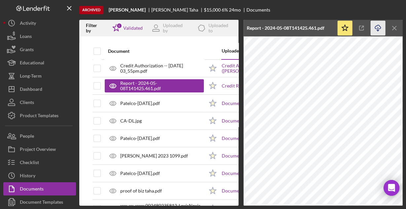
click at [378, 26] on icon "Icon/Download" at bounding box center [377, 28] width 15 height 15
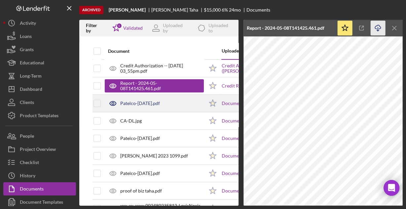
click at [159, 104] on div "Patelco-[DATE].pdf" at bounding box center [140, 103] width 40 height 5
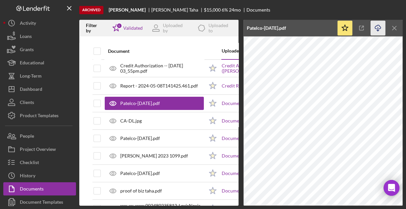
click at [377, 28] on icon "Icon/Download" at bounding box center [377, 28] width 15 height 15
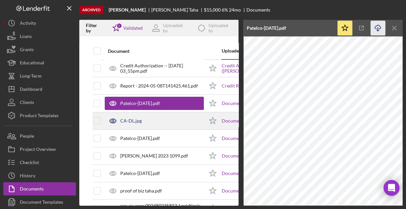
click at [135, 121] on div "CA-DL.jpg" at bounding box center [130, 120] width 21 height 5
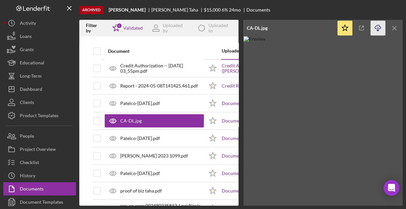
click at [378, 27] on icon "Icon/Download" at bounding box center [377, 28] width 15 height 15
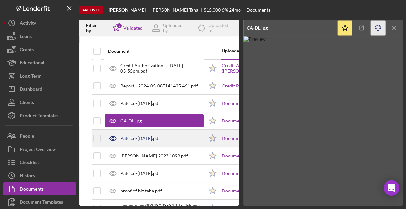
click at [141, 139] on div "Patelco-[DATE].pdf" at bounding box center [140, 138] width 40 height 5
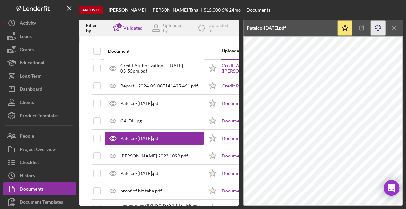
click at [377, 27] on icon "Icon/Download" at bounding box center [377, 28] width 15 height 15
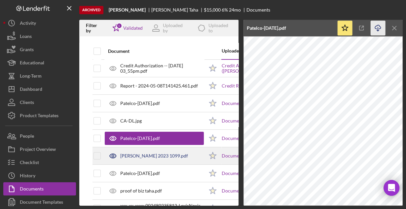
click at [142, 154] on div "[PERSON_NAME] 2023 1099.pdf" at bounding box center [154, 155] width 68 height 5
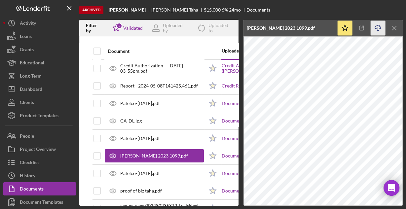
click at [376, 26] on icon "Icon/Download" at bounding box center [377, 28] width 15 height 15
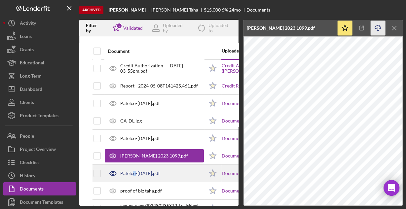
click at [134, 172] on div "Patelco-[DATE].pdf" at bounding box center [140, 173] width 40 height 5
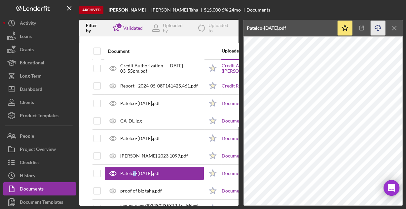
click at [375, 28] on icon "Icon/Download" at bounding box center [377, 28] width 15 height 15
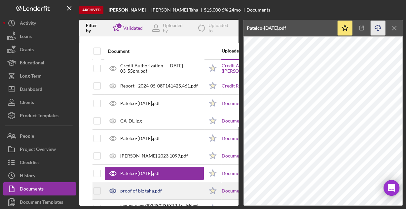
click at [136, 191] on div "proof of biz taha.pdf" at bounding box center [141, 190] width 42 height 5
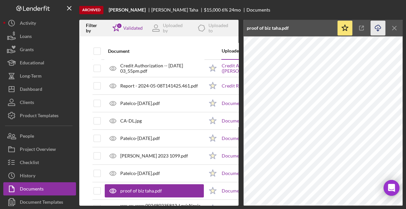
click at [376, 27] on icon "Icon/Download" at bounding box center [377, 28] width 15 height 15
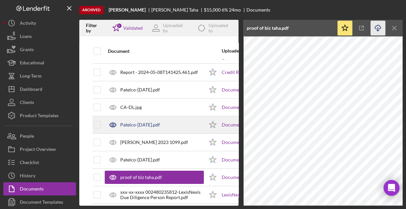
scroll to position [21, 0]
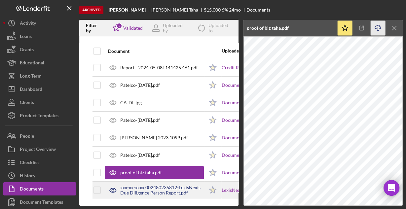
click at [150, 185] on div "xxx-xx-xxxx 002480235812-LexisNexis Due Diligence Person Report.pdf" at bounding box center [162, 190] width 84 height 11
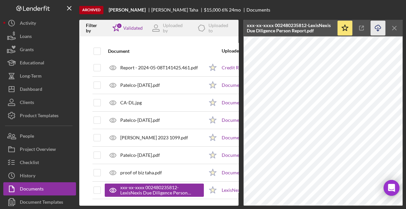
click at [378, 27] on icon "Icon/Download" at bounding box center [377, 28] width 15 height 15
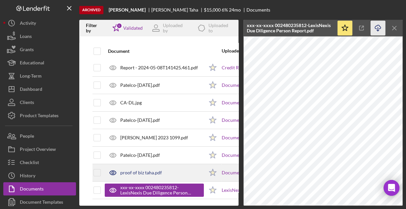
click at [155, 170] on div "proof of biz taha.pdf" at bounding box center [141, 172] width 42 height 5
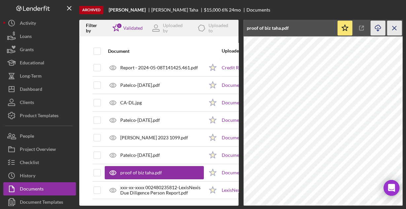
click at [397, 29] on icon "Icon/Menu Close" at bounding box center [394, 28] width 15 height 15
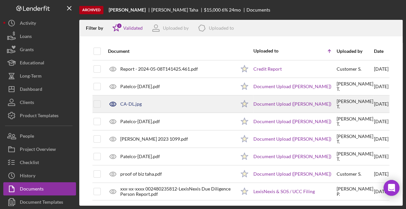
click at [135, 101] on div "CA-DL.jpg" at bounding box center [130, 103] width 21 height 5
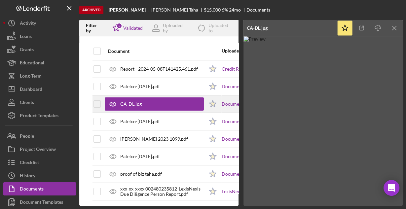
scroll to position [21, 0]
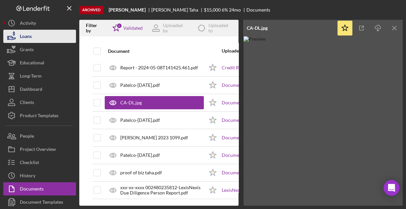
click at [26, 36] on div "Loans" at bounding box center [26, 37] width 12 height 15
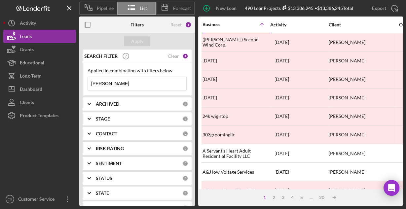
click at [131, 84] on input "[PERSON_NAME]" at bounding box center [137, 83] width 98 height 13
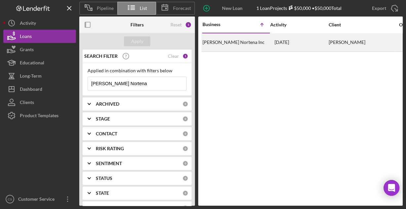
type input "[PERSON_NAME] Nortena"
click at [228, 44] on div "[PERSON_NAME] Nortena Inc" at bounding box center [235, 43] width 66 height 18
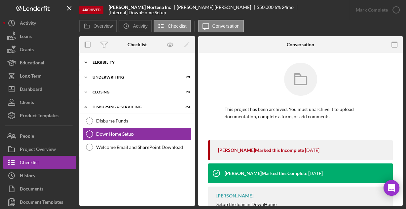
click at [121, 66] on div "Icon/Expander Eligibility 6 / 6" at bounding box center [137, 62] width 116 height 13
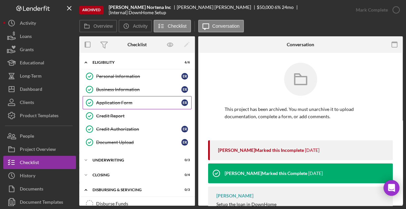
click at [104, 102] on div "Application Form" at bounding box center [138, 102] width 85 height 5
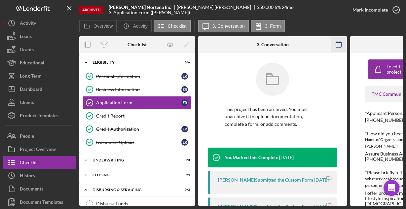
click at [336, 42] on rect "button" at bounding box center [338, 42] width 5 height 1
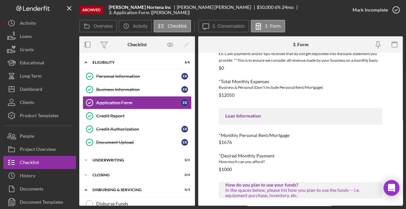
scroll to position [356, 0]
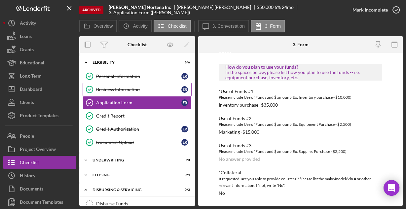
click at [129, 87] on div "Business Information" at bounding box center [138, 89] width 85 height 5
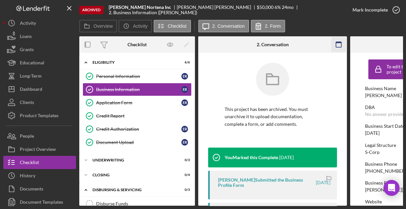
click at [336, 41] on icon "button" at bounding box center [338, 44] width 15 height 15
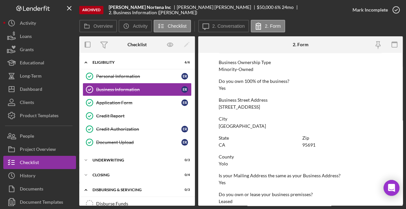
scroll to position [345, 0]
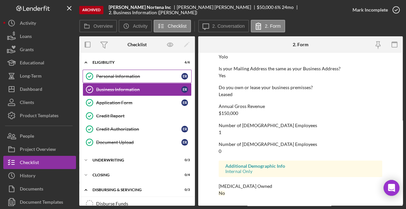
click at [131, 75] on div "Personal Information" at bounding box center [138, 76] width 85 height 5
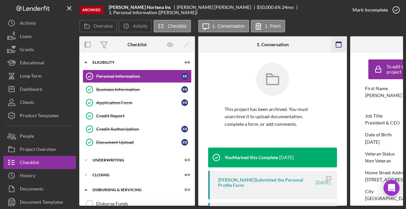
click at [338, 43] on icon "button" at bounding box center [338, 44] width 15 height 15
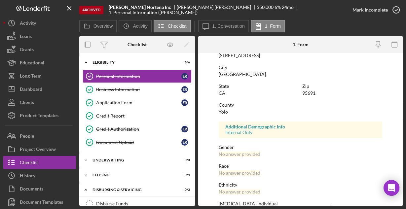
scroll to position [156, 0]
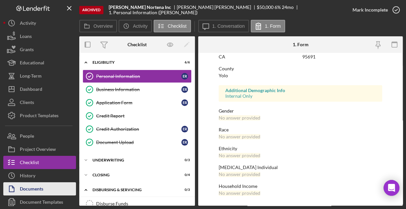
click at [34, 188] on div "Documents" at bounding box center [31, 189] width 23 height 15
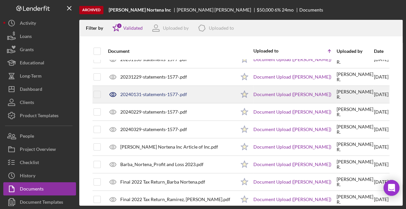
scroll to position [52, 0]
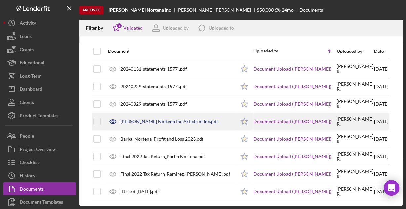
click at [171, 121] on div "[PERSON_NAME] Nortena Inc Article of Inc.pdf" at bounding box center [169, 121] width 98 height 5
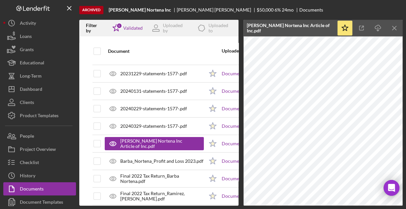
scroll to position [0, 0]
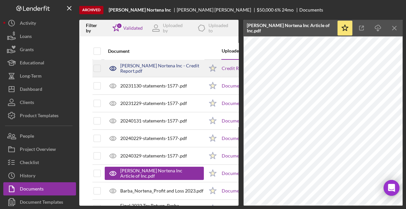
click at [150, 71] on div "[PERSON_NAME] Nortena Inc - Credit Report.pdf" at bounding box center [154, 68] width 99 height 17
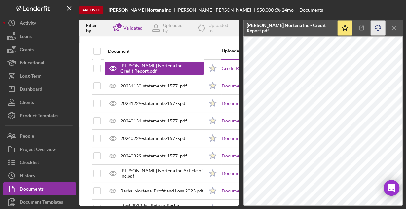
click at [378, 27] on line "button" at bounding box center [378, 29] width 0 height 4
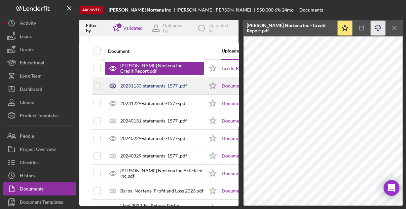
click at [147, 84] on div "20231130-statements-1577-.pdf" at bounding box center [153, 85] width 67 height 5
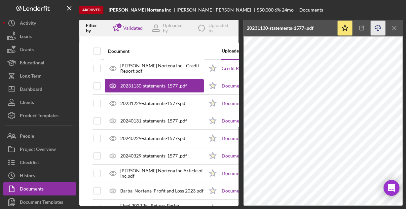
click at [378, 27] on icon "Icon/Download" at bounding box center [377, 28] width 15 height 15
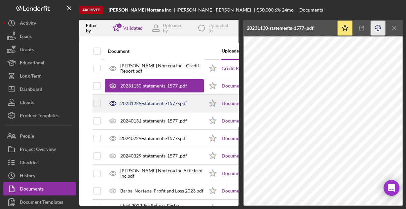
click at [141, 101] on div "20231229-statements-1577-.pdf" at bounding box center [153, 103] width 67 height 5
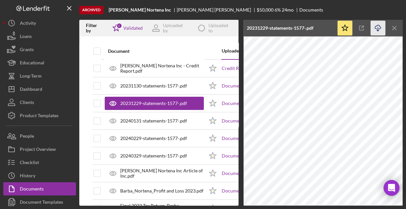
click at [376, 27] on icon "Icon/Download" at bounding box center [377, 28] width 15 height 15
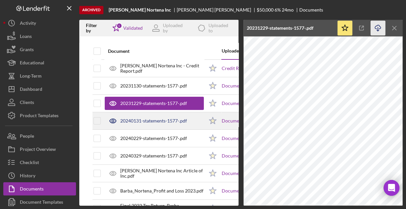
click at [153, 122] on div "20240131-statements-1577-.pdf" at bounding box center [153, 120] width 67 height 5
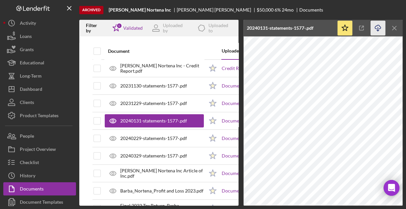
click at [379, 27] on icon "Icon/Download" at bounding box center [377, 28] width 15 height 15
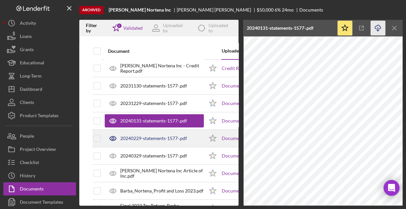
click at [156, 134] on div "20240229-statements-1577-.pdf" at bounding box center [154, 138] width 99 height 17
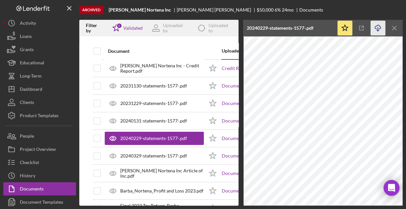
click at [376, 26] on icon "Icon/Download" at bounding box center [377, 28] width 15 height 15
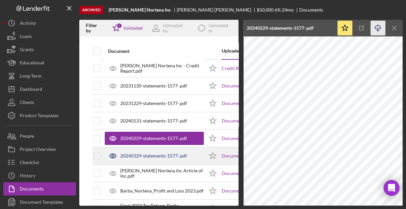
click at [129, 157] on div "20240329-statements-1577-.pdf" at bounding box center [153, 155] width 67 height 5
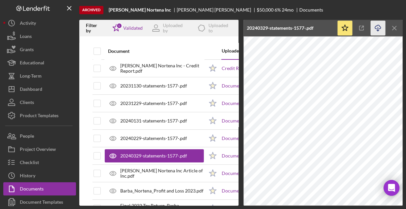
click at [377, 26] on icon "Icon/Download" at bounding box center [377, 28] width 15 height 15
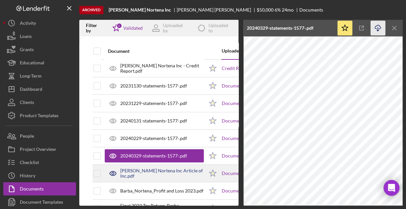
click at [139, 170] on div "[PERSON_NAME] Nortena Inc Article of Inc.pdf" at bounding box center [162, 173] width 84 height 11
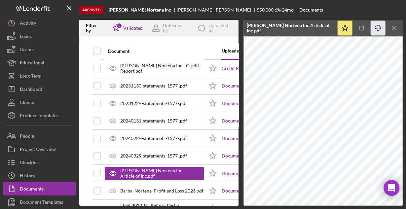
click at [379, 28] on icon "Icon/Download" at bounding box center [377, 28] width 15 height 15
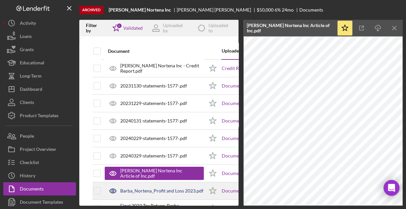
click at [163, 186] on div "Barba_Nortena_Profit and Loss 2023.pdf" at bounding box center [154, 191] width 99 height 17
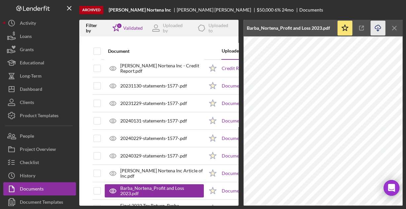
click at [377, 27] on icon "Icon/Download" at bounding box center [377, 28] width 15 height 15
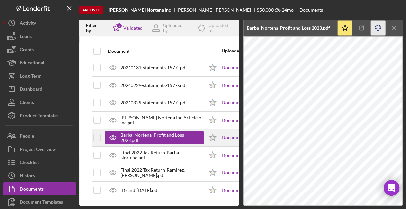
scroll to position [56, 0]
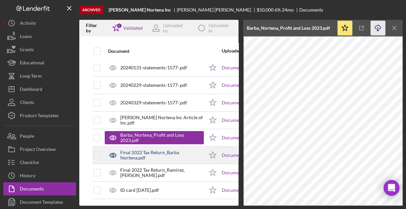
click at [129, 151] on div "Final 2022 Tax Return_Barba Nortena.pdf" at bounding box center [162, 155] width 84 height 11
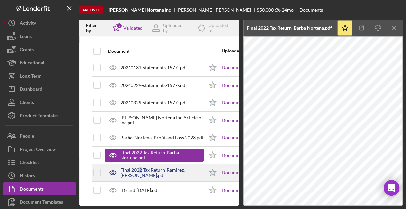
click at [140, 169] on div "Final 2022 Tax Return_Ramirez, [PERSON_NAME].pdf" at bounding box center [162, 172] width 84 height 11
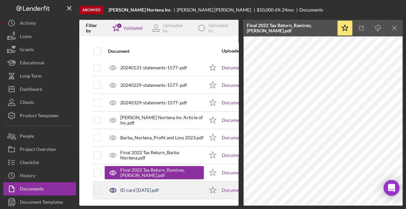
click at [151, 188] on div "ID card [DATE].pdf" at bounding box center [139, 190] width 39 height 5
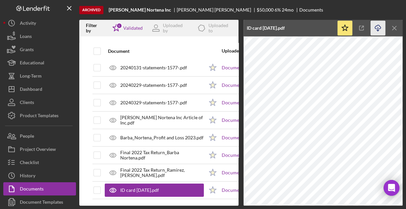
click at [376, 28] on icon "button" at bounding box center [378, 27] width 6 height 4
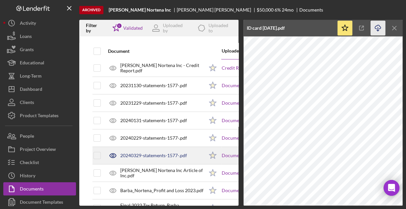
scroll to position [0, 0]
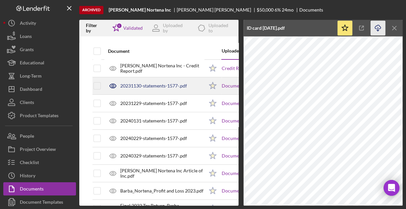
click at [156, 87] on div "20231130-statements-1577-.pdf" at bounding box center [153, 85] width 67 height 5
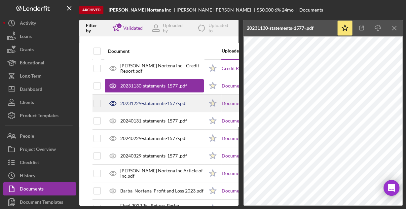
click at [156, 103] on div "20231229-statements-1577-.pdf" at bounding box center [153, 103] width 67 height 5
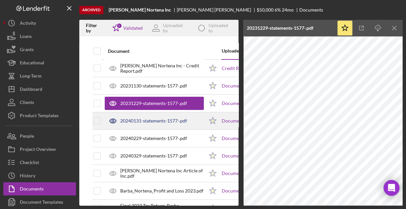
click at [156, 121] on div "20240131-statements-1577-.pdf" at bounding box center [153, 120] width 67 height 5
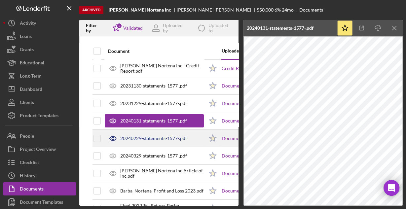
click at [149, 138] on div "20240229-statements-1577-.pdf" at bounding box center [153, 138] width 67 height 5
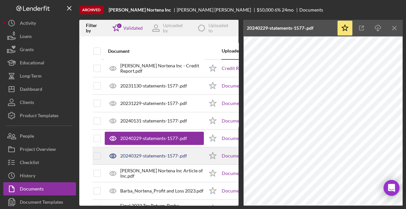
click at [157, 157] on div "20240329-statements-1577-.pdf" at bounding box center [153, 155] width 67 height 5
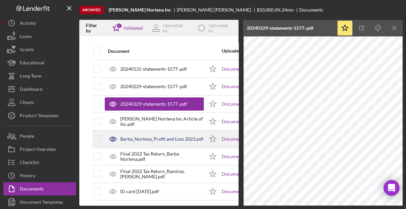
scroll to position [53, 0]
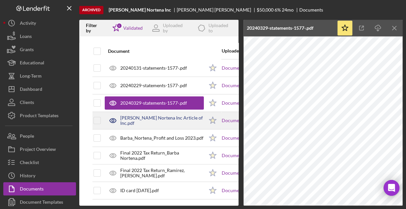
click at [164, 122] on div "[PERSON_NAME] Nortena Inc Article of Inc.pdf" at bounding box center [162, 120] width 84 height 11
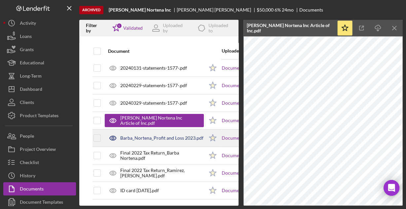
click at [165, 136] on div "Barba_Nortena_Profit and Loss 2023.pdf" at bounding box center [161, 137] width 83 height 5
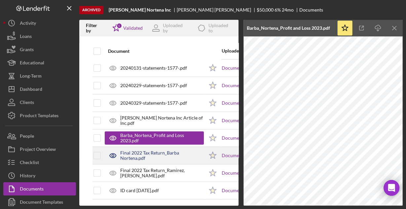
click at [164, 159] on div "Final 2022 Tax Return_Barba Nortena.pdf" at bounding box center [162, 155] width 84 height 11
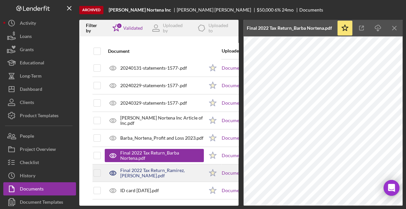
click at [166, 170] on div "Final 2022 Tax Return_Ramirez, [PERSON_NAME].pdf" at bounding box center [162, 173] width 84 height 11
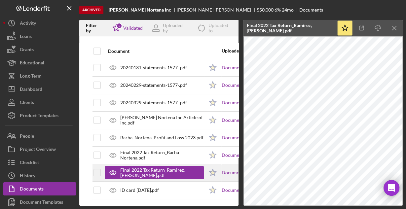
scroll to position [56, 0]
